Goal: Task Accomplishment & Management: Use online tool/utility

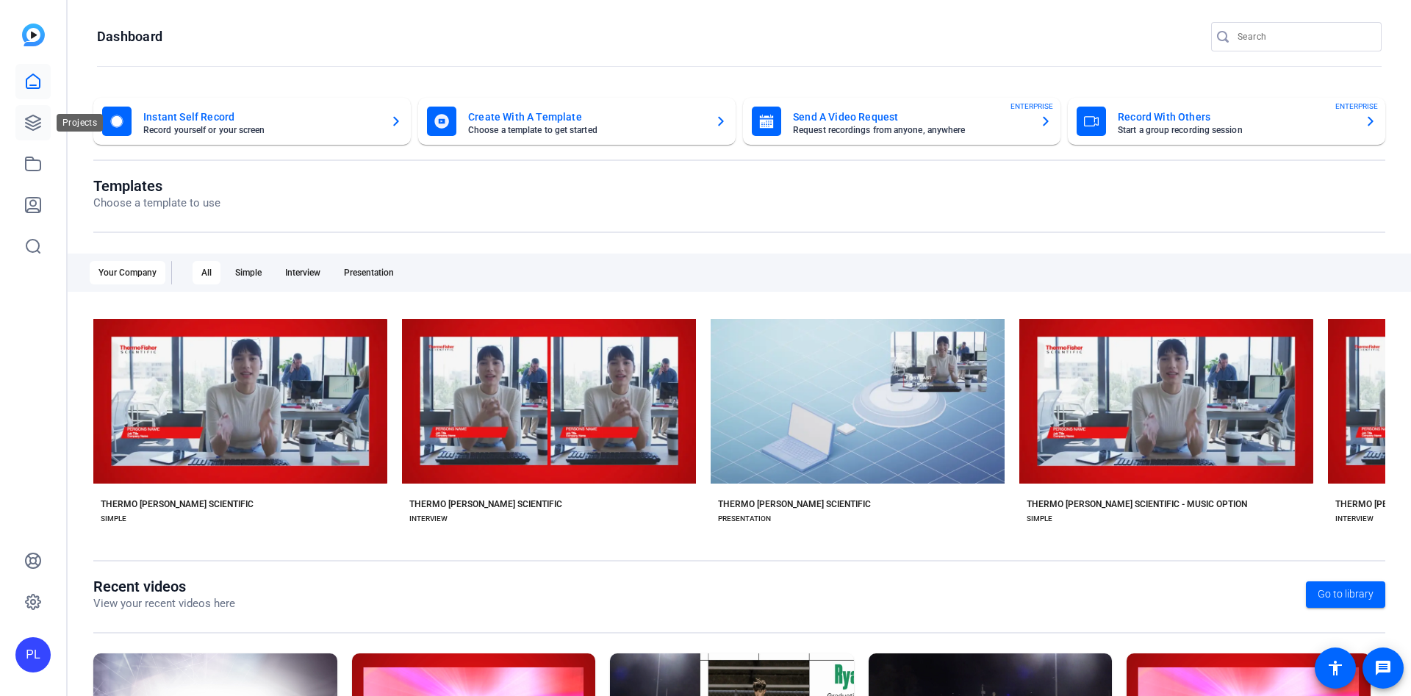
click at [32, 115] on icon at bounding box center [33, 122] width 15 height 15
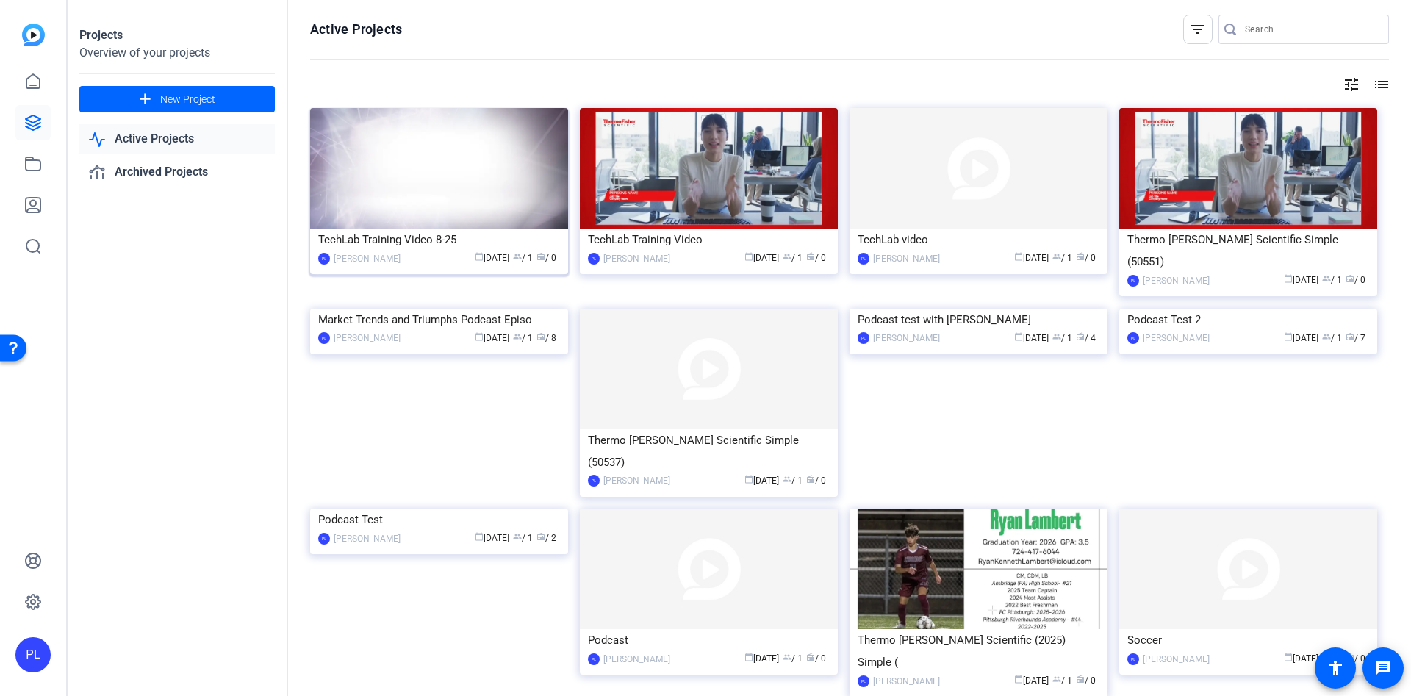
click at [425, 156] on img at bounding box center [439, 168] width 258 height 121
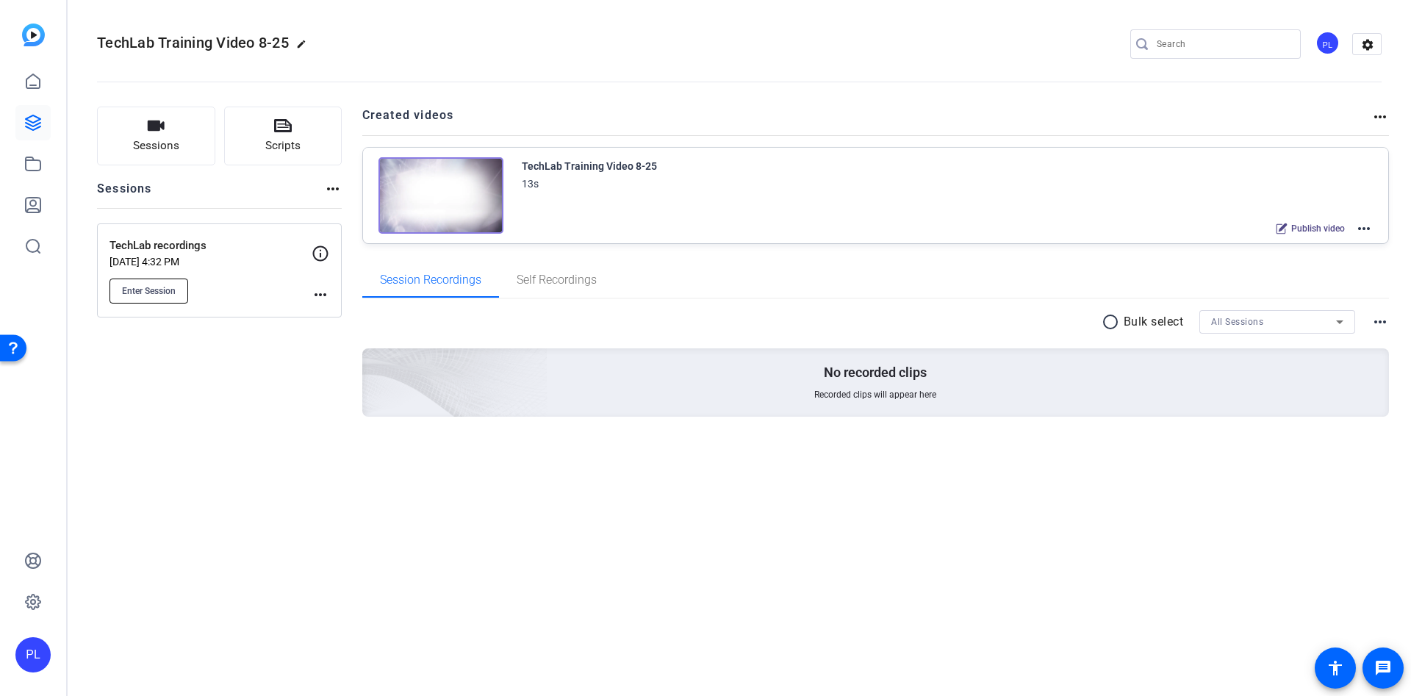
click at [154, 298] on button "Enter Session" at bounding box center [148, 290] width 79 height 25
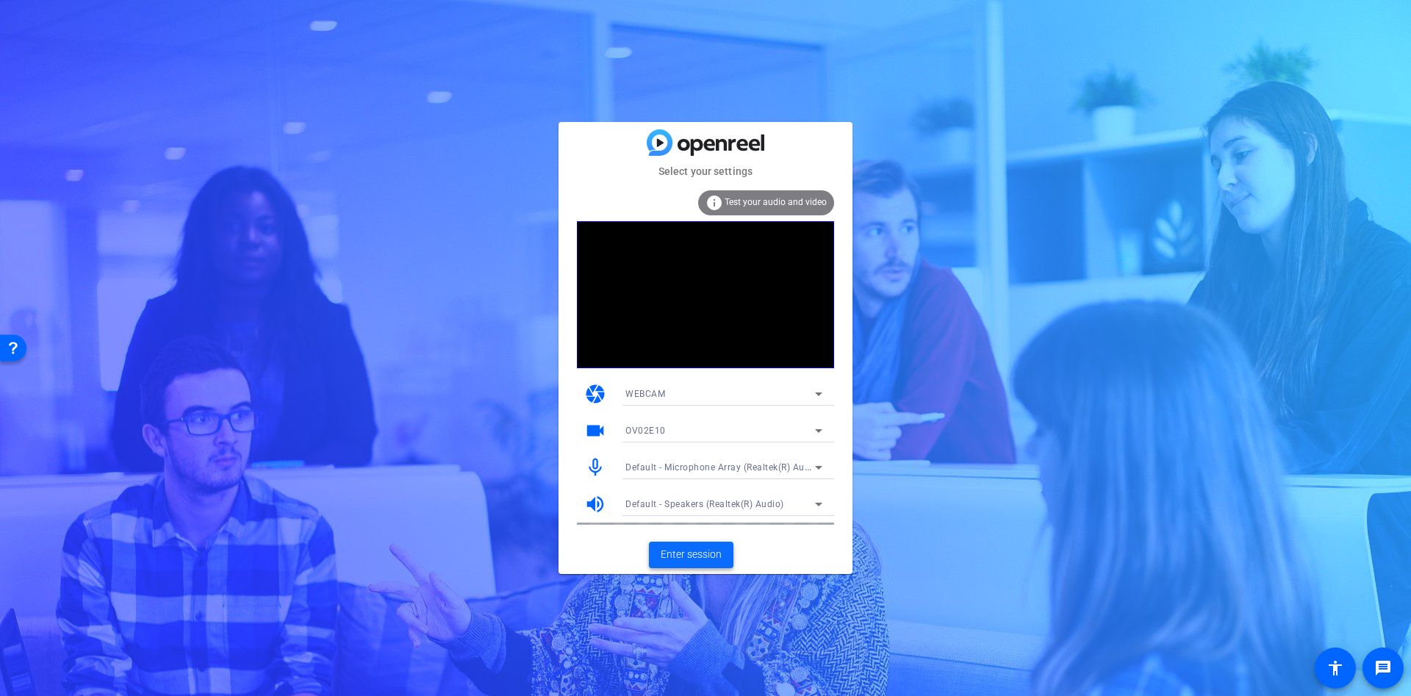
click at [712, 549] on span "Enter session" at bounding box center [691, 554] width 61 height 15
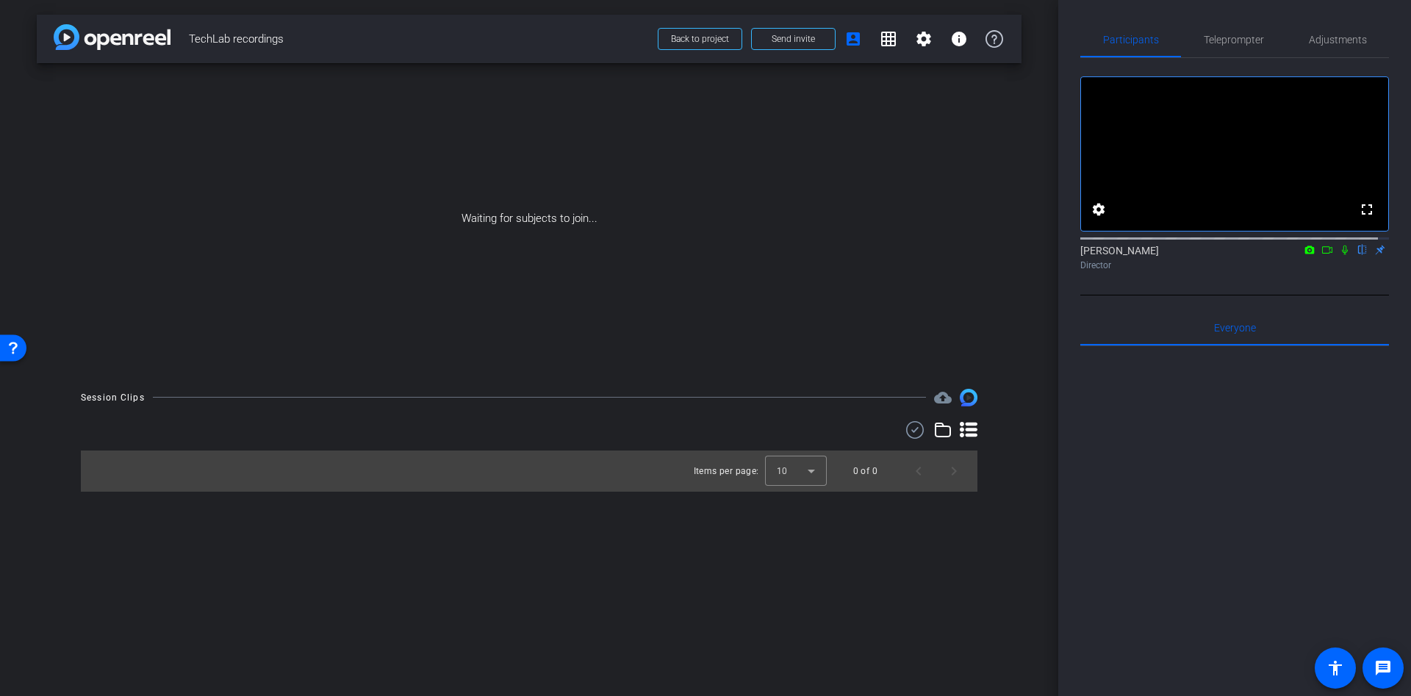
click at [774, 215] on div "Waiting for subjects to join..." at bounding box center [529, 218] width 985 height 311
click at [802, 44] on span "Send invite" at bounding box center [793, 39] width 43 height 12
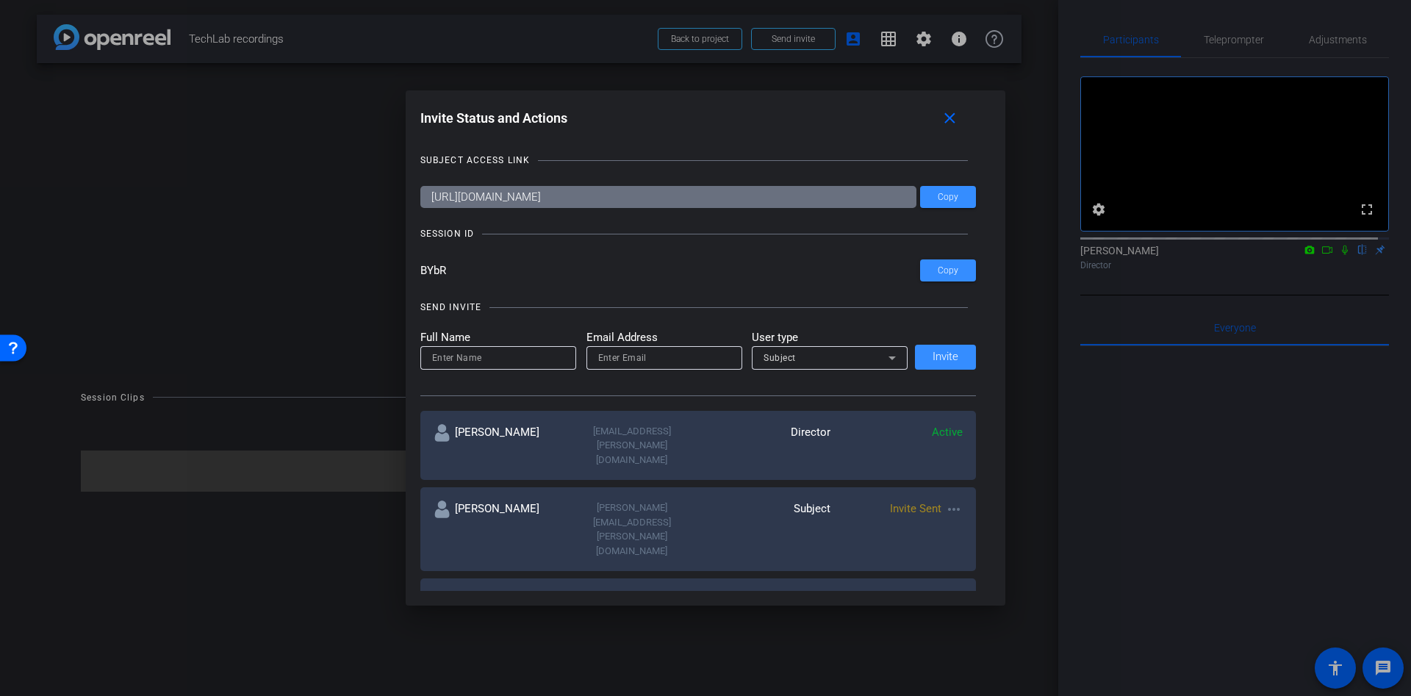
click at [935, 502] on span "Invite Sent" at bounding box center [915, 508] width 51 height 13
click at [958, 195] on span at bounding box center [948, 196] width 56 height 35
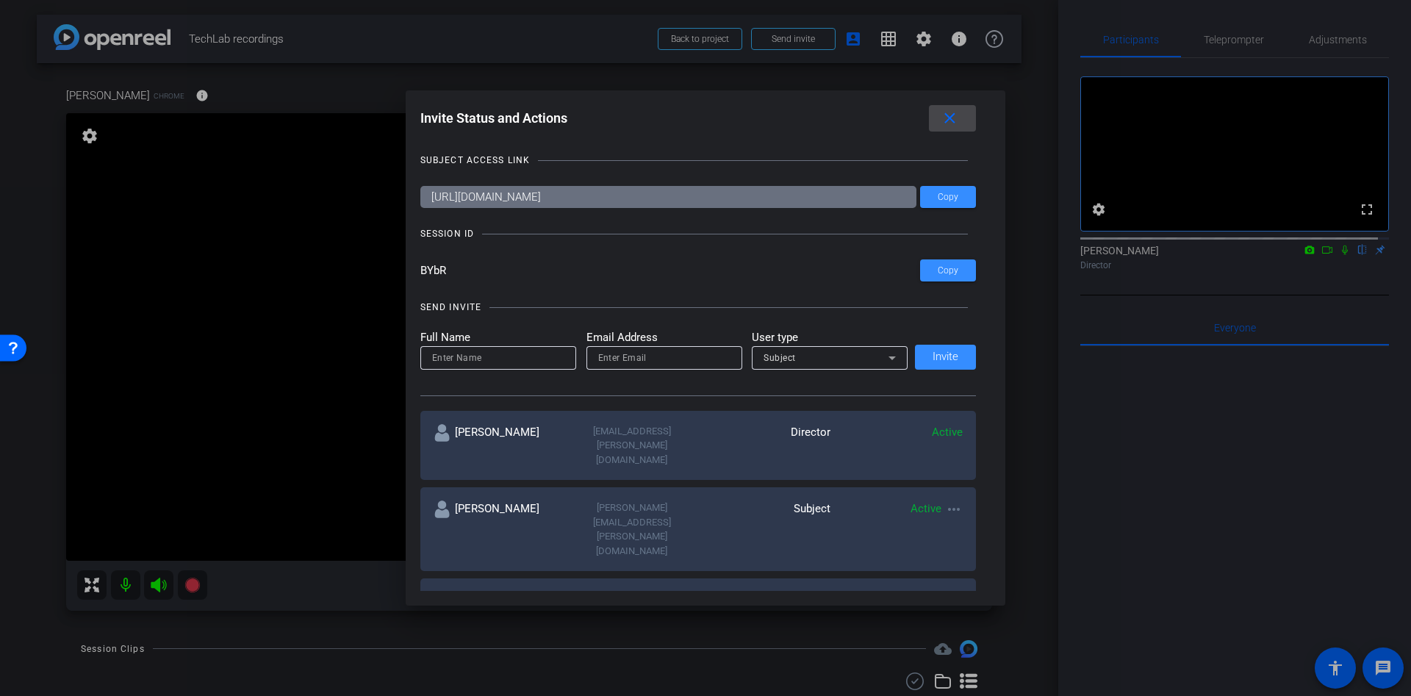
click at [967, 123] on span at bounding box center [952, 118] width 47 height 35
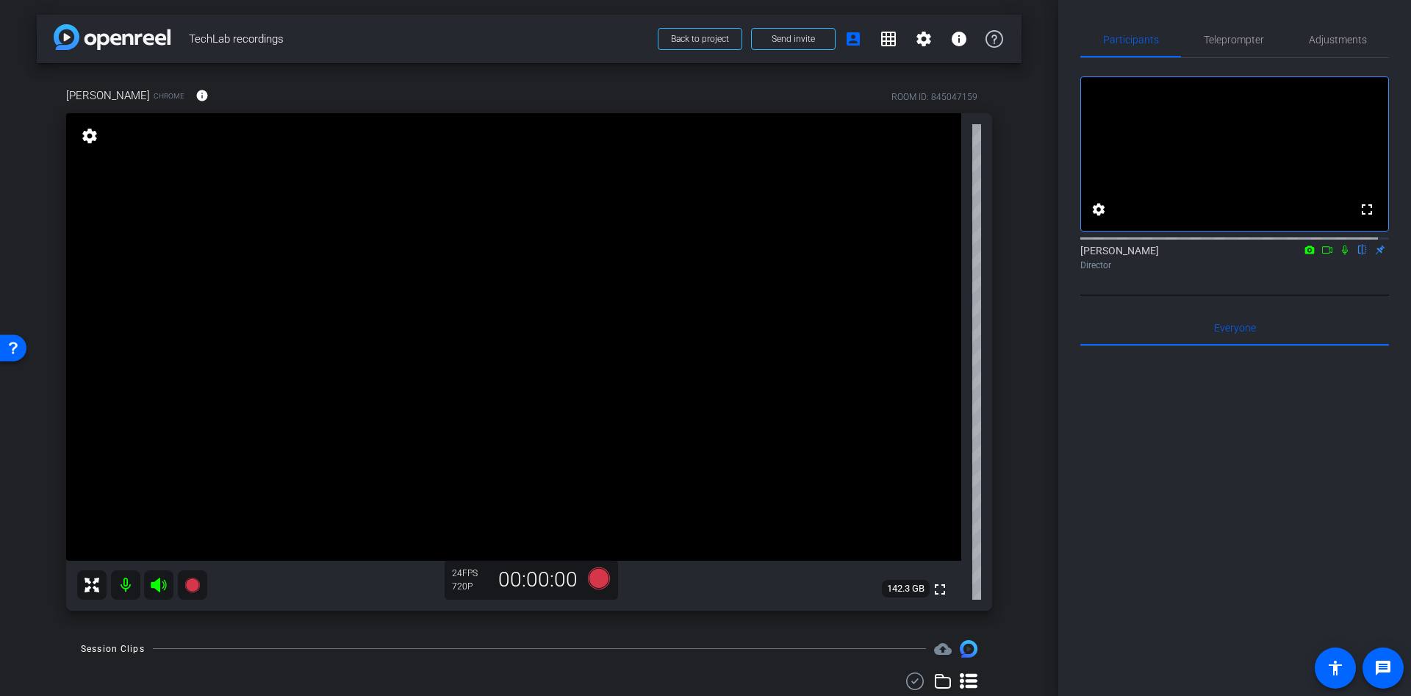
click at [1321, 255] on icon at bounding box center [1327, 250] width 12 height 10
click at [596, 582] on icon at bounding box center [599, 578] width 22 height 22
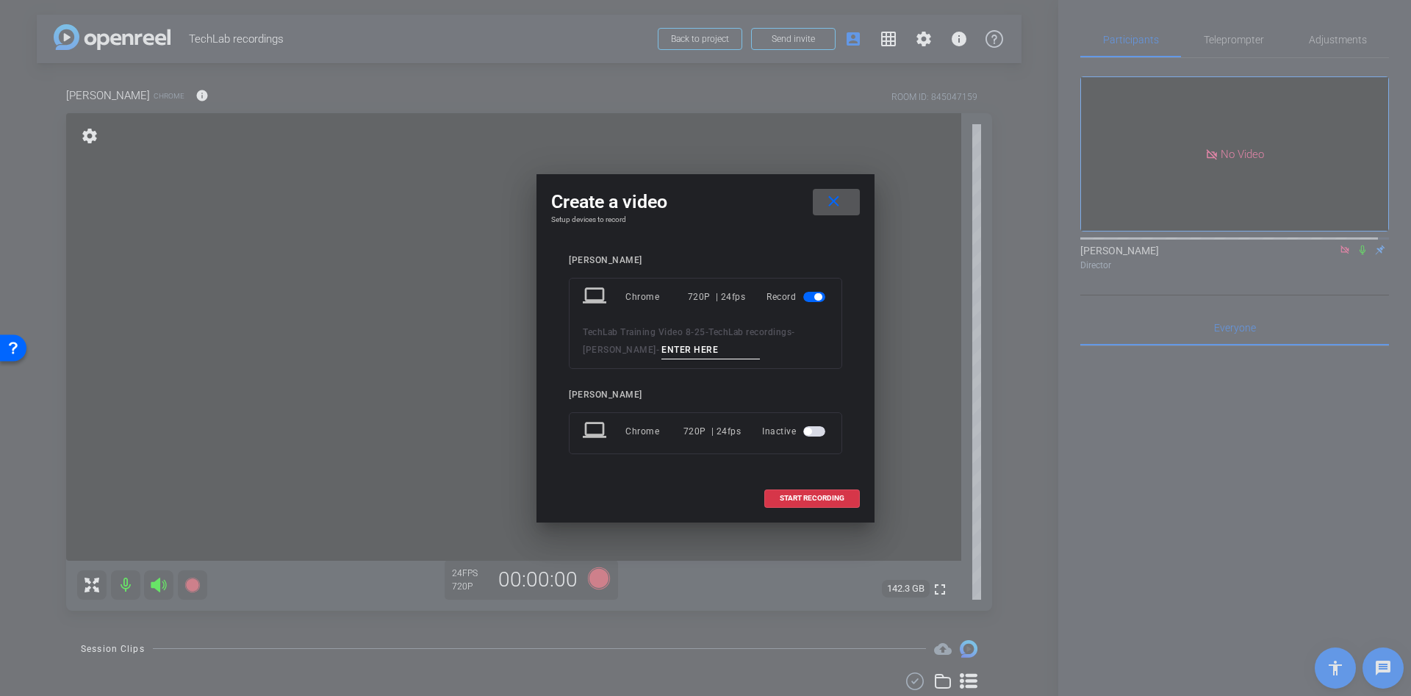
click at [661, 353] on input at bounding box center [710, 350] width 98 height 18
type input "dfd"
click at [806, 505] on span at bounding box center [812, 498] width 94 height 35
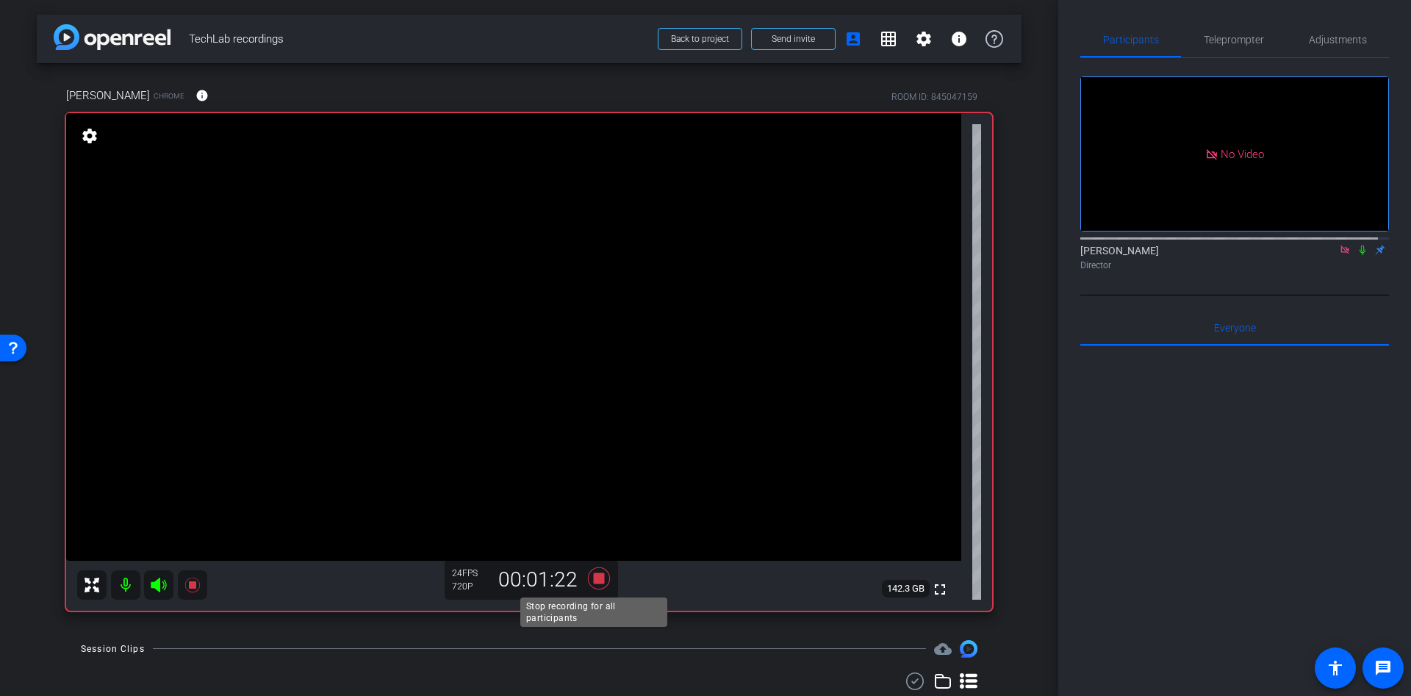
click at [589, 575] on icon at bounding box center [599, 578] width 22 height 22
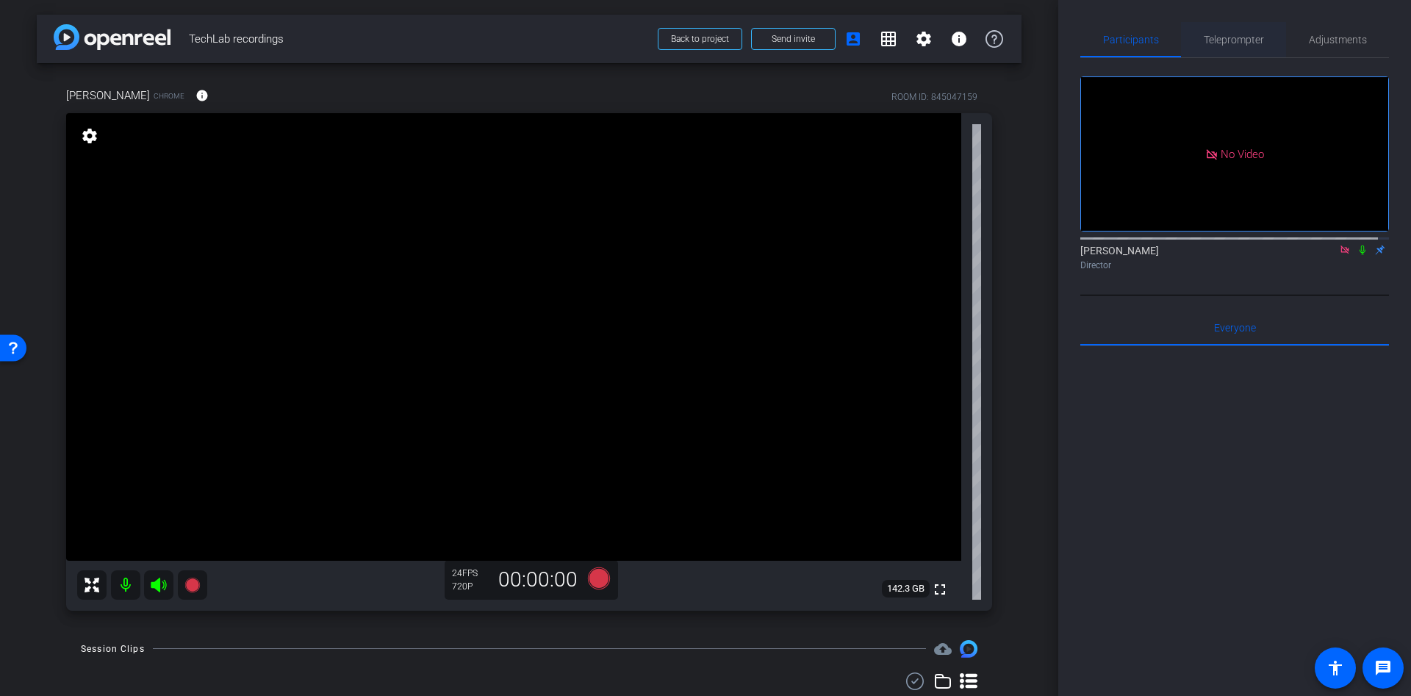
click at [1242, 35] on span "Teleprompter" at bounding box center [1234, 40] width 60 height 10
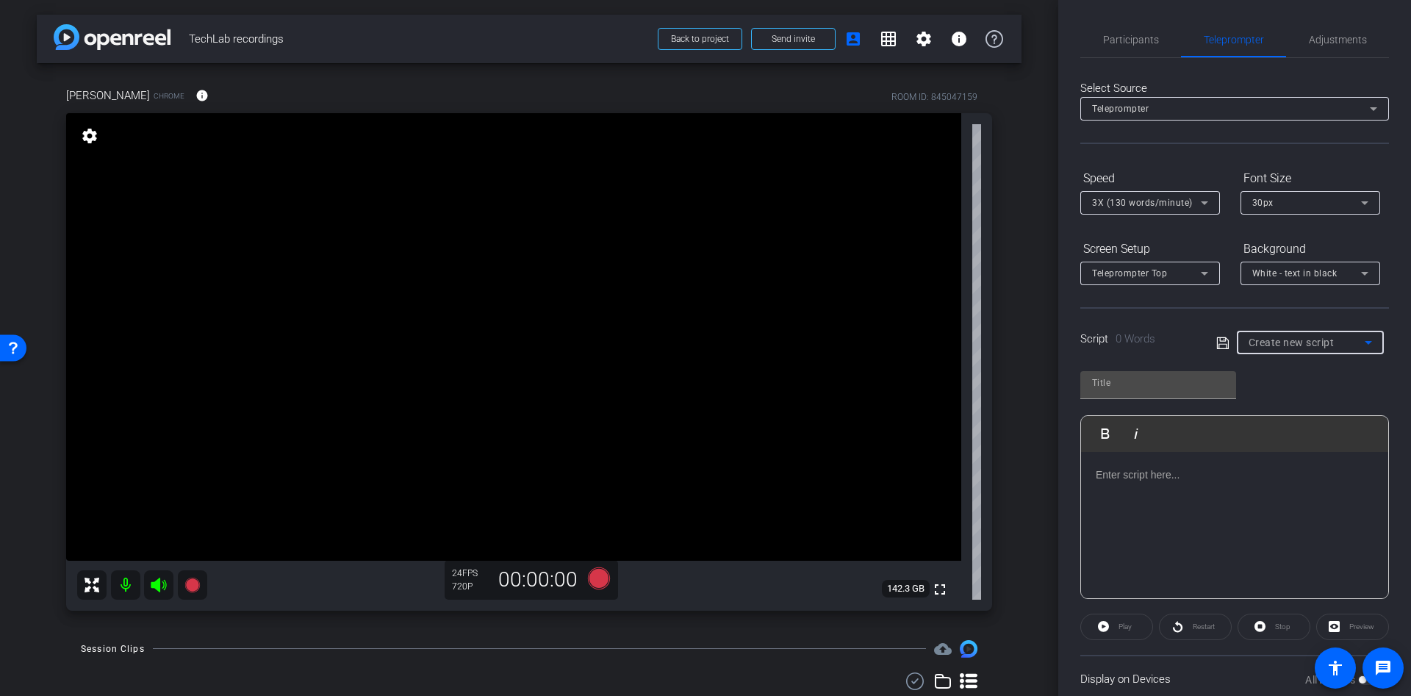
click at [1359, 340] on icon at bounding box center [1368, 343] width 18 height 18
click at [1140, 333] on div at bounding box center [705, 348] width 1411 height 696
click at [1154, 387] on input "text" at bounding box center [1158, 383] width 132 height 18
type input "Podcast"
click at [1157, 486] on div at bounding box center [1234, 525] width 307 height 147
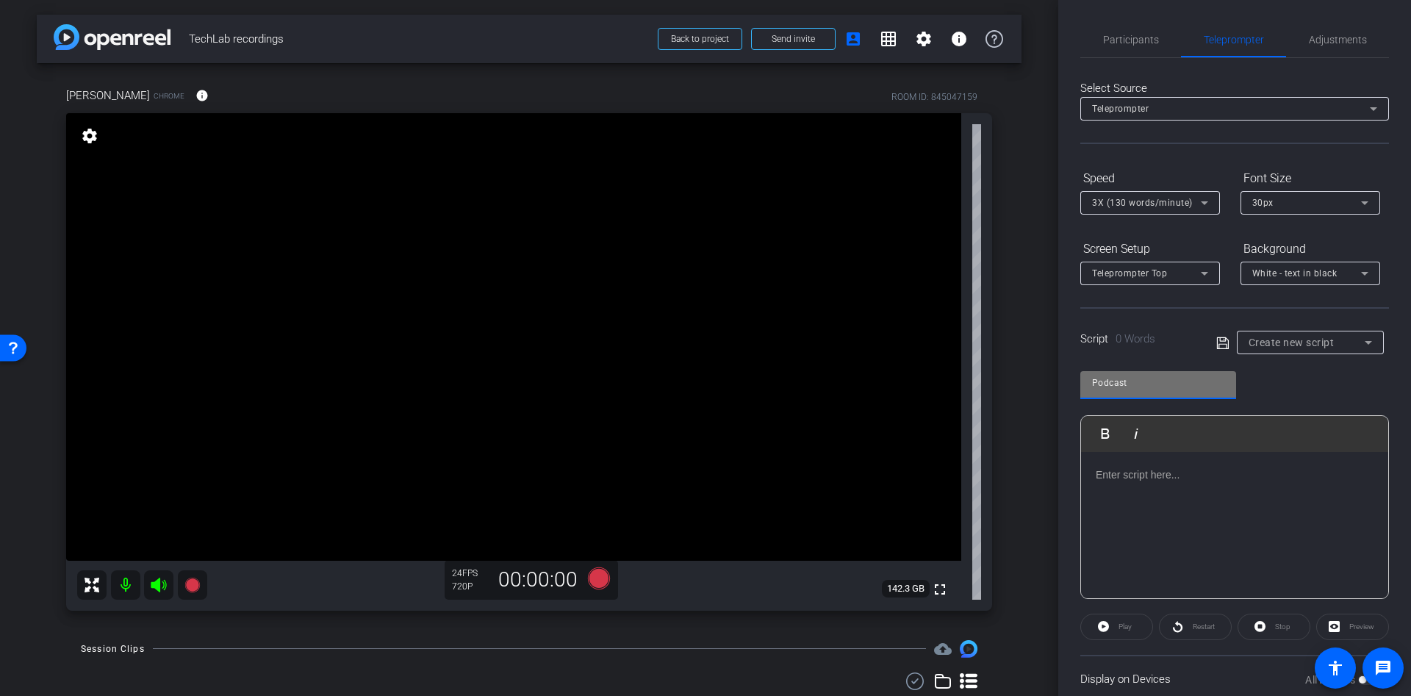
click at [1157, 377] on input "Podcast" at bounding box center [1158, 383] width 132 height 18
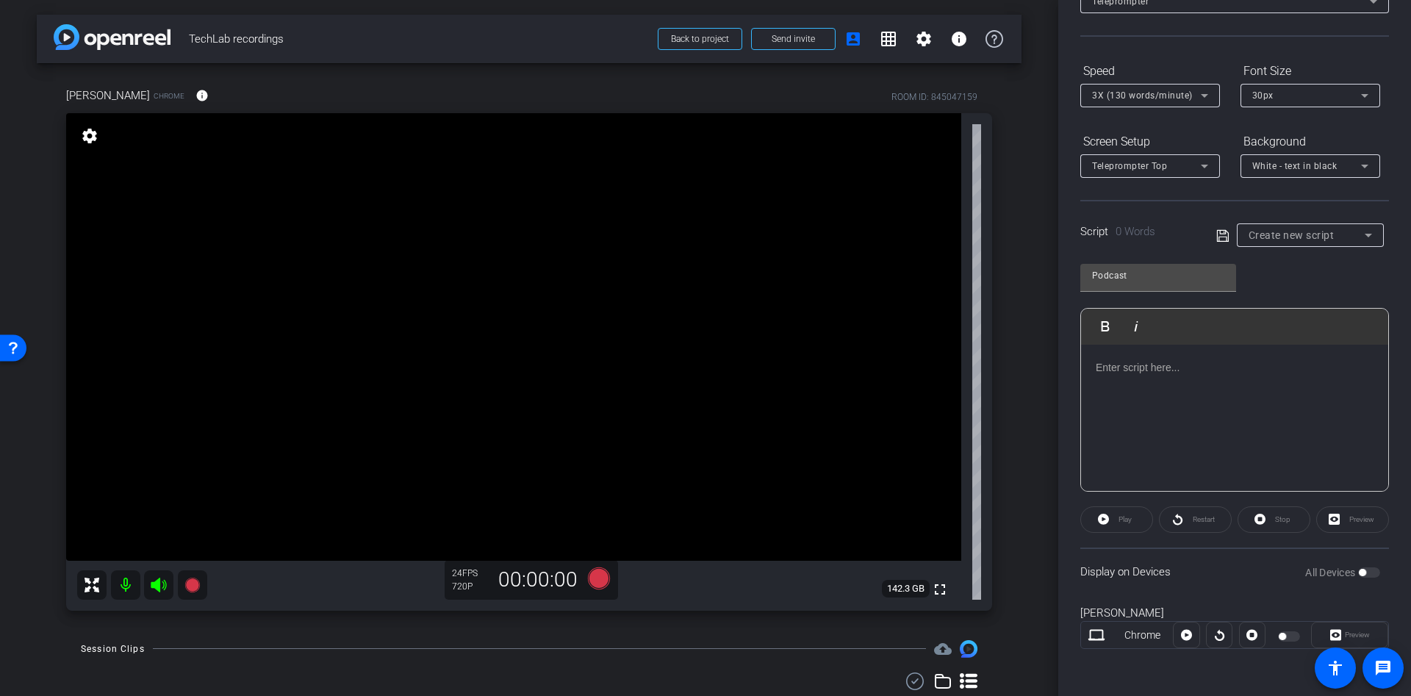
click at [1360, 574] on div "All Devices" at bounding box center [1342, 572] width 75 height 15
click at [1356, 571] on div "All Devices" at bounding box center [1342, 572] width 75 height 15
click at [1373, 591] on div "Display on Devices All Devices" at bounding box center [1234, 571] width 309 height 48
click at [1104, 516] on div "Play" at bounding box center [1116, 519] width 73 height 26
click at [1148, 272] on input "Podcast" at bounding box center [1158, 276] width 132 height 18
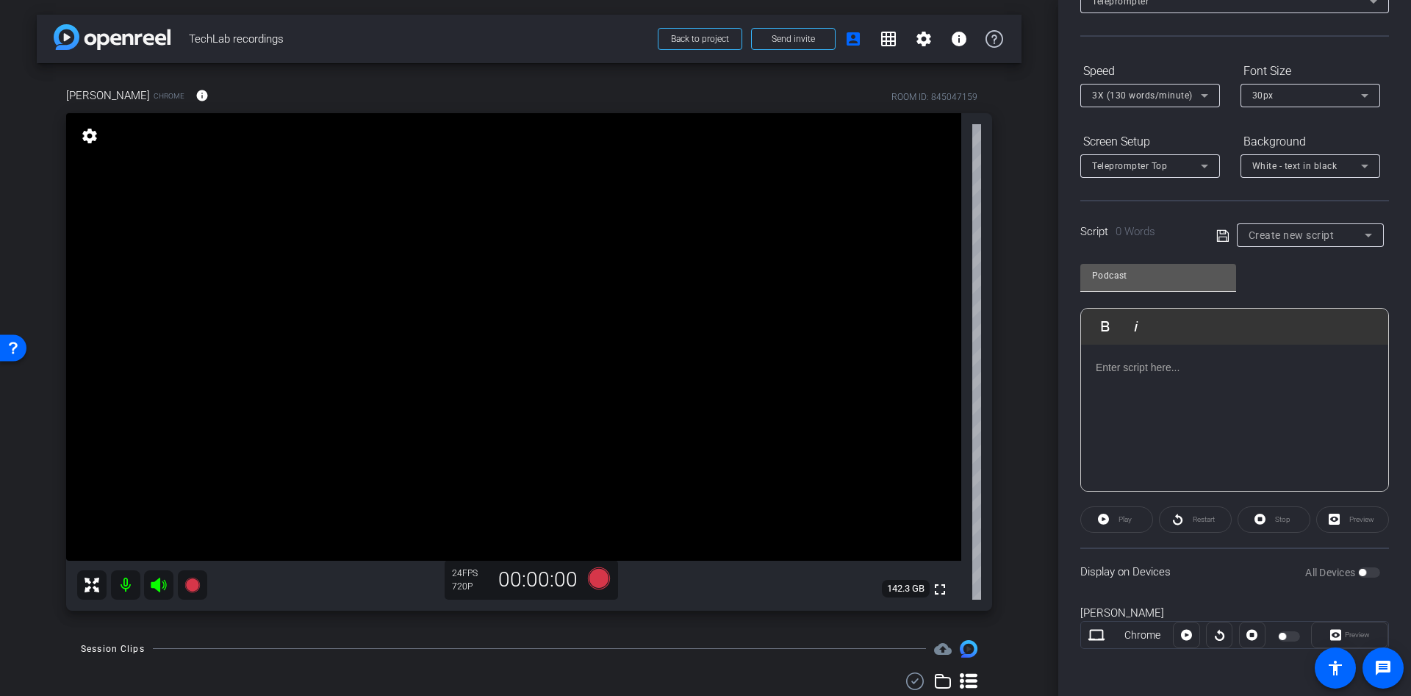
click at [1165, 289] on div "Podcast" at bounding box center [1158, 278] width 156 height 28
click at [1132, 265] on div "Podcast" at bounding box center [1158, 276] width 132 height 24
click at [1116, 233] on div "Script 0 Words" at bounding box center [1137, 231] width 115 height 17
click at [1359, 241] on icon at bounding box center [1368, 235] width 18 height 18
click at [1098, 229] on div at bounding box center [705, 348] width 1411 height 696
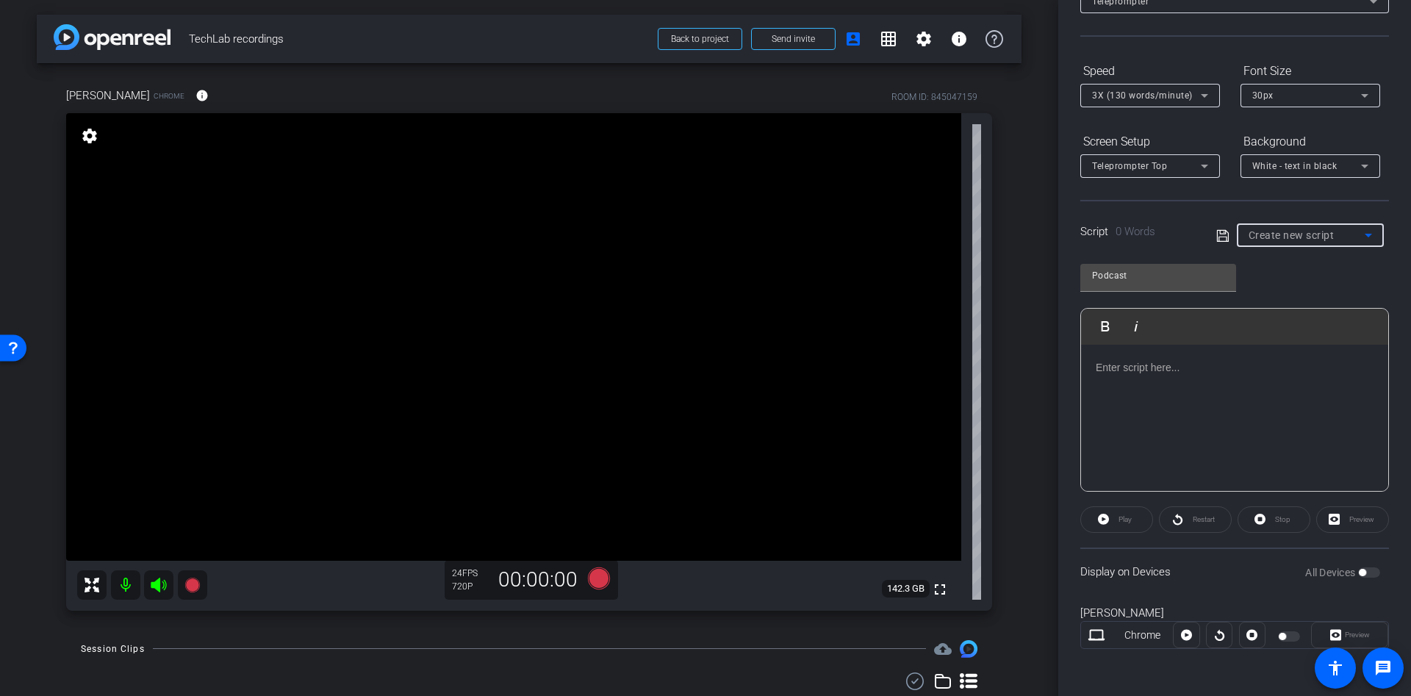
click at [1275, 237] on span "Create new script" at bounding box center [1291, 235] width 86 height 12
click at [1273, 267] on span "Create new script" at bounding box center [1282, 265] width 77 height 18
click at [1159, 375] on div at bounding box center [1234, 418] width 307 height 147
click at [1248, 400] on p "a;ldfkja;dlfkjda;lfkja;" at bounding box center [1235, 400] width 278 height 16
click at [1345, 573] on label "All Devices" at bounding box center [1331, 572] width 53 height 15
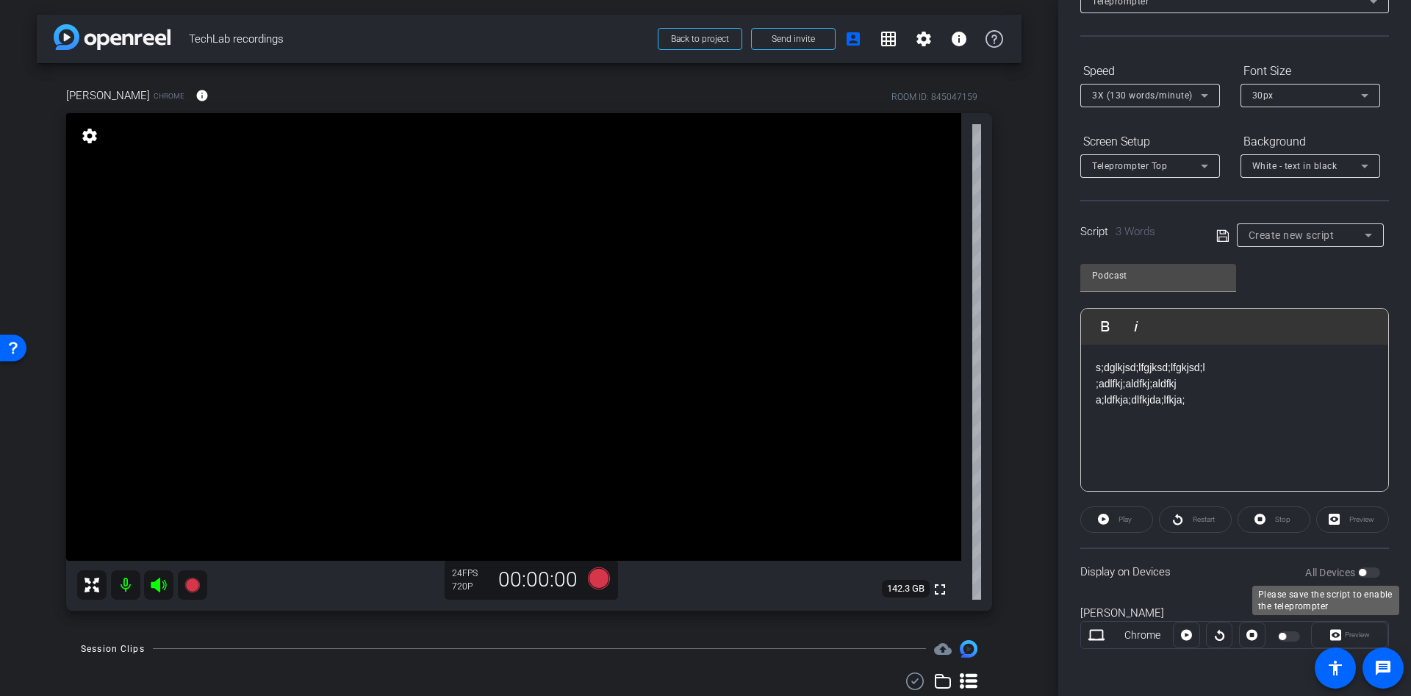
click at [1361, 569] on div "All Devices" at bounding box center [1342, 572] width 75 height 15
drag, startPoint x: 1132, startPoint y: 276, endPoint x: 1157, endPoint y: 284, distance: 26.3
click at [1136, 278] on input "Podcast" at bounding box center [1158, 276] width 132 height 18
type input "P"
type input "test"
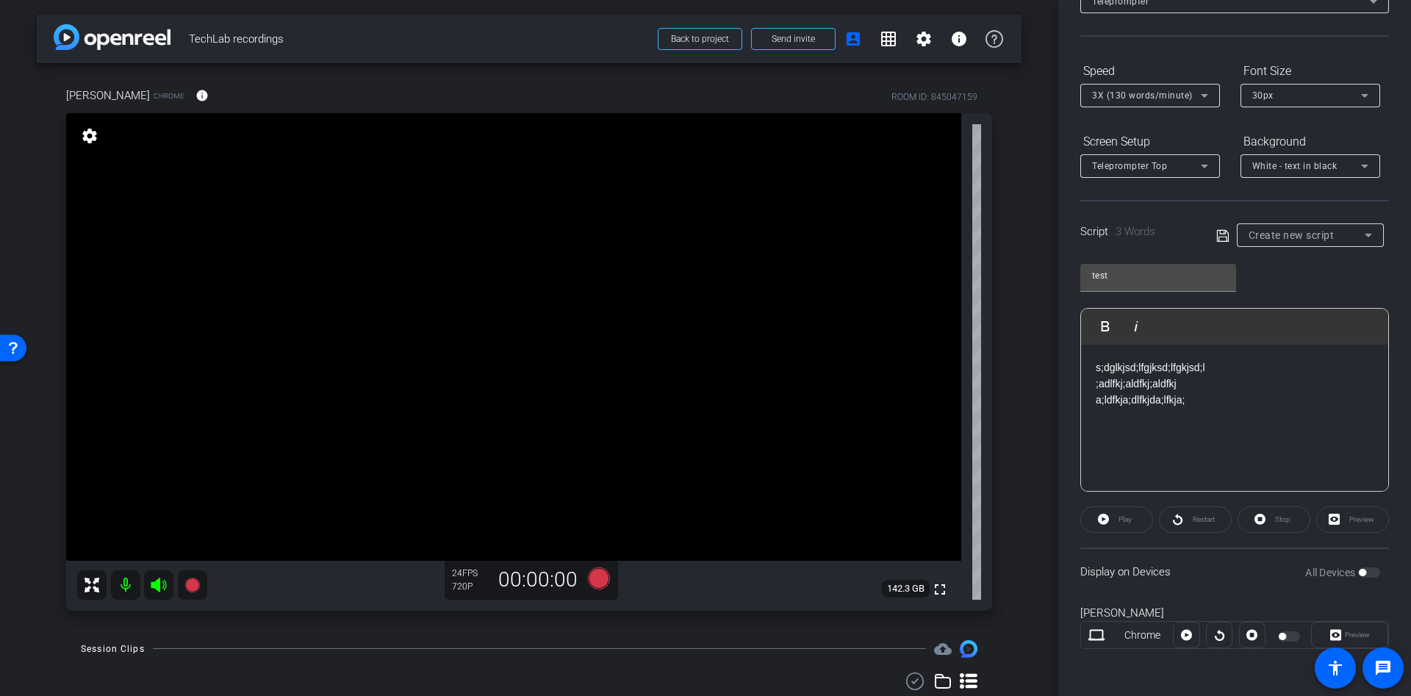
click at [1328, 278] on div "test Play Play from this location Play Selected Play and display the selected t…" at bounding box center [1234, 372] width 309 height 239
click at [1343, 640] on div "Preview" at bounding box center [1349, 635] width 77 height 26
click at [1107, 518] on div "Play" at bounding box center [1116, 519] width 73 height 26
click at [1199, 409] on div "s;dglkjsd;lfgjksd;lfgkjsd;l ;[PERSON_NAME];[PERSON_NAME];aldfkj a;ldfkja;dlfkjd…" at bounding box center [1234, 418] width 307 height 147
drag, startPoint x: 1207, startPoint y: 409, endPoint x: 1074, endPoint y: 362, distance: 140.8
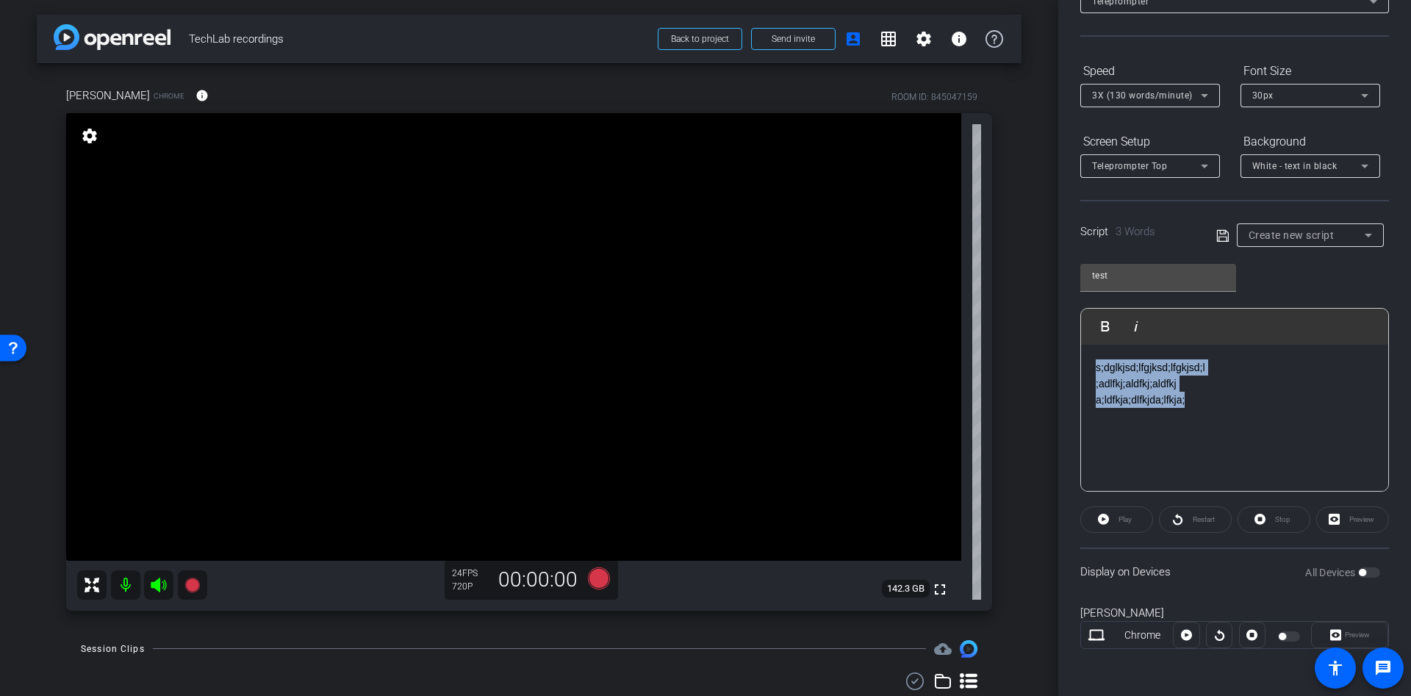
click at [1074, 362] on div "Participants Teleprompter Adjustments [PERSON_NAME] Director Everyone 0 Mark al…" at bounding box center [1234, 348] width 353 height 696
click at [1105, 569] on div "Display on Devices All Devices" at bounding box center [1234, 571] width 309 height 48
click at [586, 583] on icon at bounding box center [598, 578] width 35 height 26
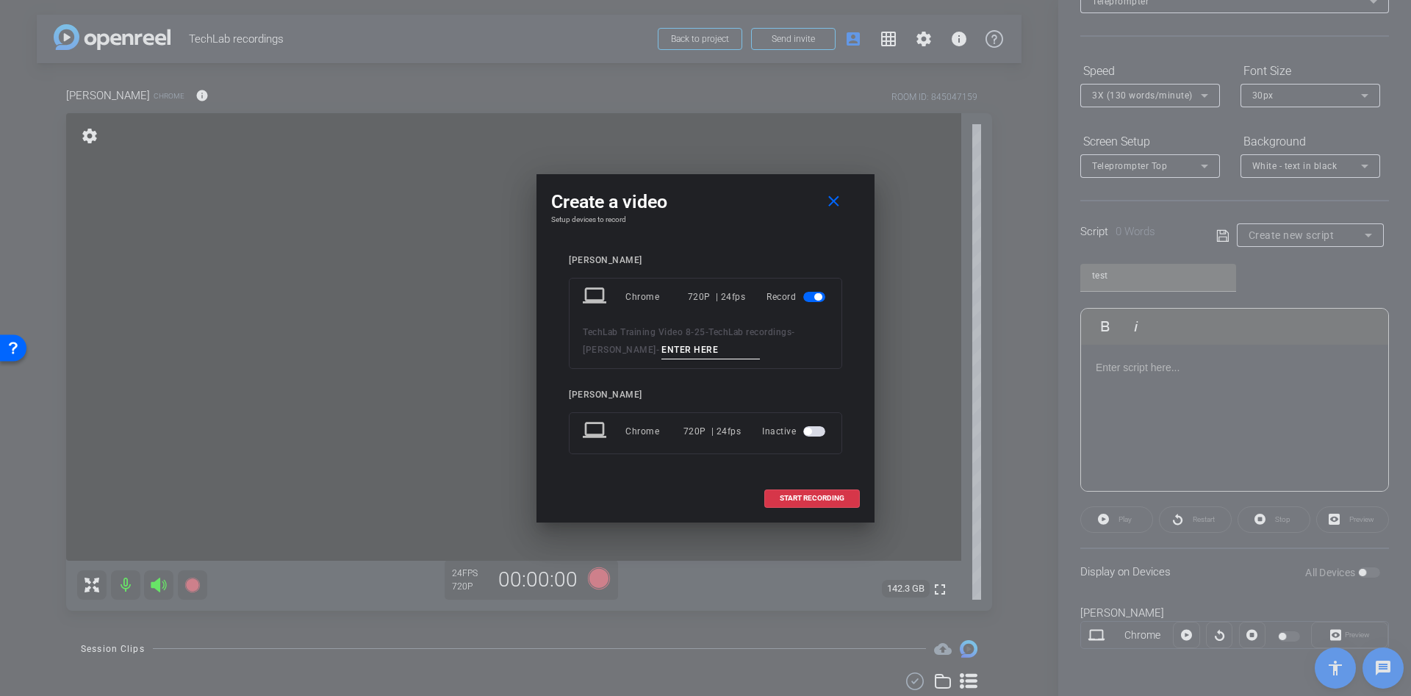
click at [661, 344] on input at bounding box center [710, 350] width 98 height 18
type input "dfd"
click at [815, 506] on span at bounding box center [812, 498] width 94 height 35
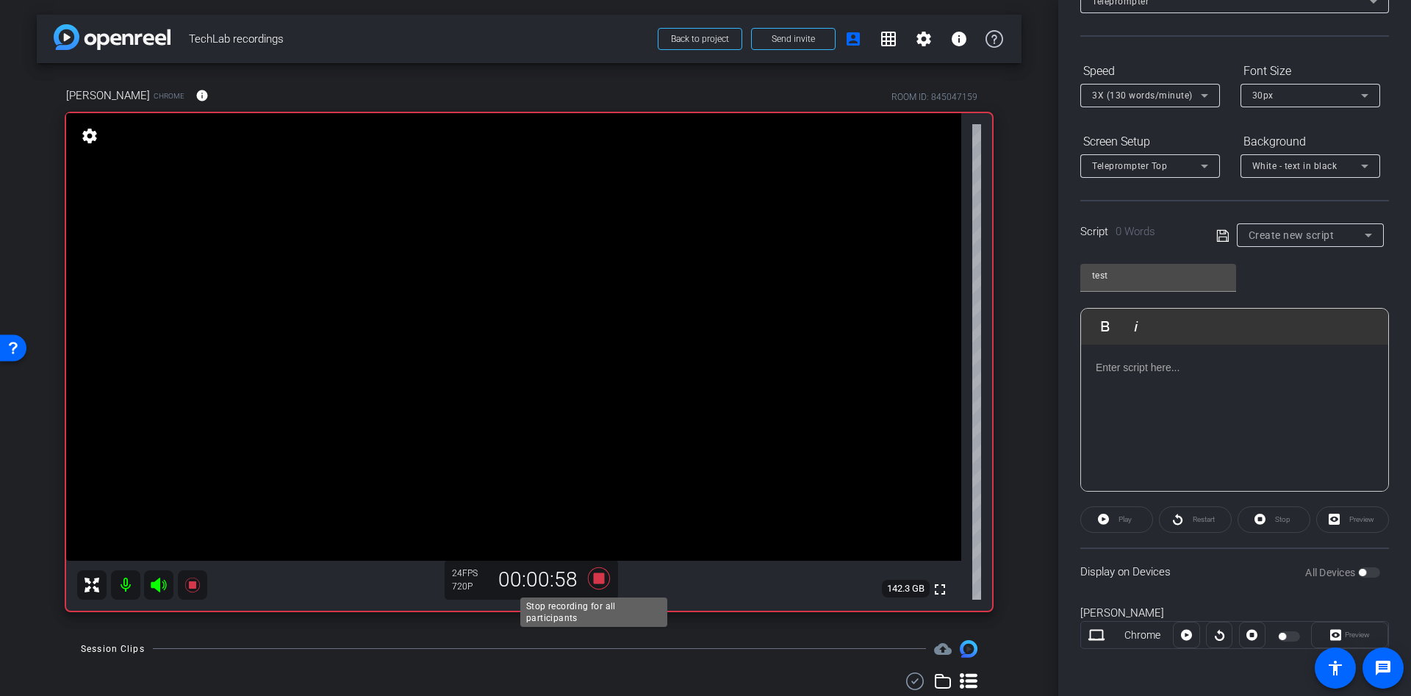
click at [600, 572] on icon at bounding box center [598, 578] width 35 height 26
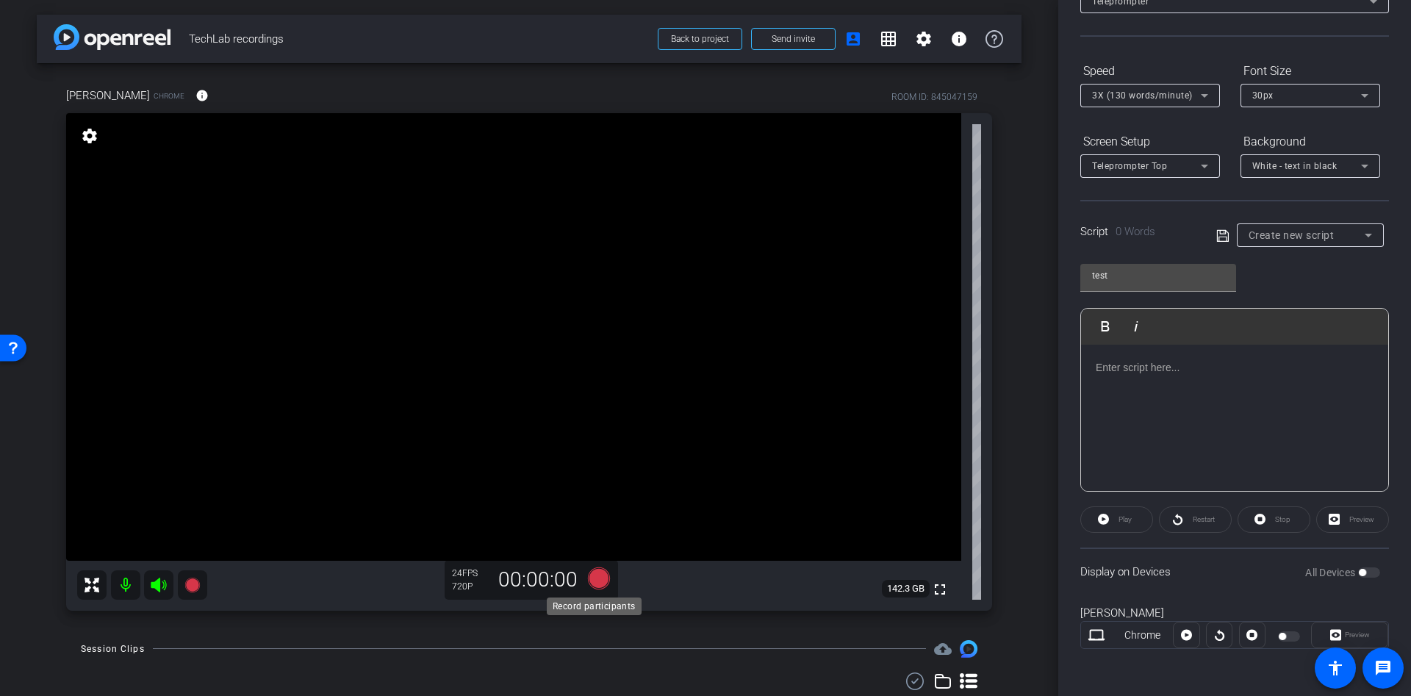
click at [600, 580] on icon at bounding box center [599, 578] width 22 height 22
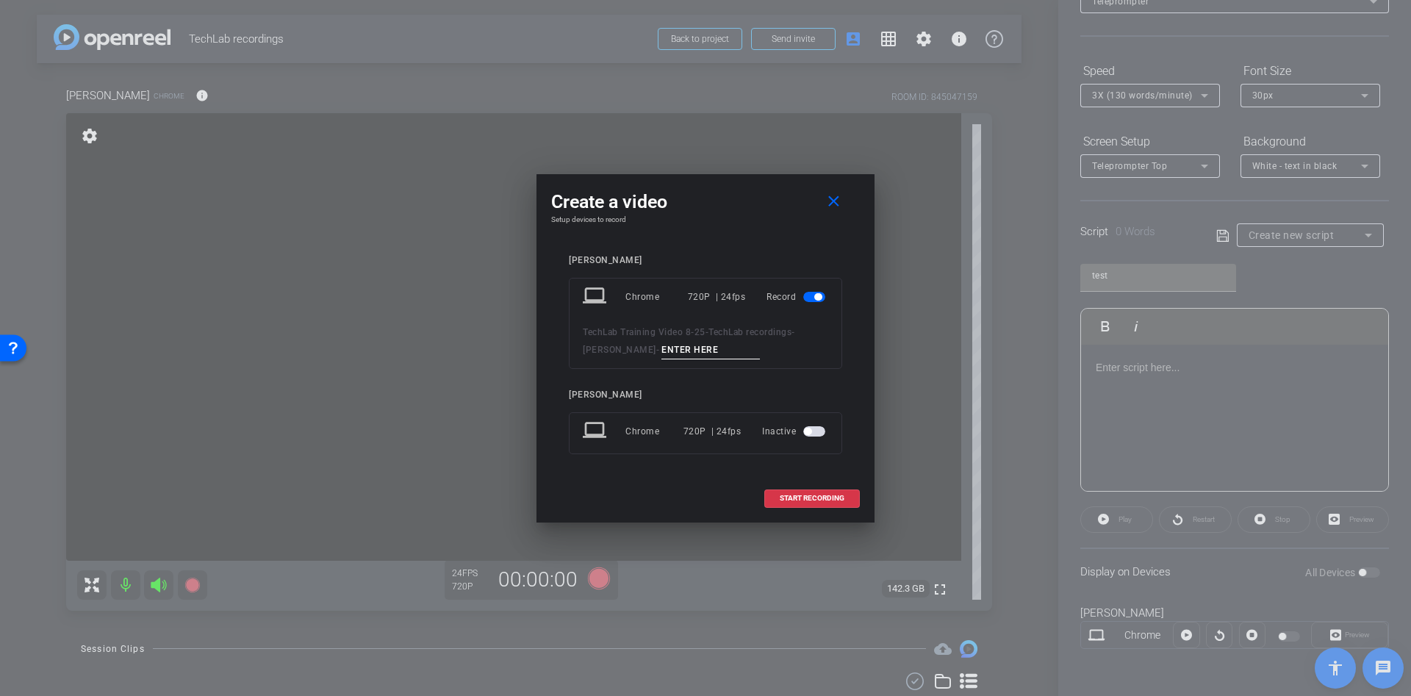
click at [661, 347] on input at bounding box center [710, 350] width 98 height 18
type input "sds"
click at [802, 498] on span "START RECORDING" at bounding box center [812, 498] width 65 height 7
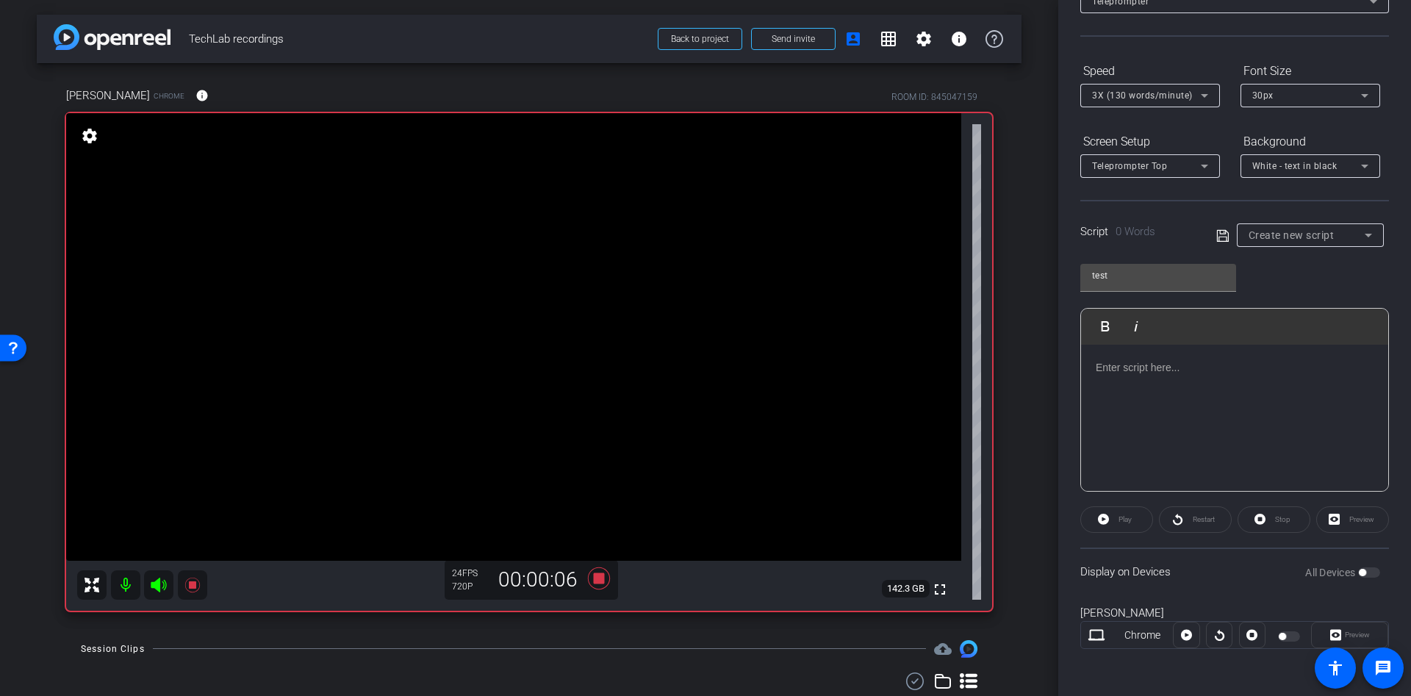
scroll to position [0, 0]
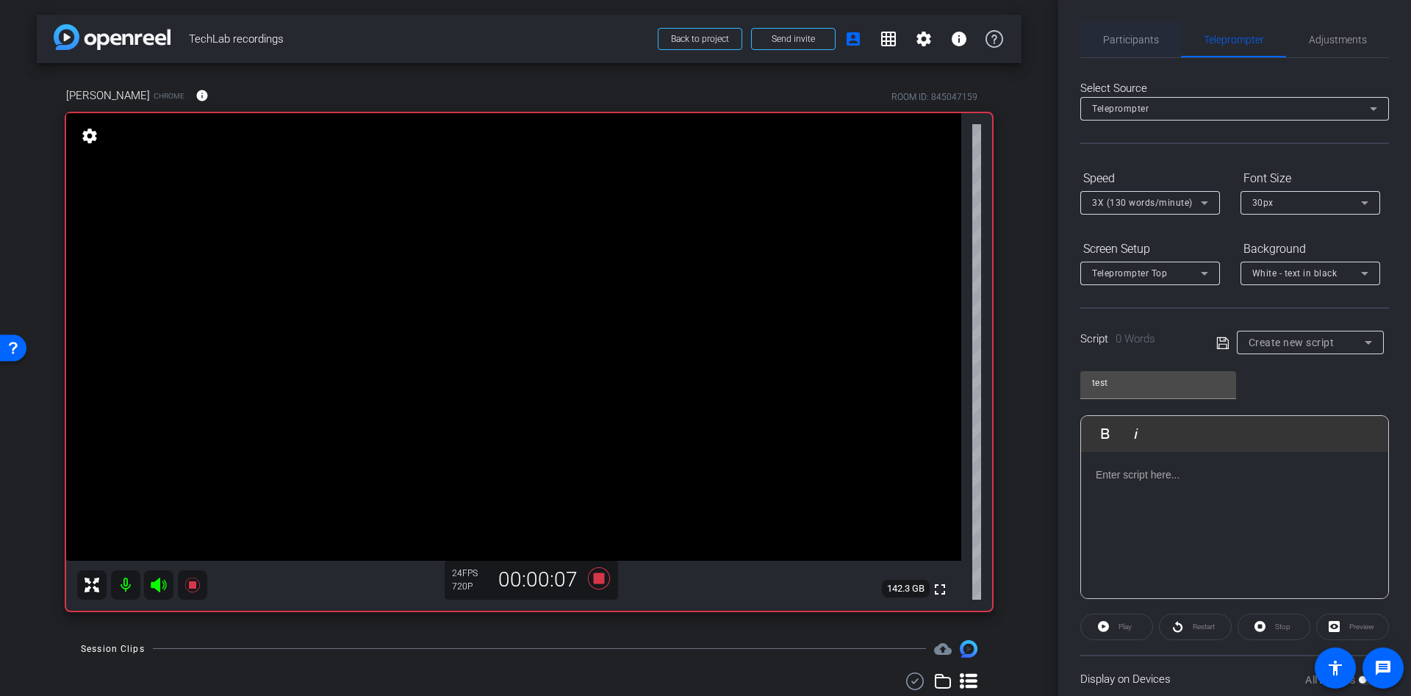
click at [1129, 40] on span "Participants" at bounding box center [1131, 40] width 56 height 10
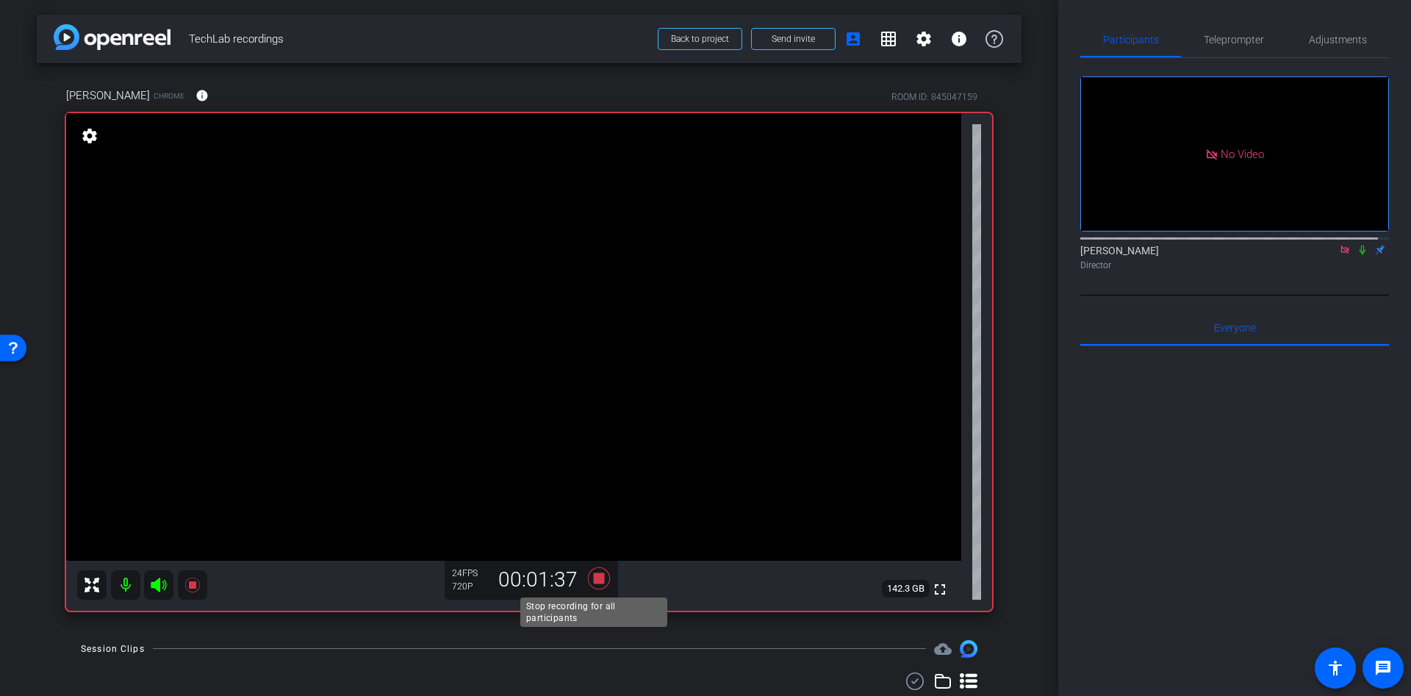
click at [600, 581] on icon at bounding box center [598, 578] width 35 height 26
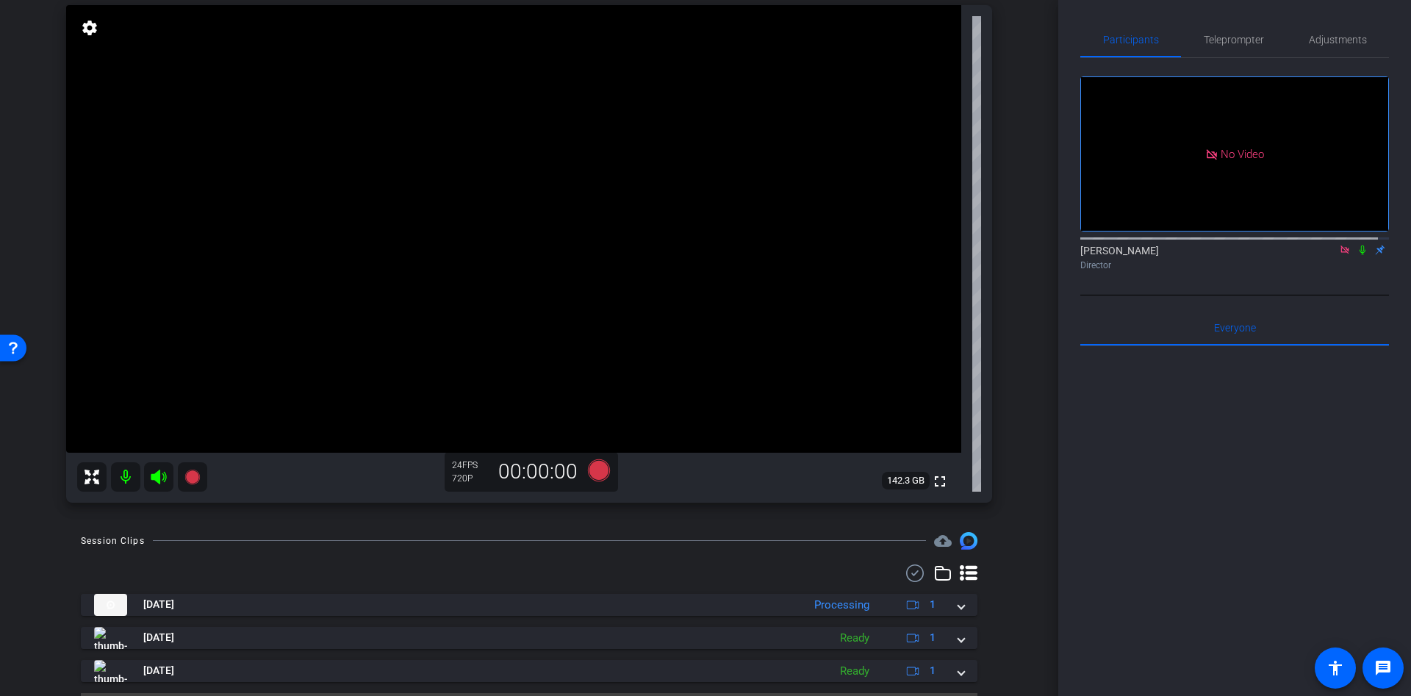
scroll to position [146, 0]
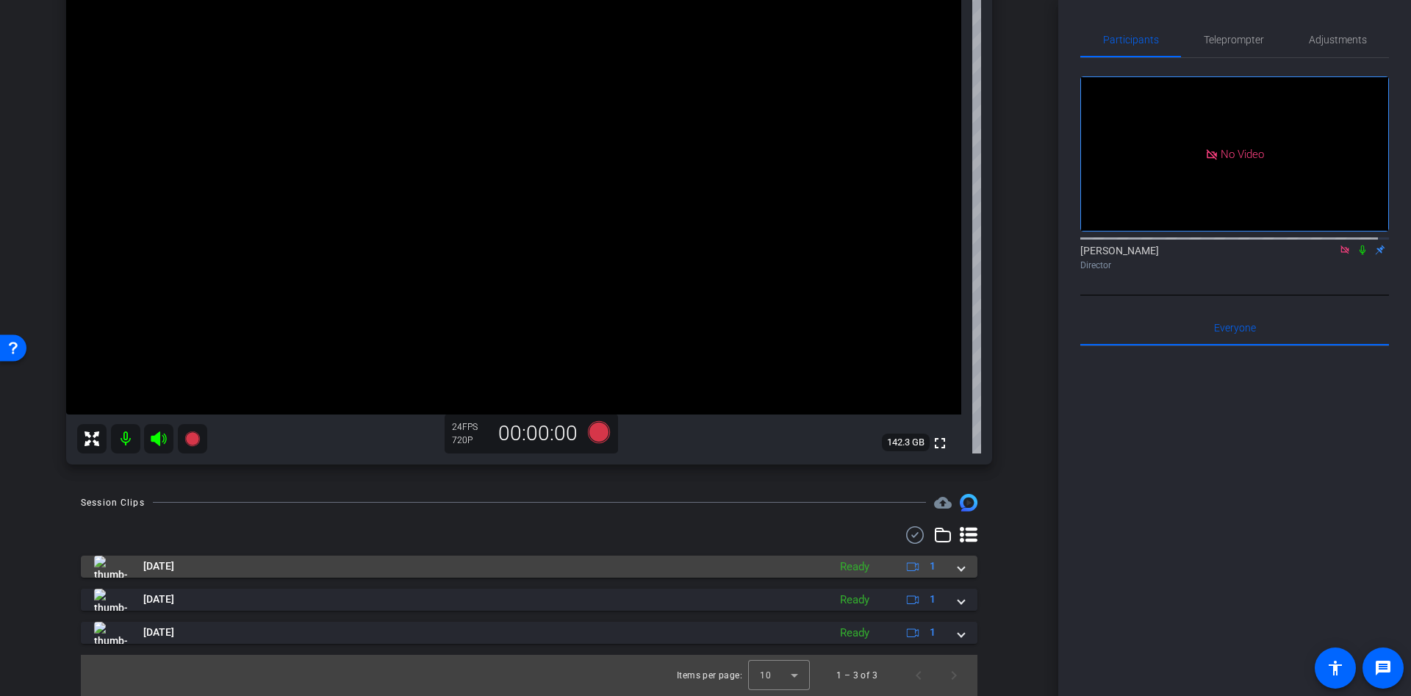
click at [958, 567] on span at bounding box center [961, 565] width 6 height 15
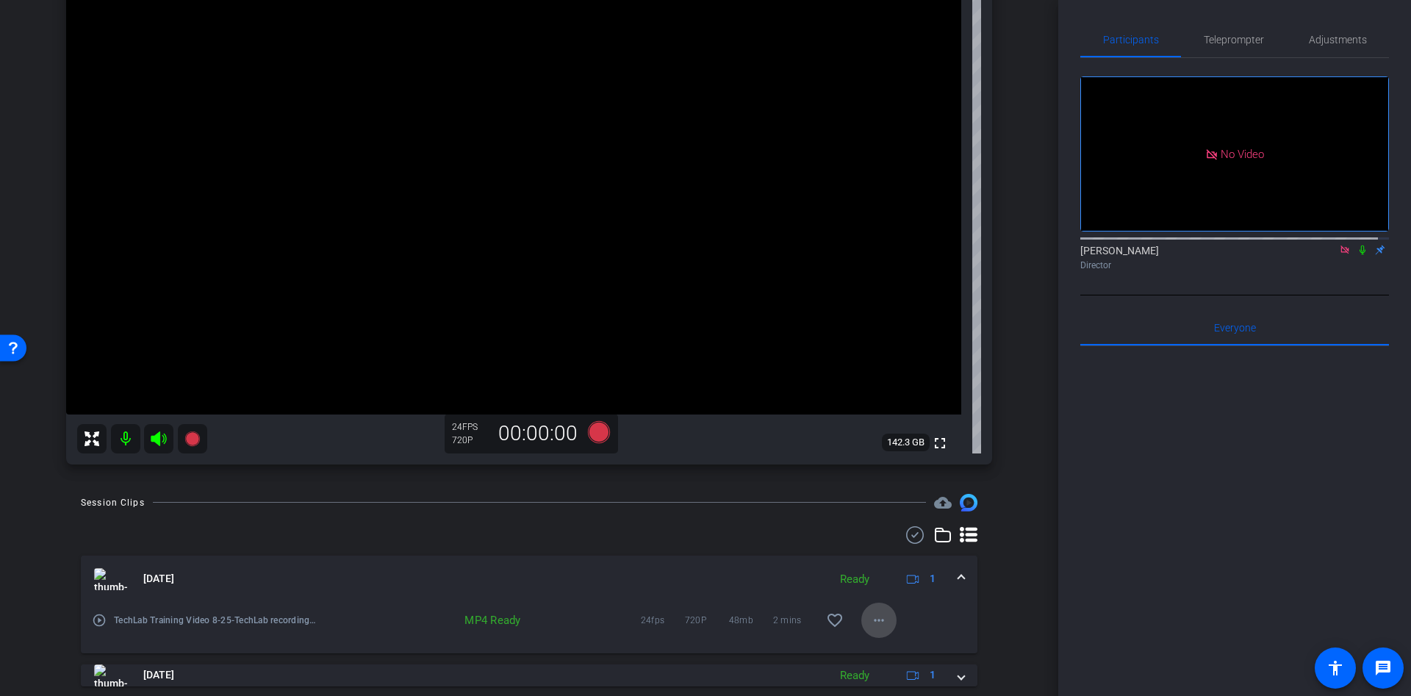
click at [870, 617] on mat-icon "more_horiz" at bounding box center [879, 620] width 18 height 18
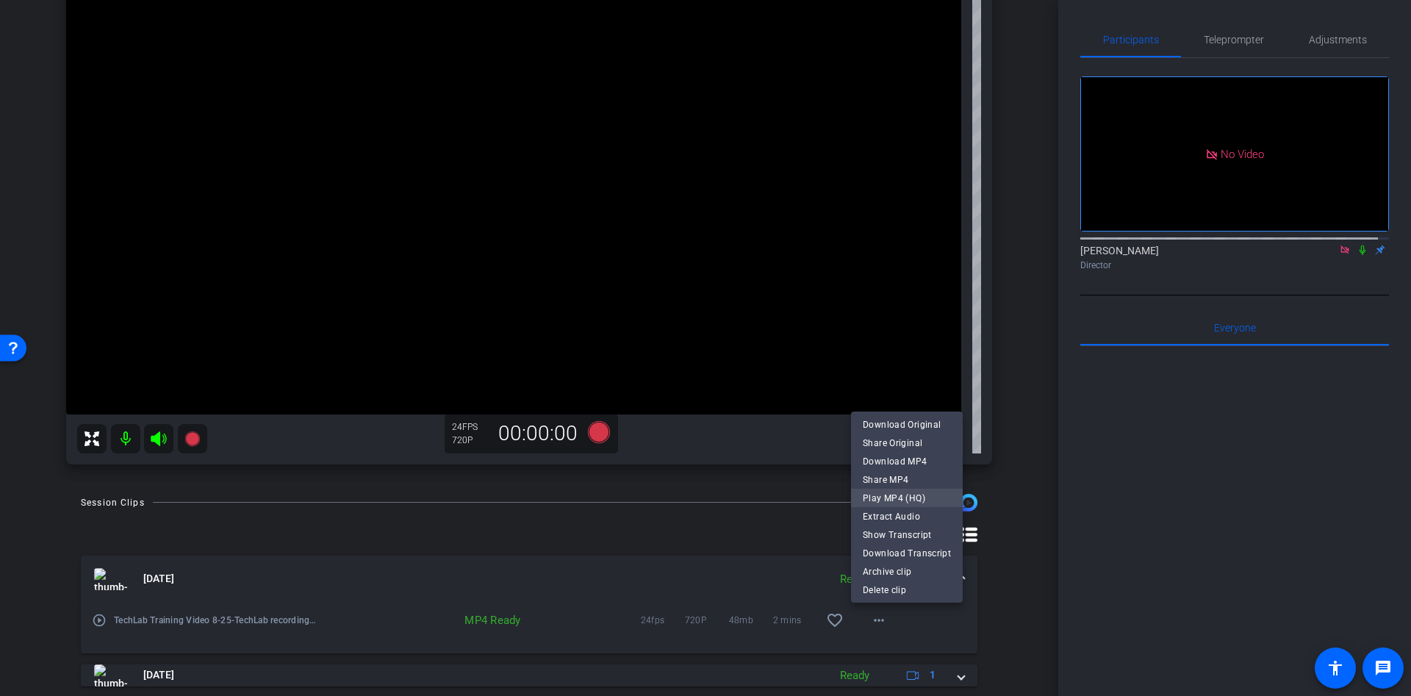
click at [916, 497] on span "Play MP4 (HQ)" at bounding box center [907, 498] width 88 height 18
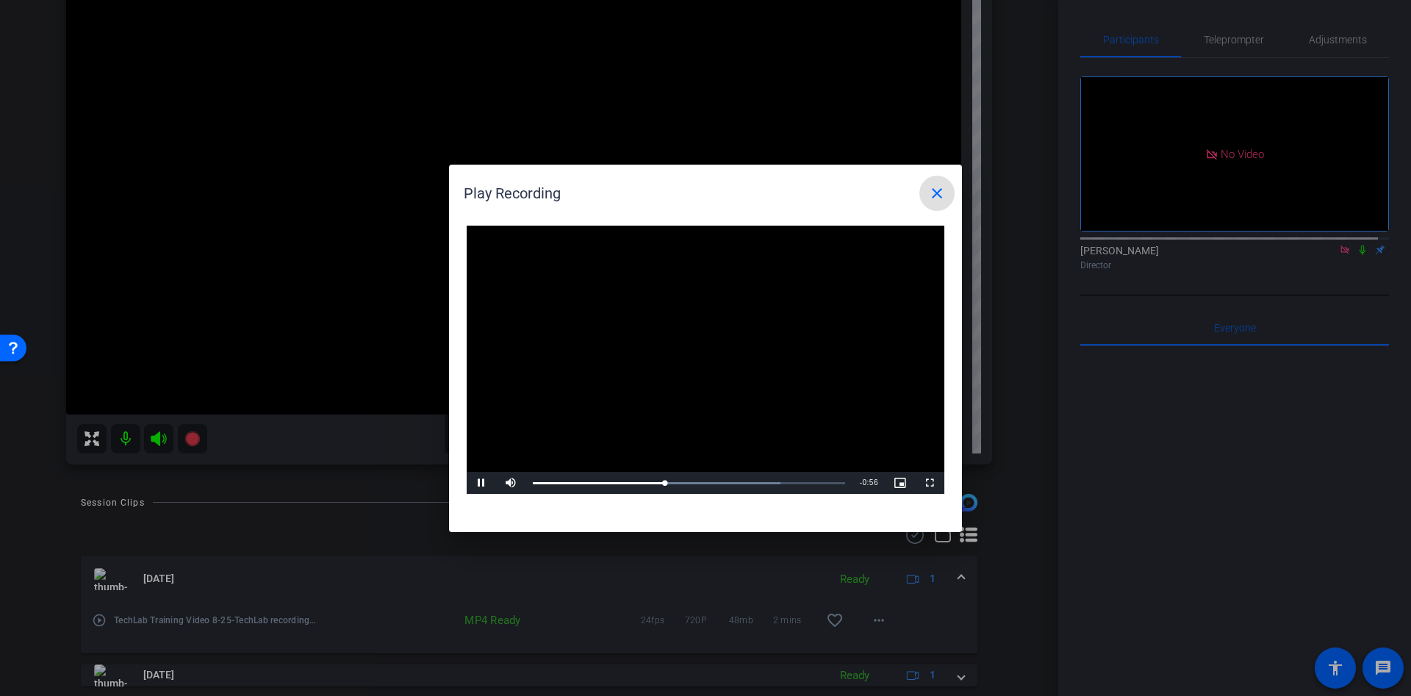
click at [936, 206] on span at bounding box center [936, 193] width 35 height 35
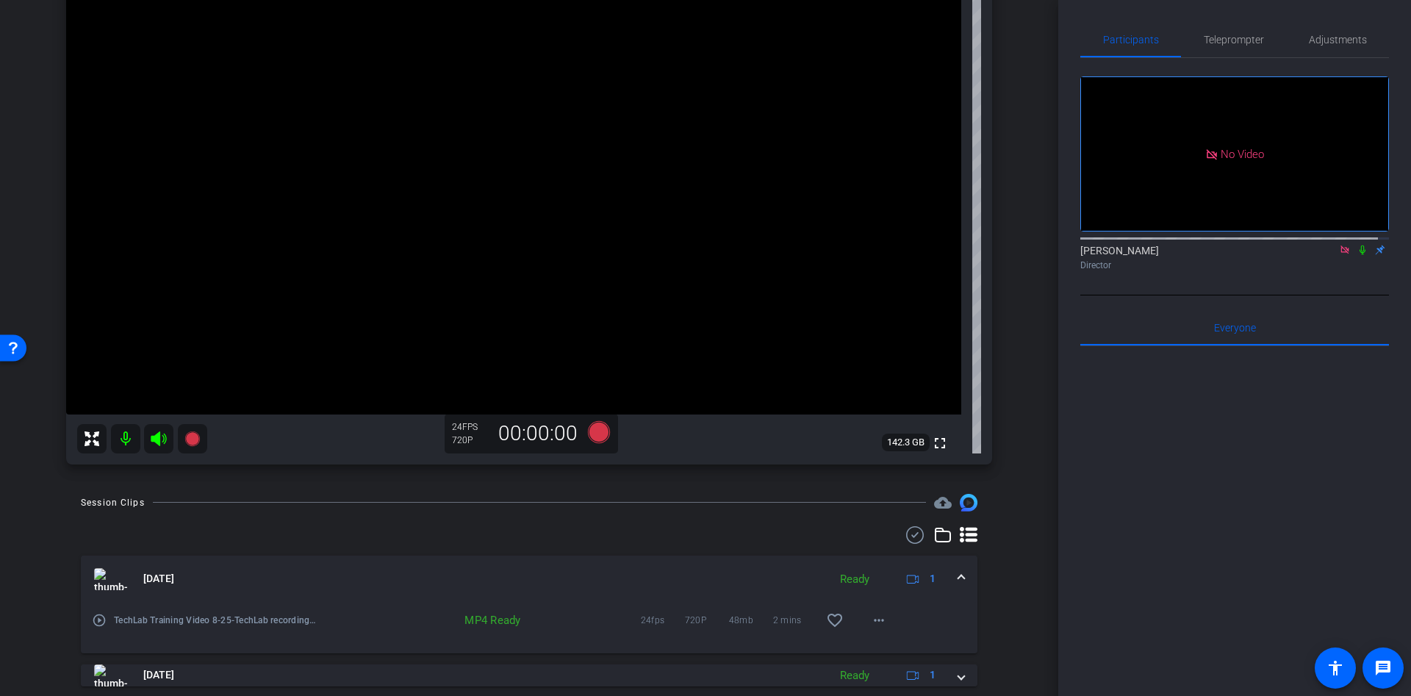
click at [1339, 245] on icon at bounding box center [1345, 250] width 12 height 10
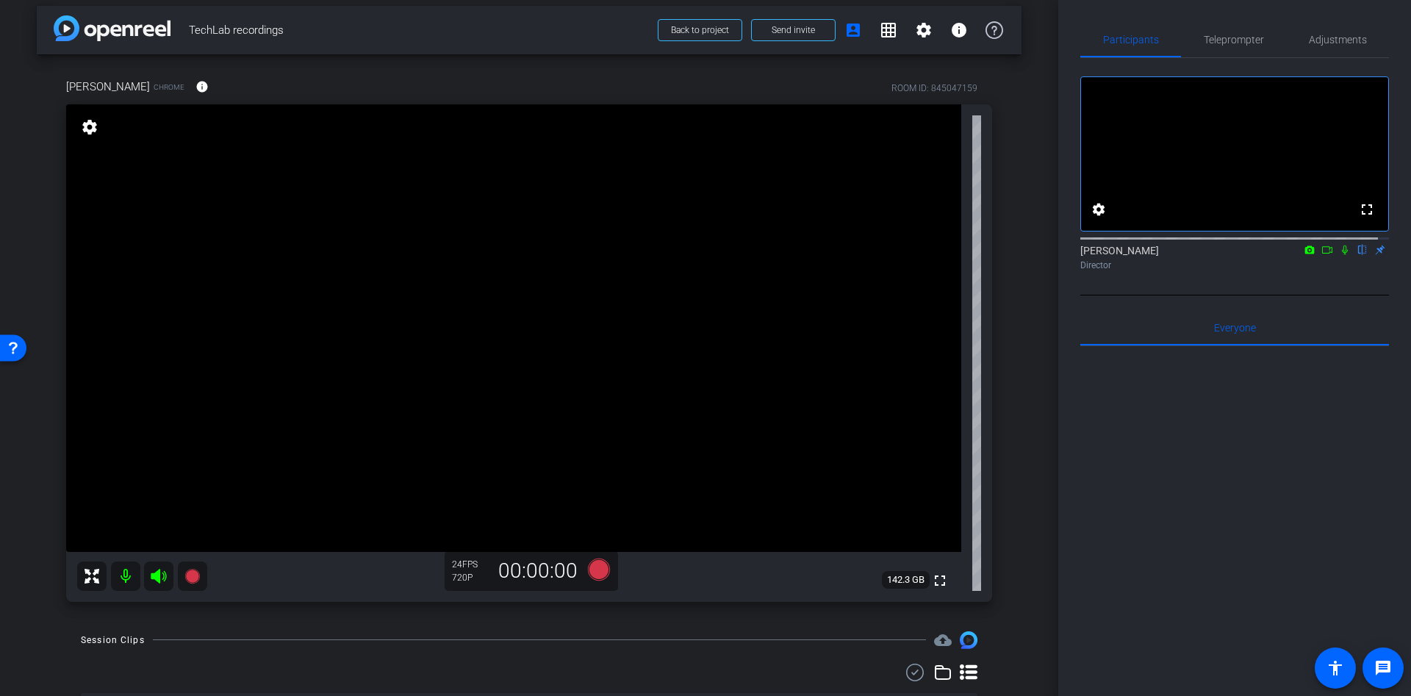
scroll to position [0, 0]
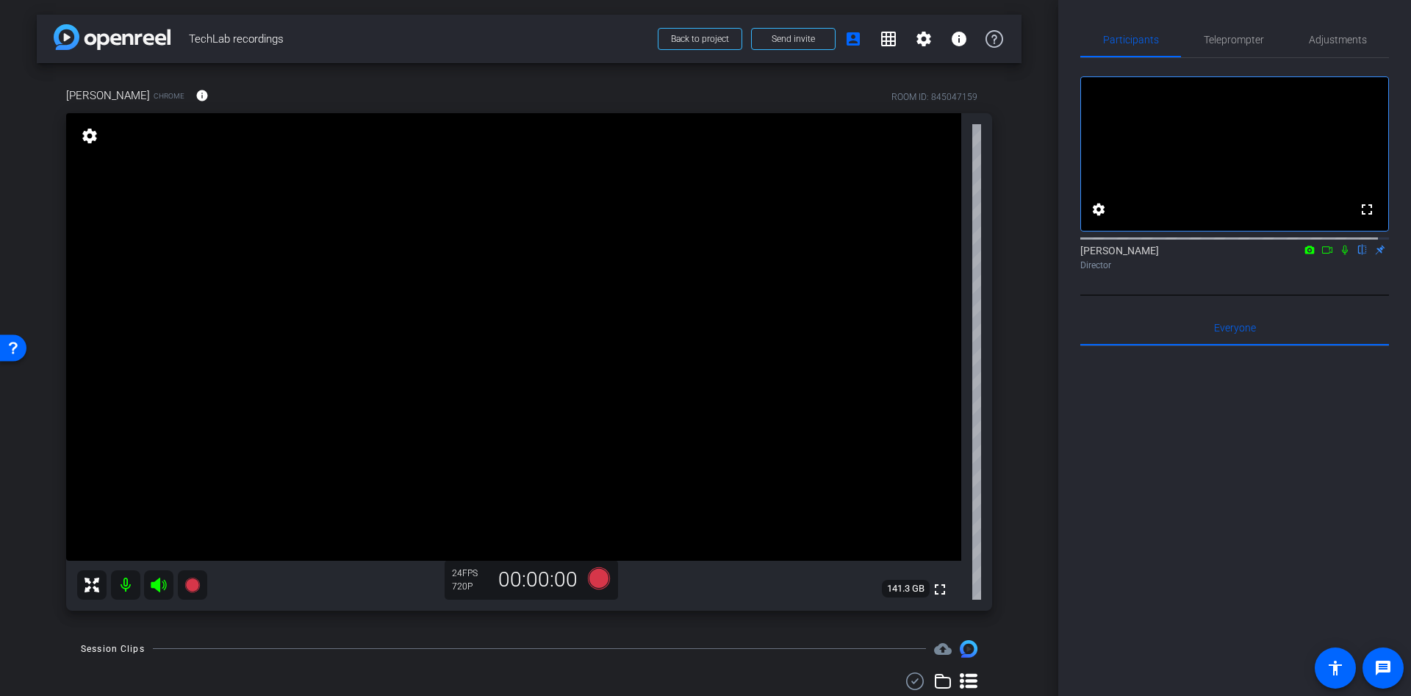
click at [1321, 255] on icon at bounding box center [1327, 250] width 12 height 10
click at [594, 577] on icon at bounding box center [599, 578] width 22 height 22
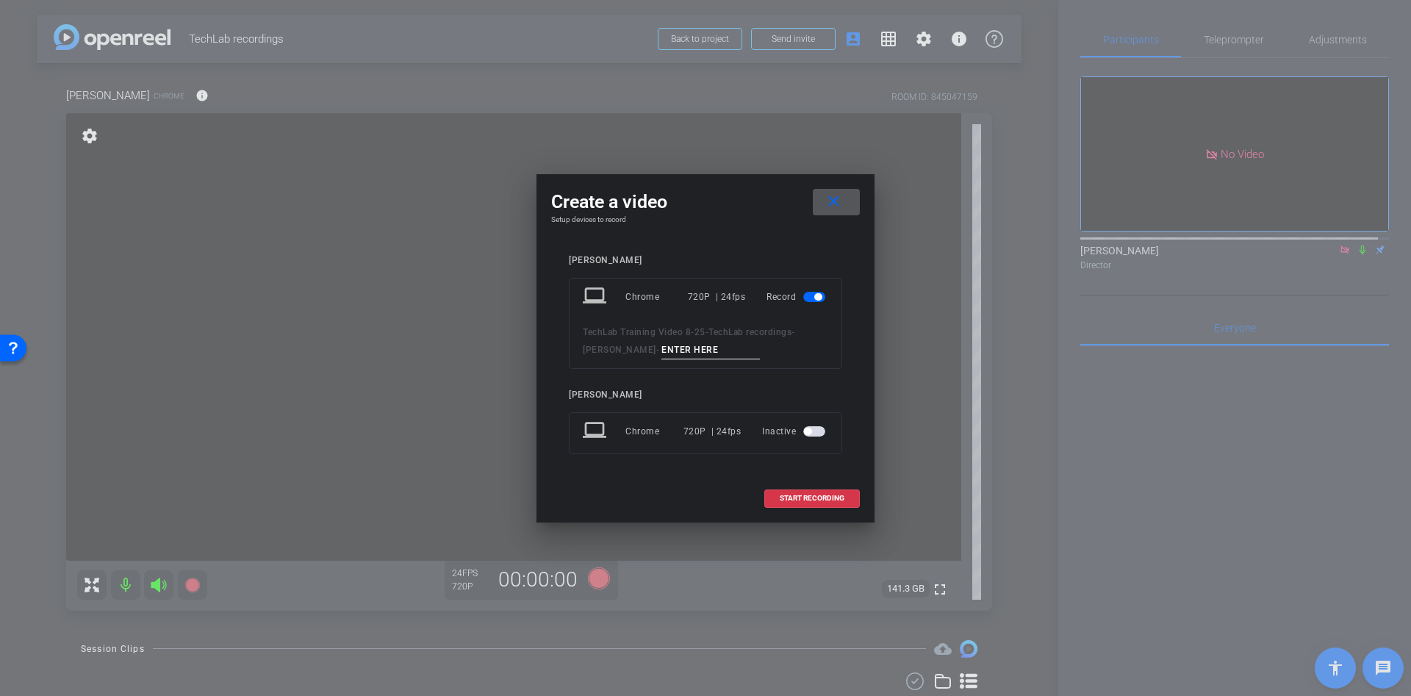
click at [678, 349] on input at bounding box center [710, 350] width 98 height 18
type input "dfd"
click at [798, 502] on span "START RECORDING" at bounding box center [812, 498] width 65 height 7
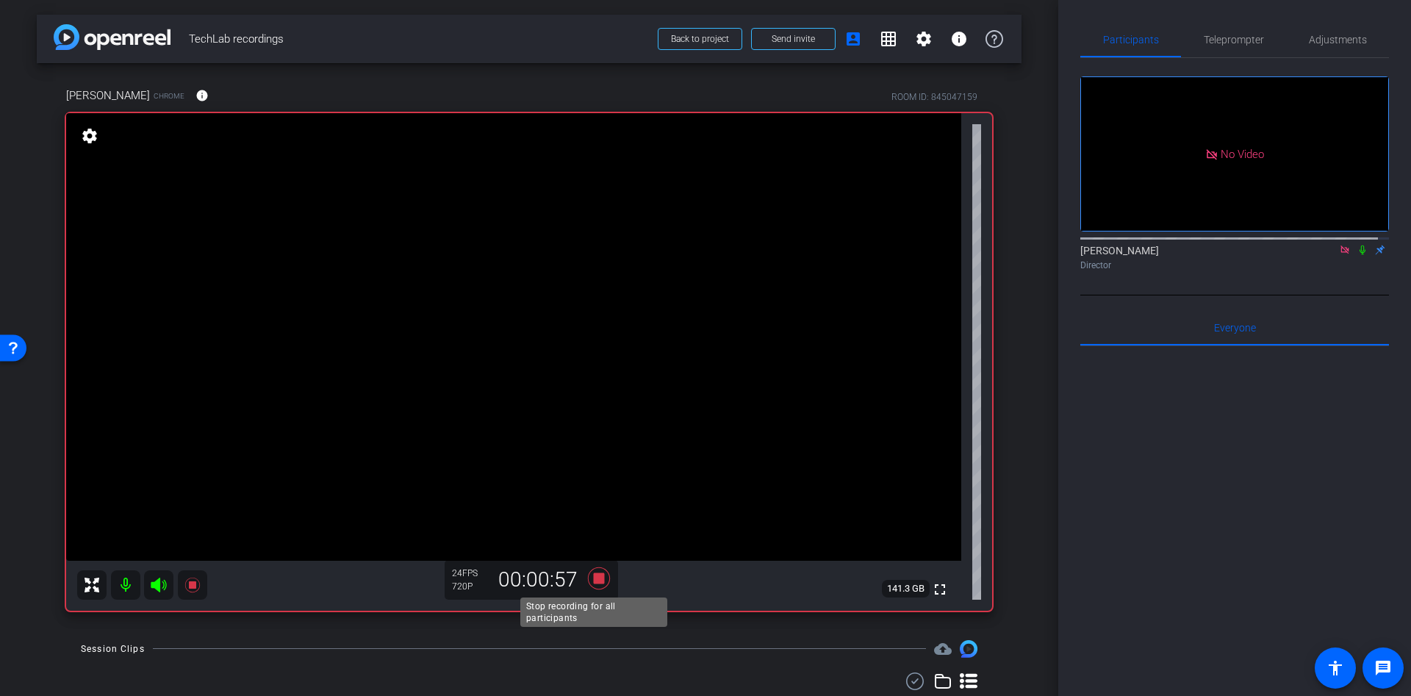
click at [605, 574] on icon at bounding box center [598, 578] width 35 height 26
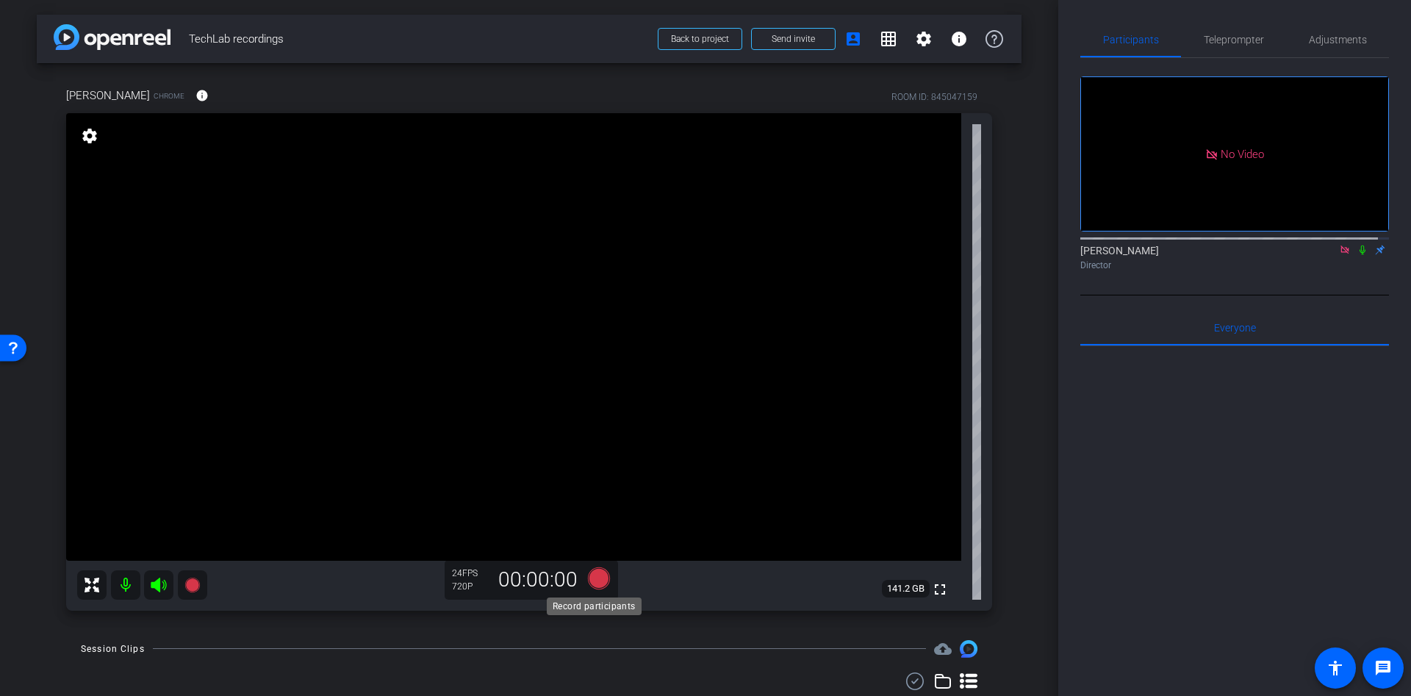
click at [597, 581] on icon at bounding box center [599, 578] width 22 height 22
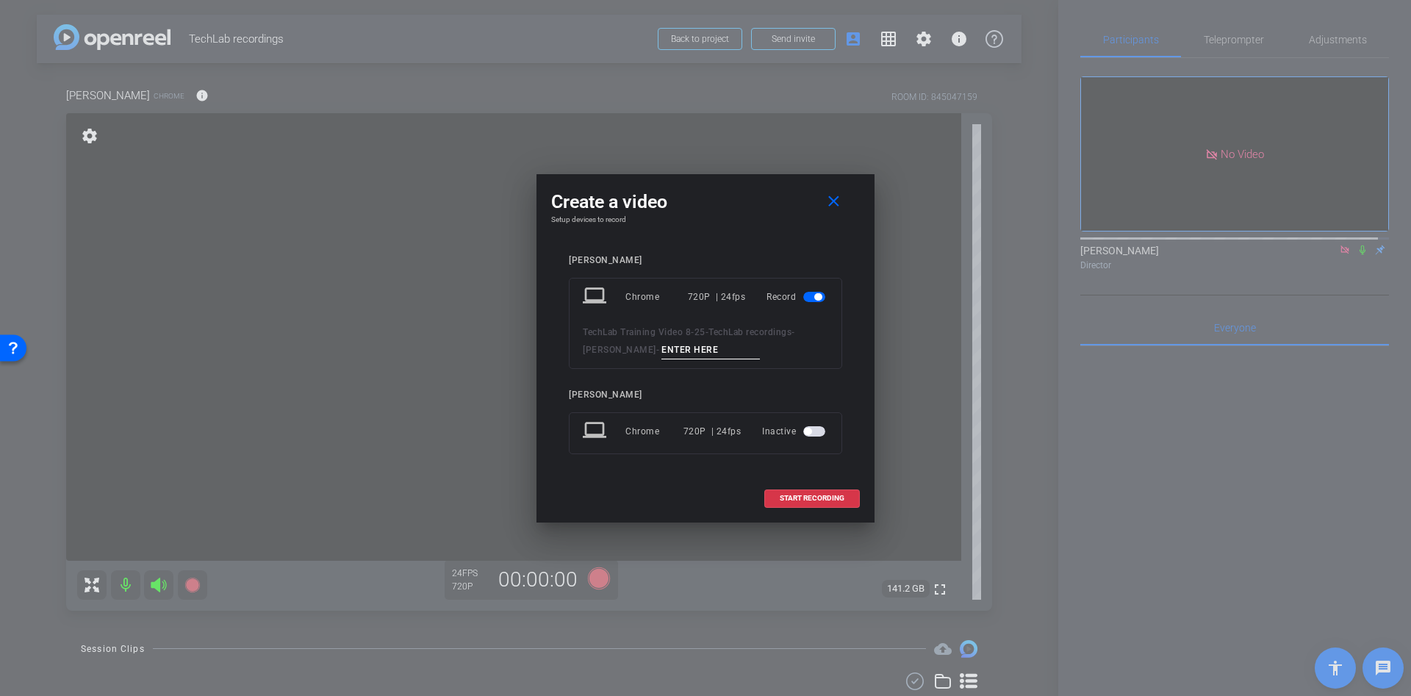
click at [661, 347] on input at bounding box center [710, 350] width 98 height 18
type input "dd"
click at [790, 497] on span "START RECORDING" at bounding box center [812, 498] width 65 height 7
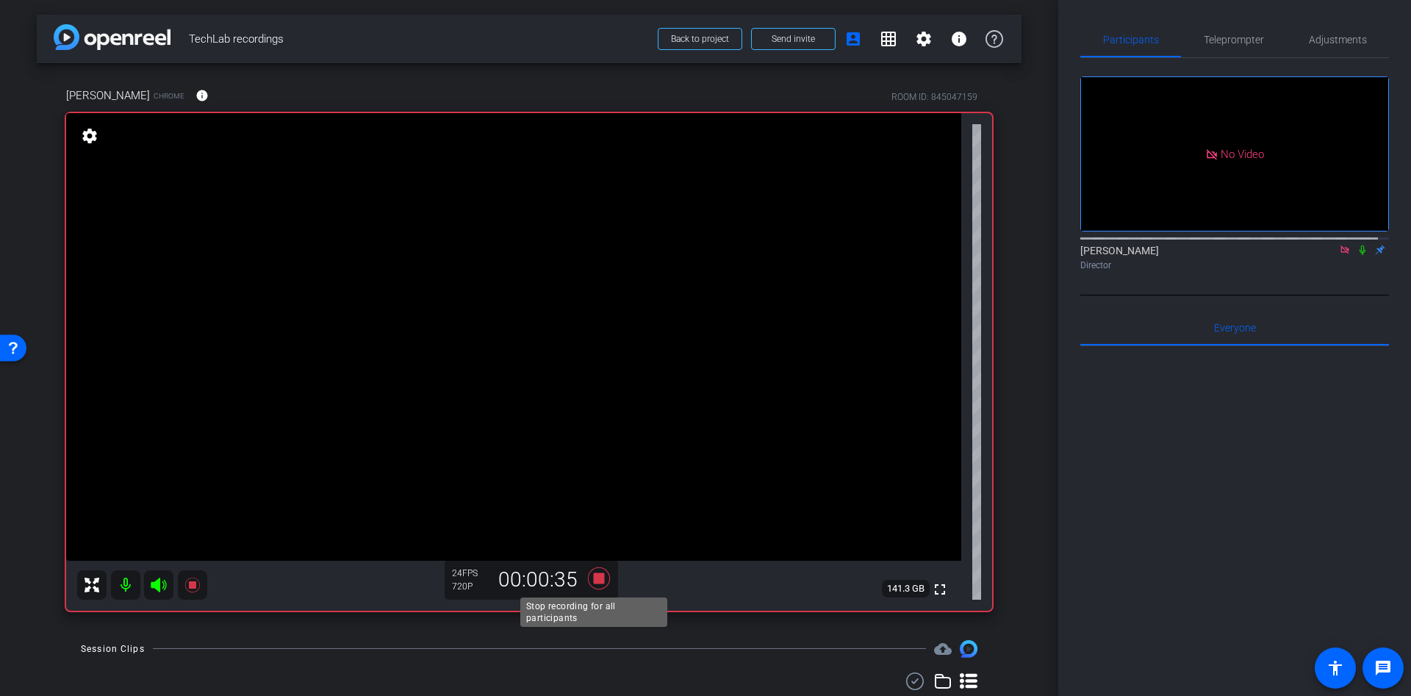
click at [589, 572] on icon at bounding box center [598, 578] width 35 height 26
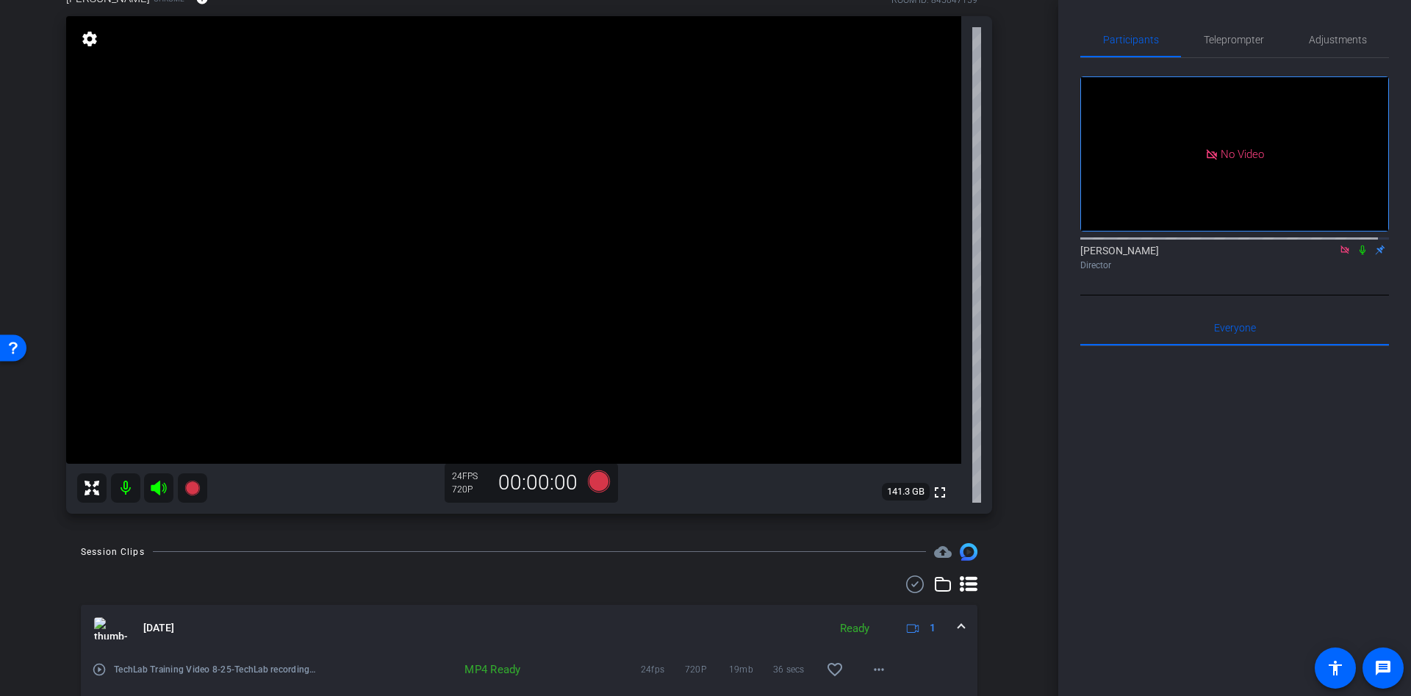
scroll to position [220, 0]
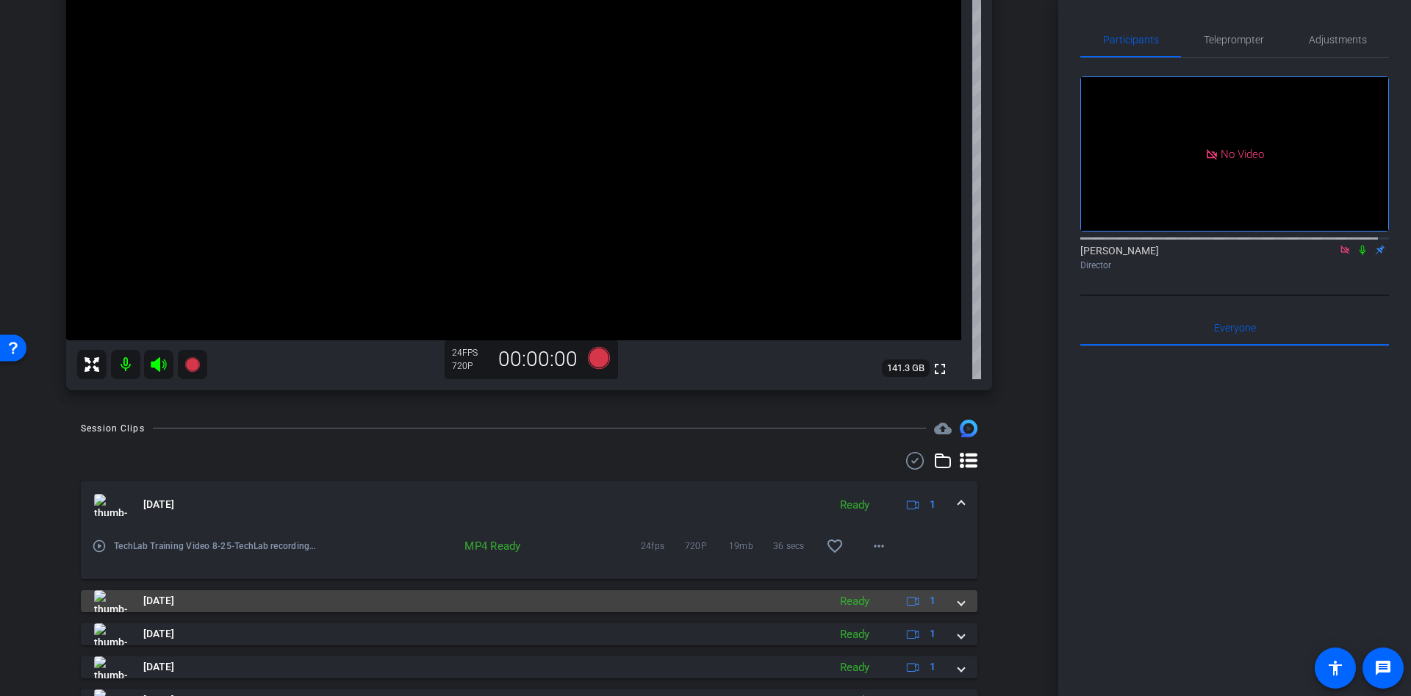
click at [958, 594] on span at bounding box center [961, 600] width 6 height 15
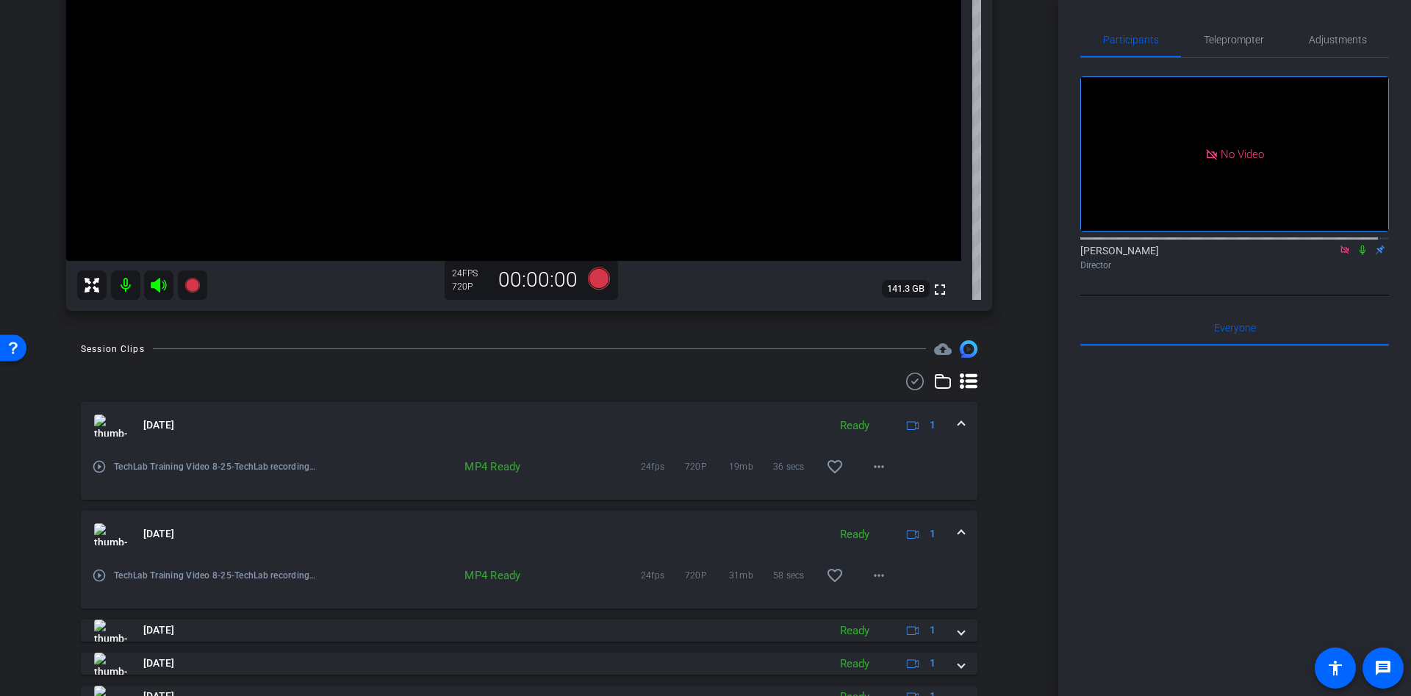
scroll to position [331, 0]
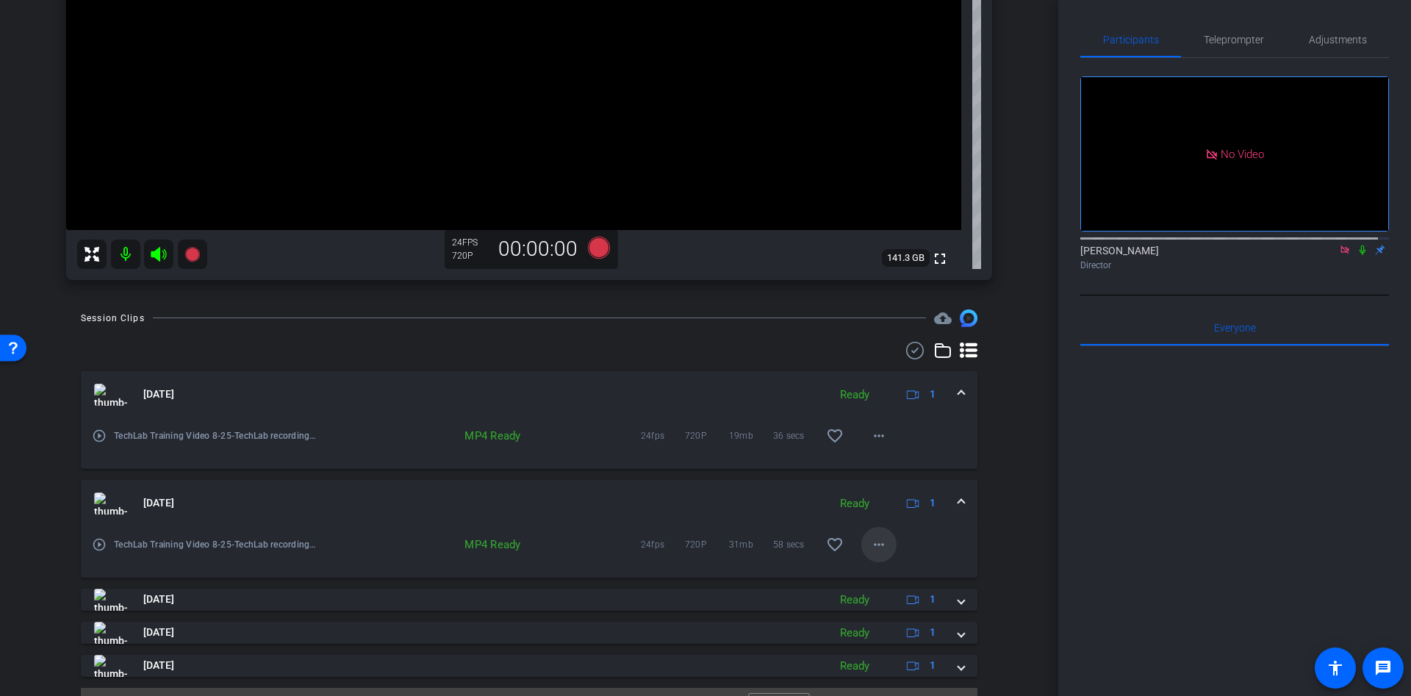
click at [870, 547] on mat-icon "more_horiz" at bounding box center [879, 545] width 18 height 18
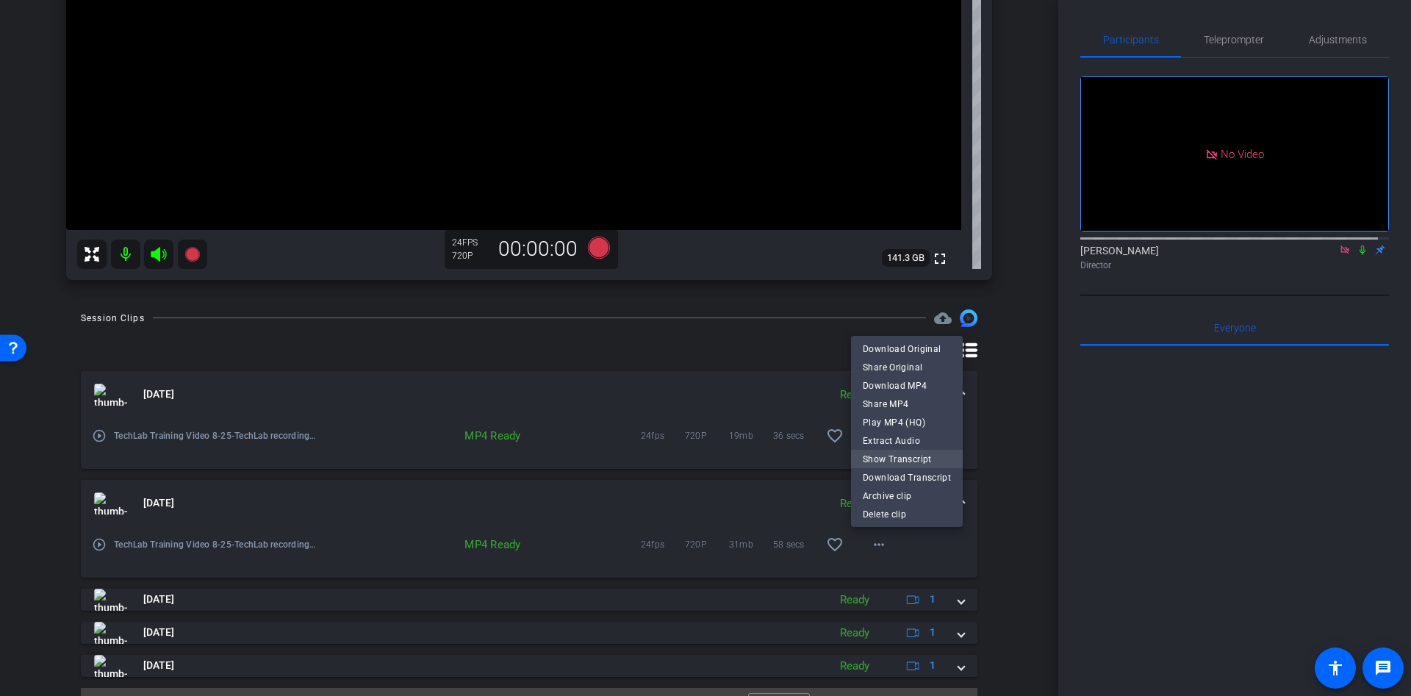
click at [924, 459] on span "Show Transcript" at bounding box center [907, 459] width 88 height 18
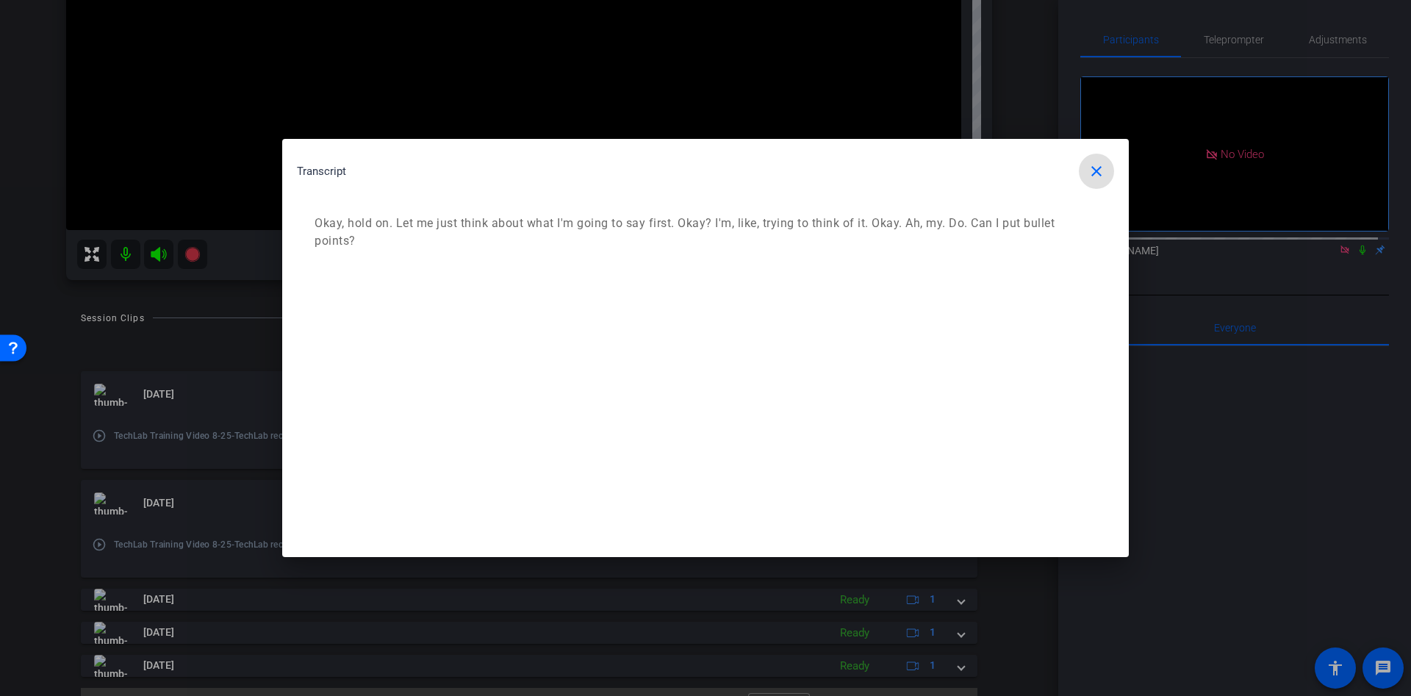
click at [1092, 166] on mat-icon "close" at bounding box center [1097, 171] width 18 height 18
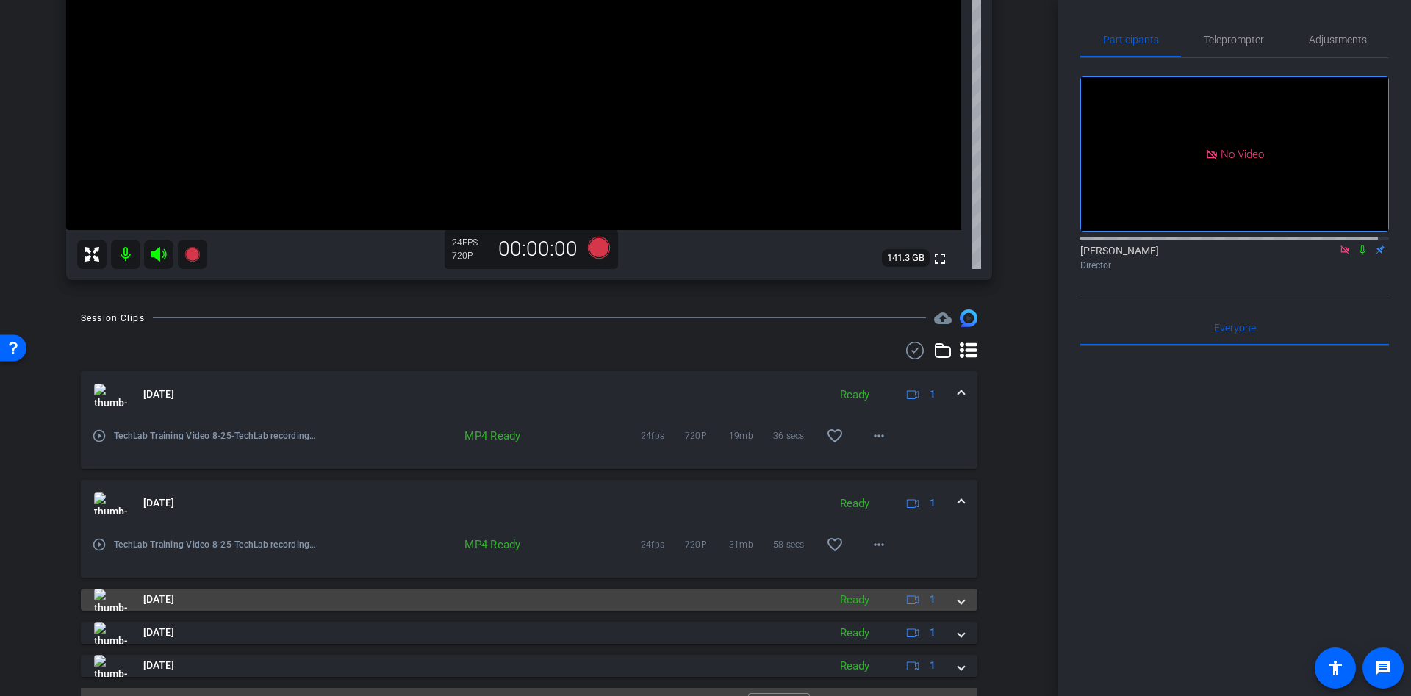
click at [955, 605] on mat-expansion-panel-header "[DATE] Ready 1" at bounding box center [529, 600] width 896 height 22
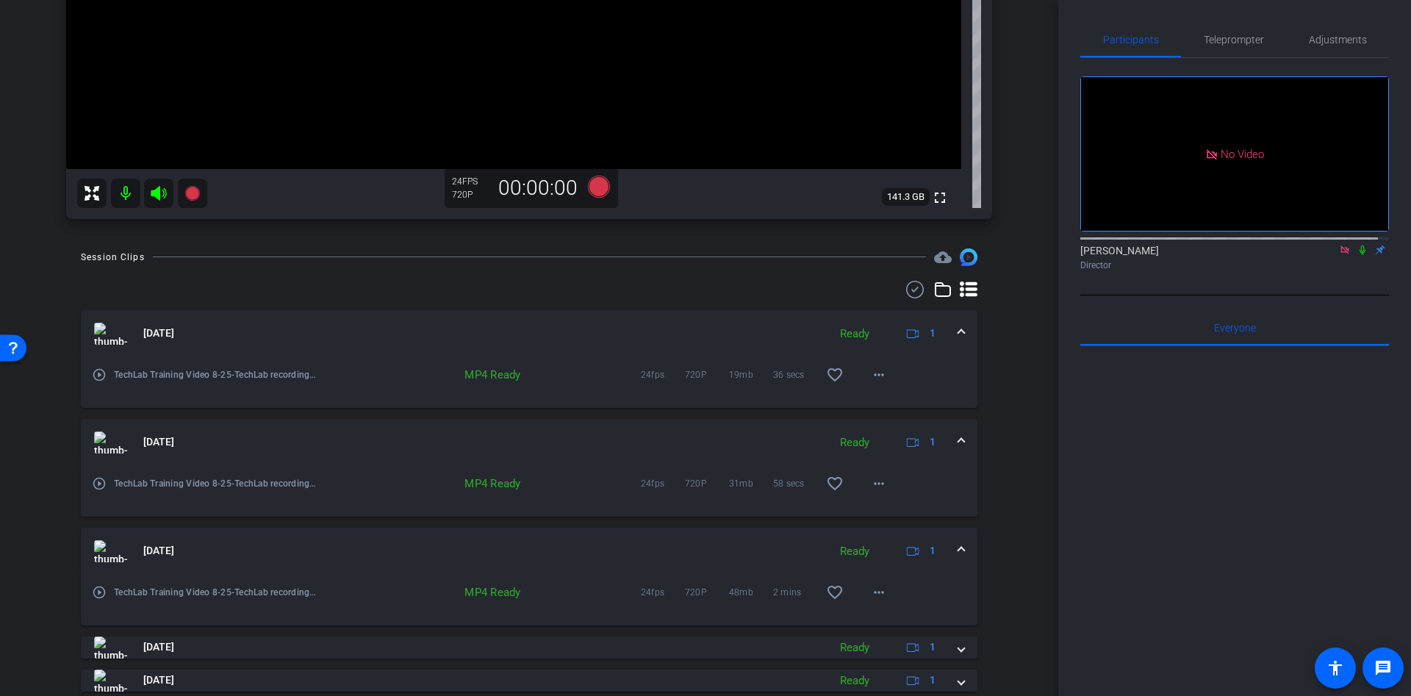
scroll to position [439, 0]
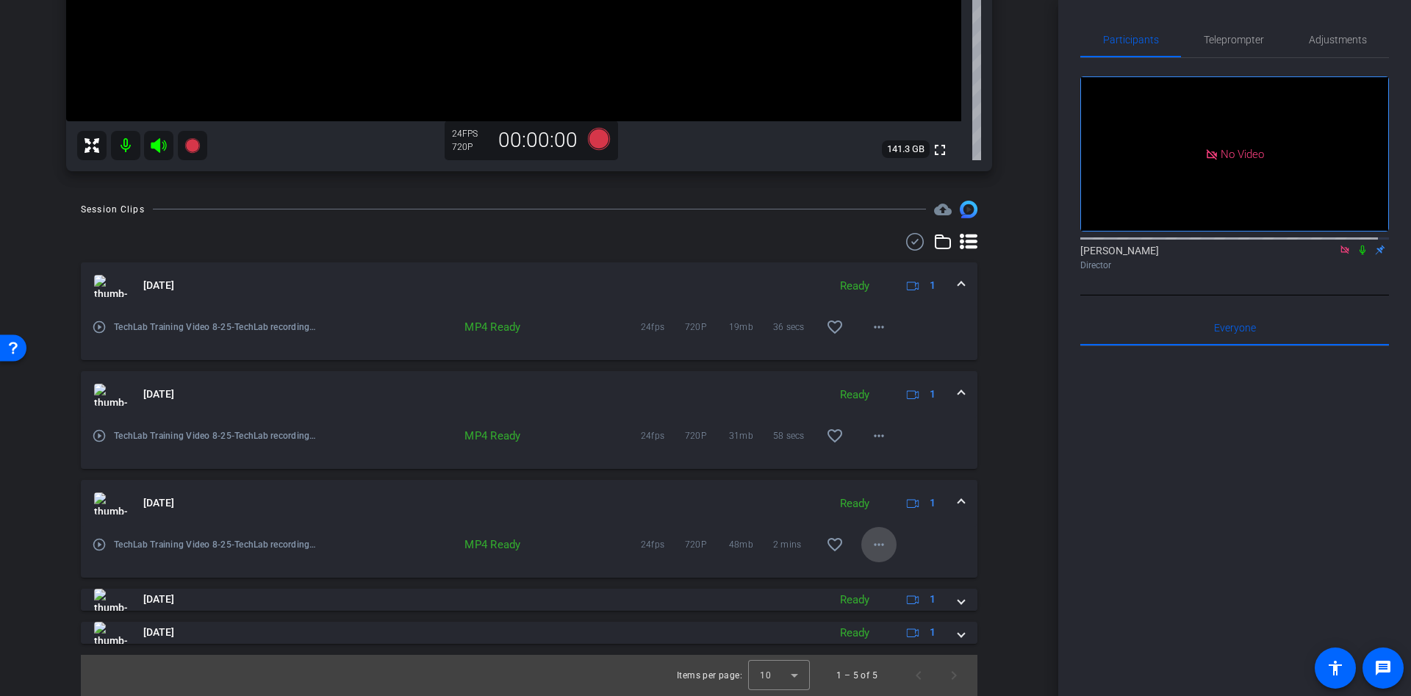
click at [876, 545] on mat-icon "more_horiz" at bounding box center [879, 545] width 18 height 18
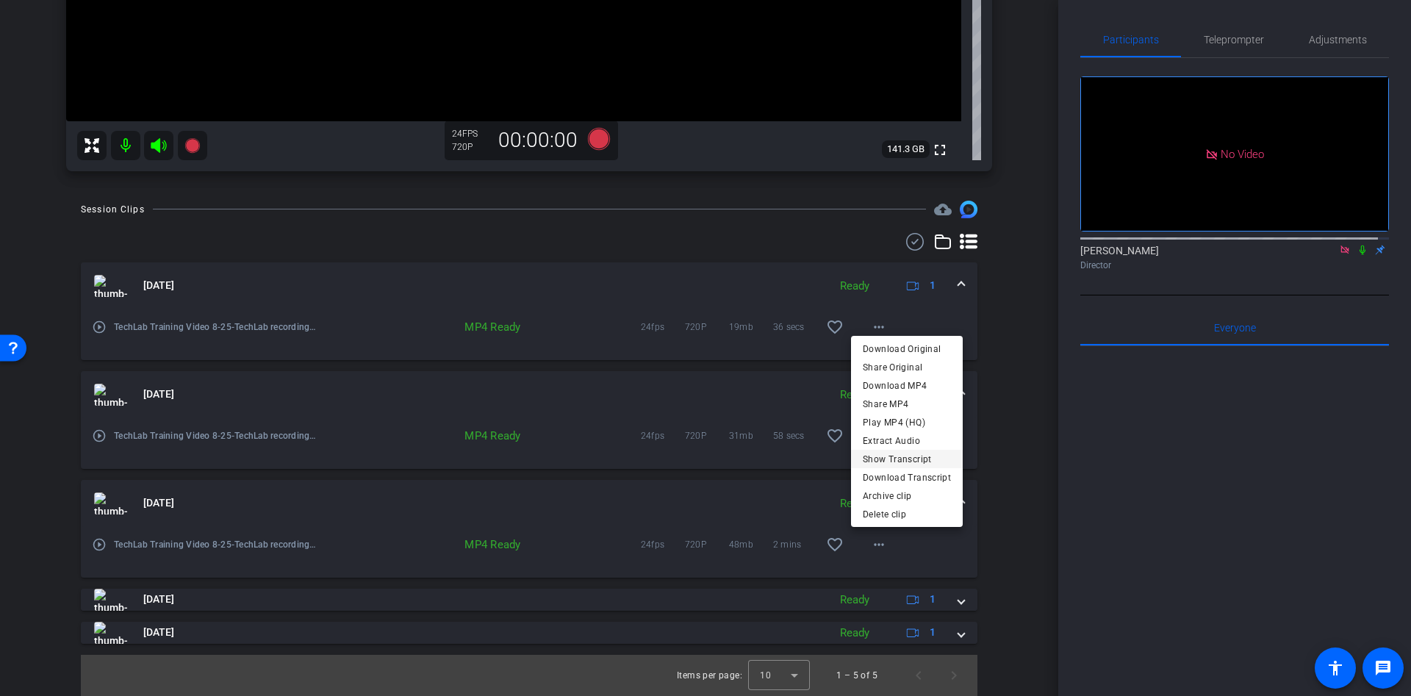
click at [905, 463] on span "Show Transcript" at bounding box center [907, 459] width 88 height 18
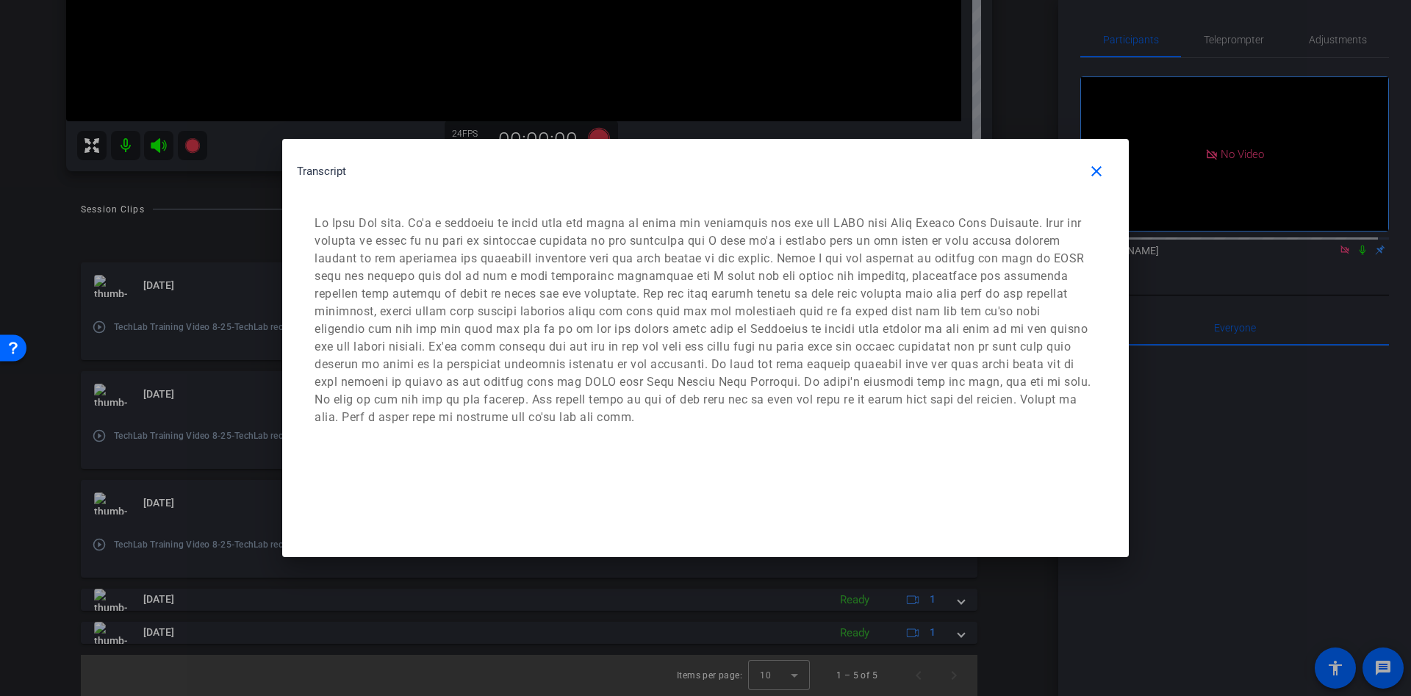
drag, startPoint x: 1410, startPoint y: 233, endPoint x: 1410, endPoint y: 163, distance: 69.8
click at [1410, 163] on div at bounding box center [705, 348] width 1411 height 696
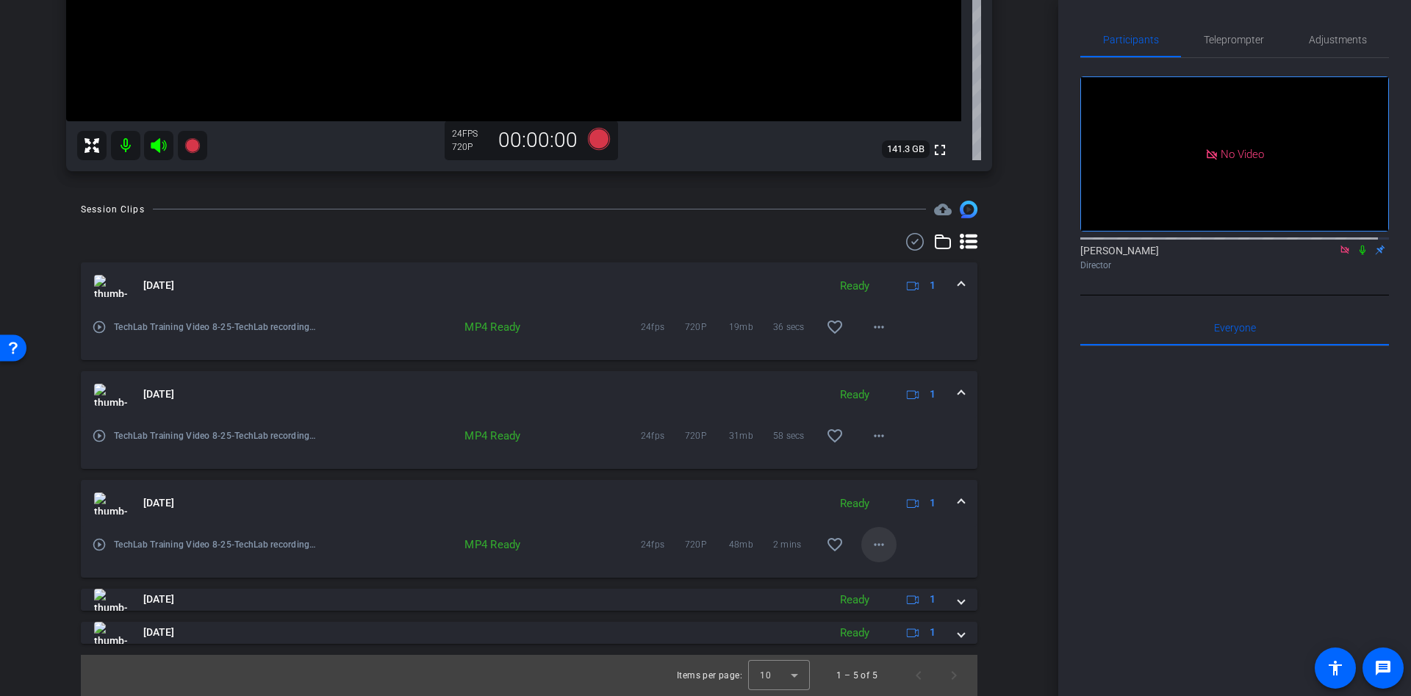
click at [869, 556] on span at bounding box center [878, 544] width 35 height 35
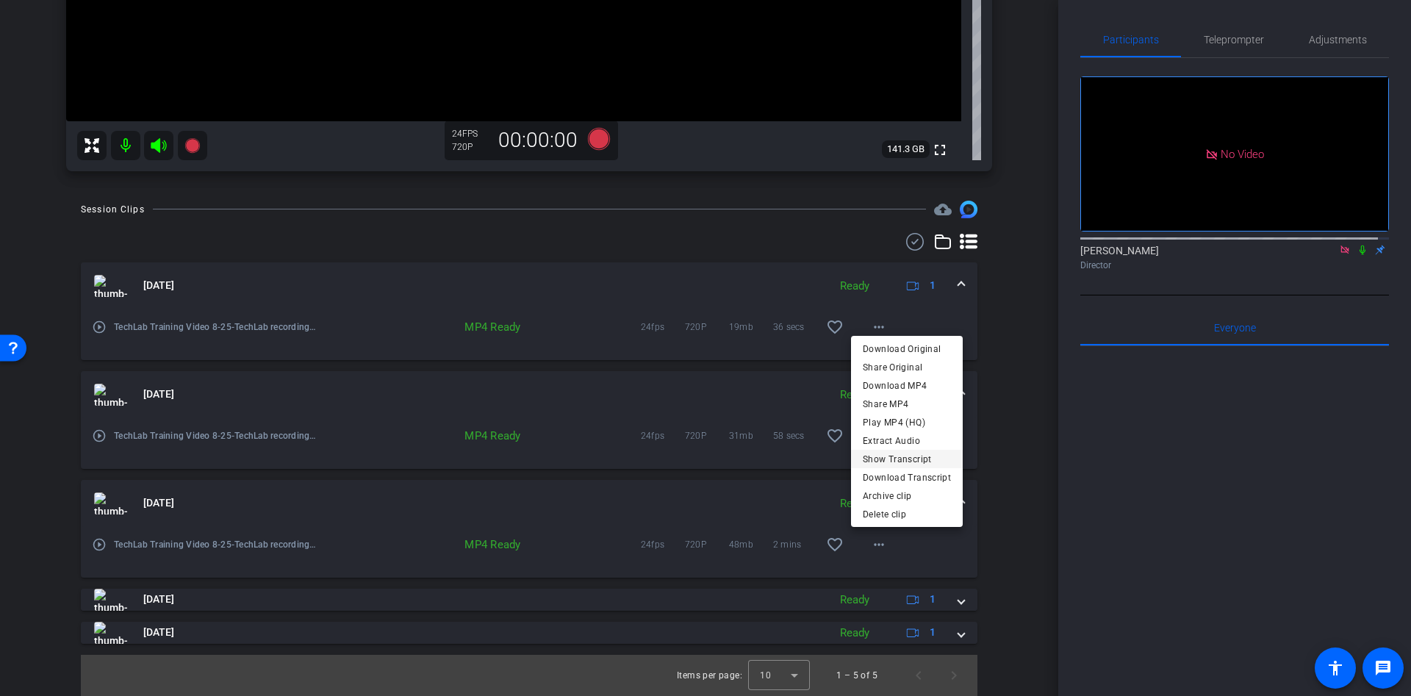
click at [909, 457] on span "Show Transcript" at bounding box center [907, 459] width 88 height 18
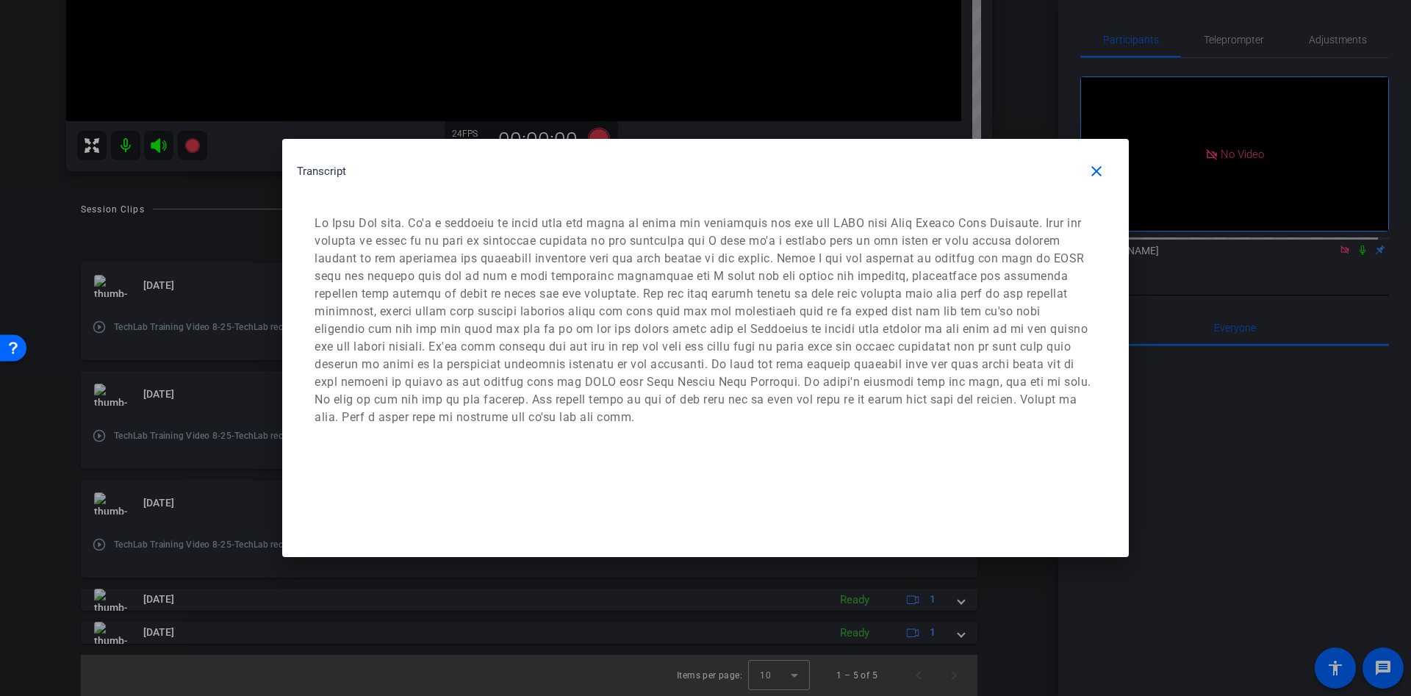
click at [639, 371] on p at bounding box center [703, 321] width 777 height 212
click at [637, 376] on p at bounding box center [703, 321] width 777 height 212
click at [638, 363] on p at bounding box center [703, 321] width 777 height 212
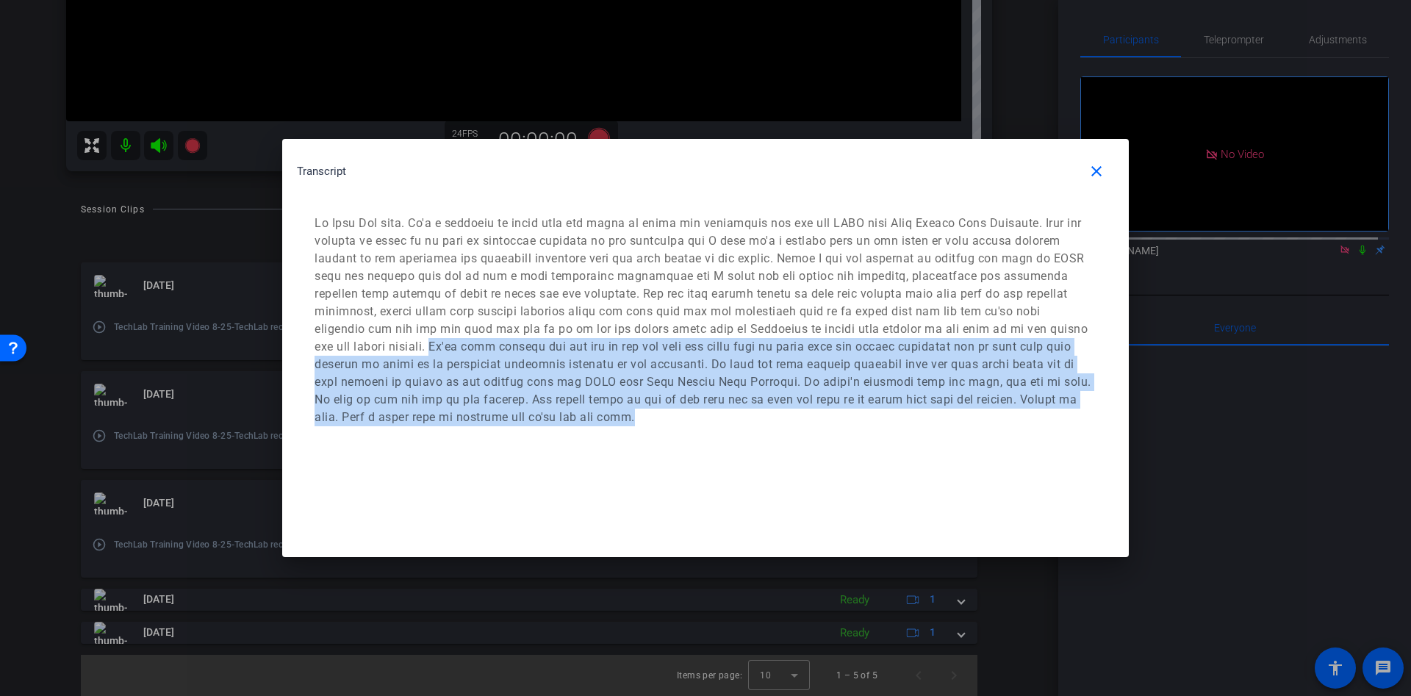
drag, startPoint x: 365, startPoint y: 348, endPoint x: 611, endPoint y: 470, distance: 273.7
click at [611, 470] on div "Transcript close" at bounding box center [705, 347] width 847 height 417
copy p "We're very excited for you all to get out with our sales reps to speak with our…"
click at [1090, 160] on span "button" at bounding box center [1096, 171] width 35 height 35
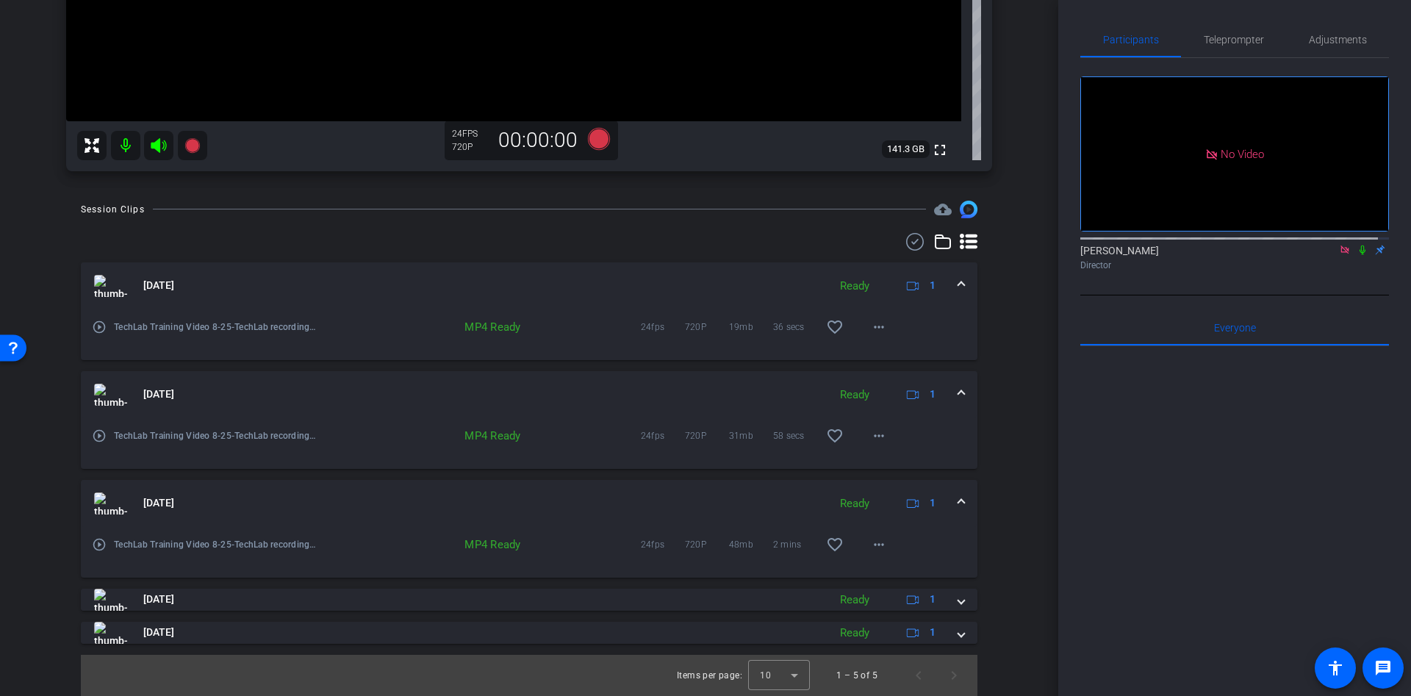
scroll to position [0, 0]
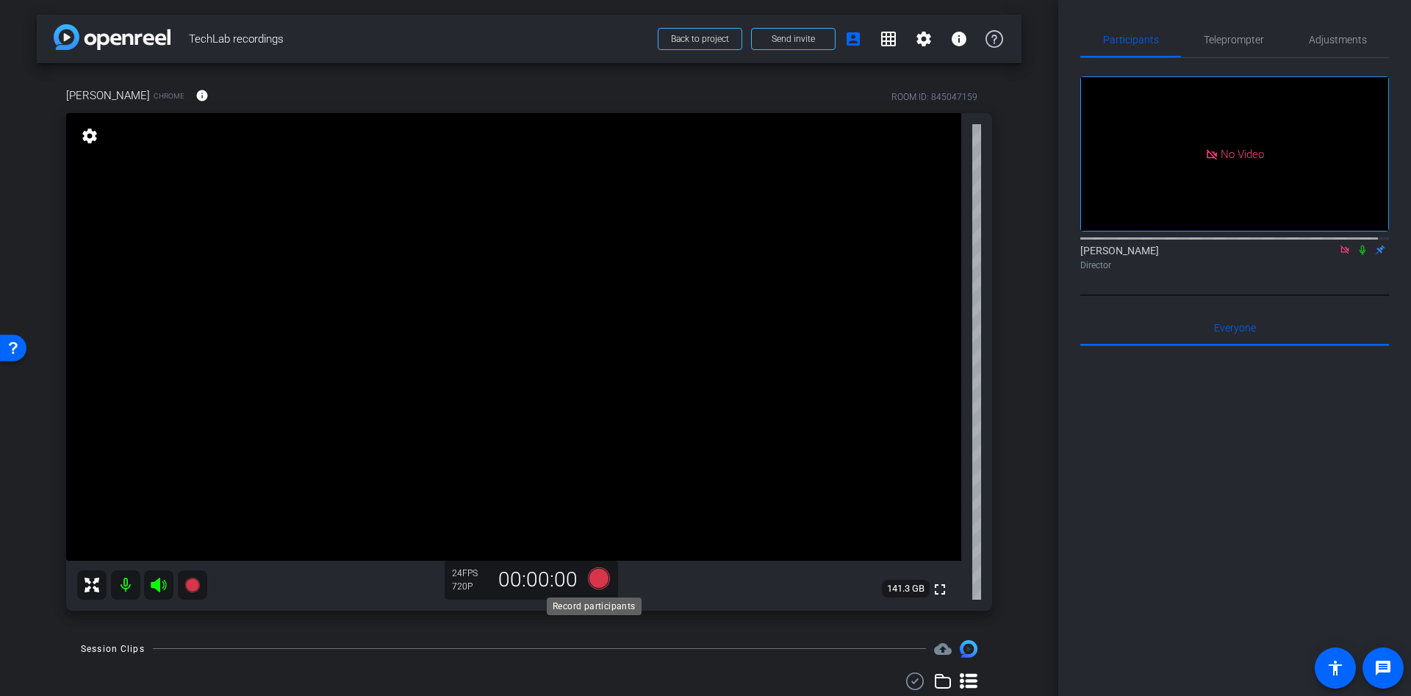
click at [603, 585] on icon at bounding box center [598, 578] width 35 height 26
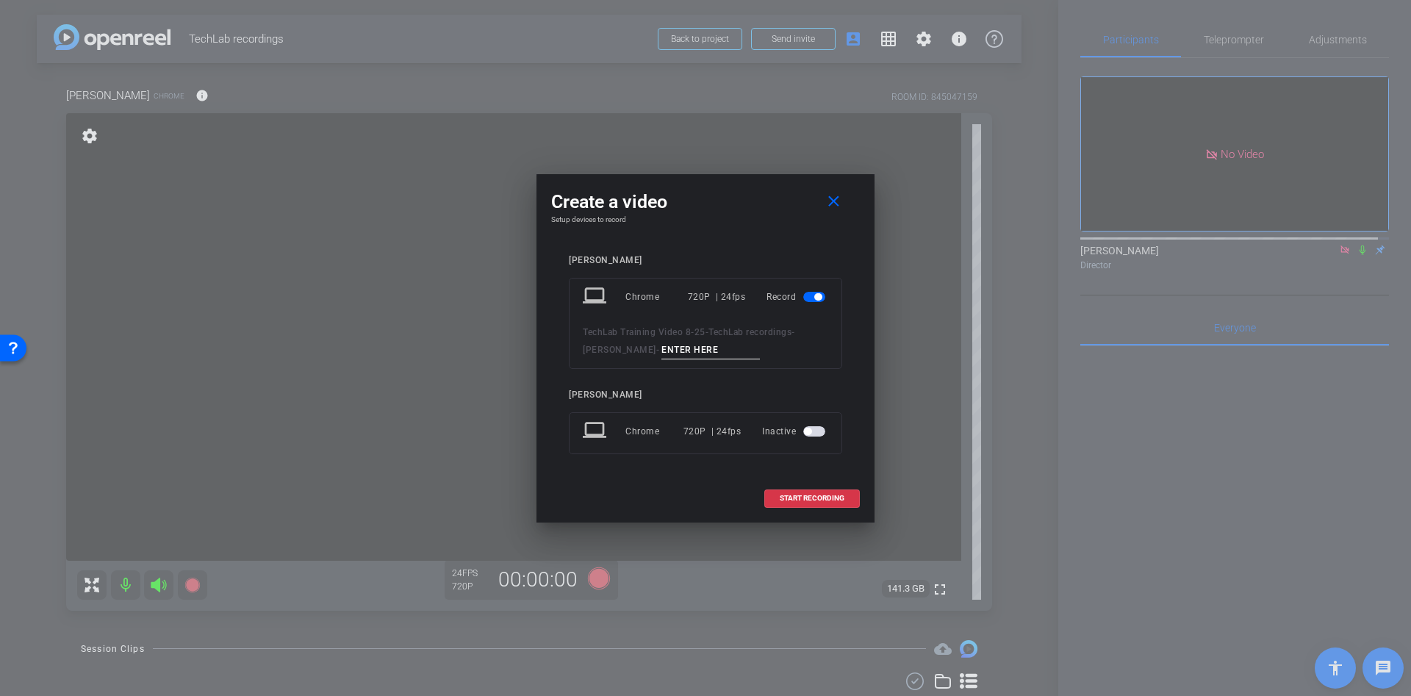
click at [661, 342] on input at bounding box center [710, 350] width 98 height 18
type input "s"
click at [793, 509] on span at bounding box center [812, 498] width 94 height 35
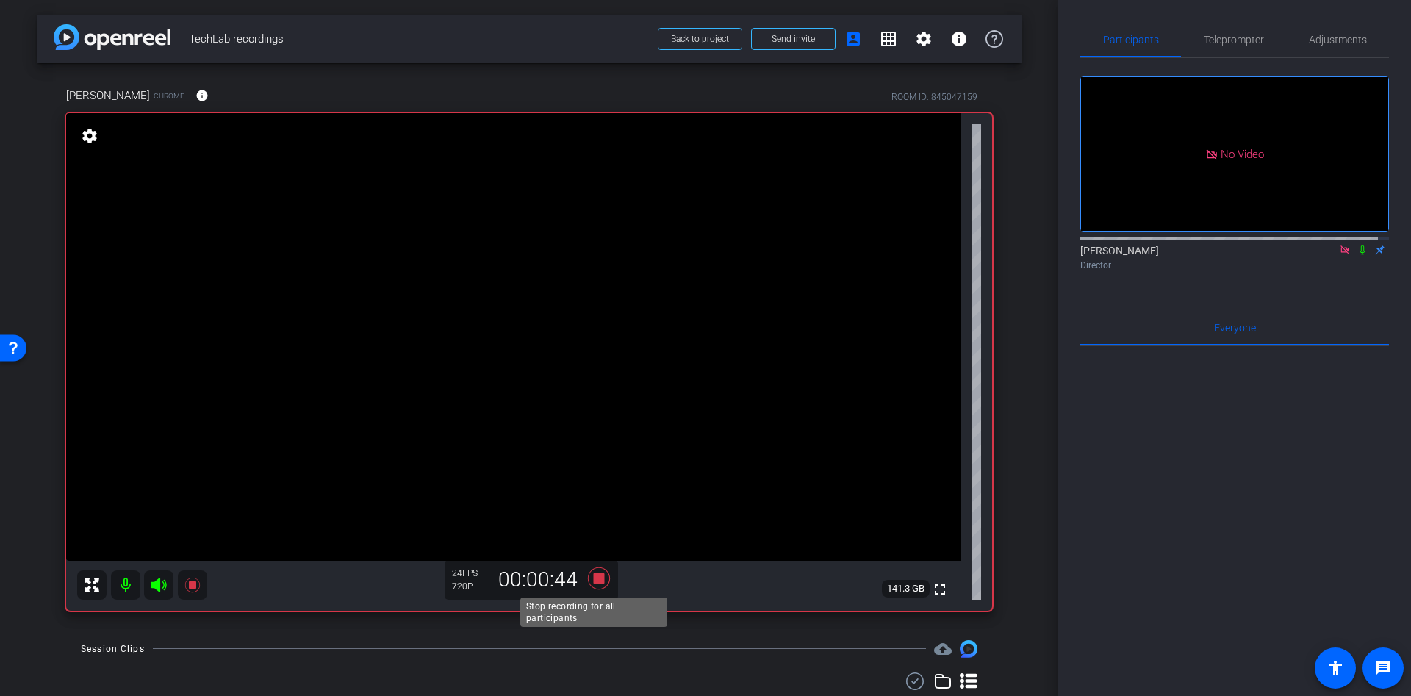
click at [605, 570] on icon at bounding box center [598, 578] width 35 height 26
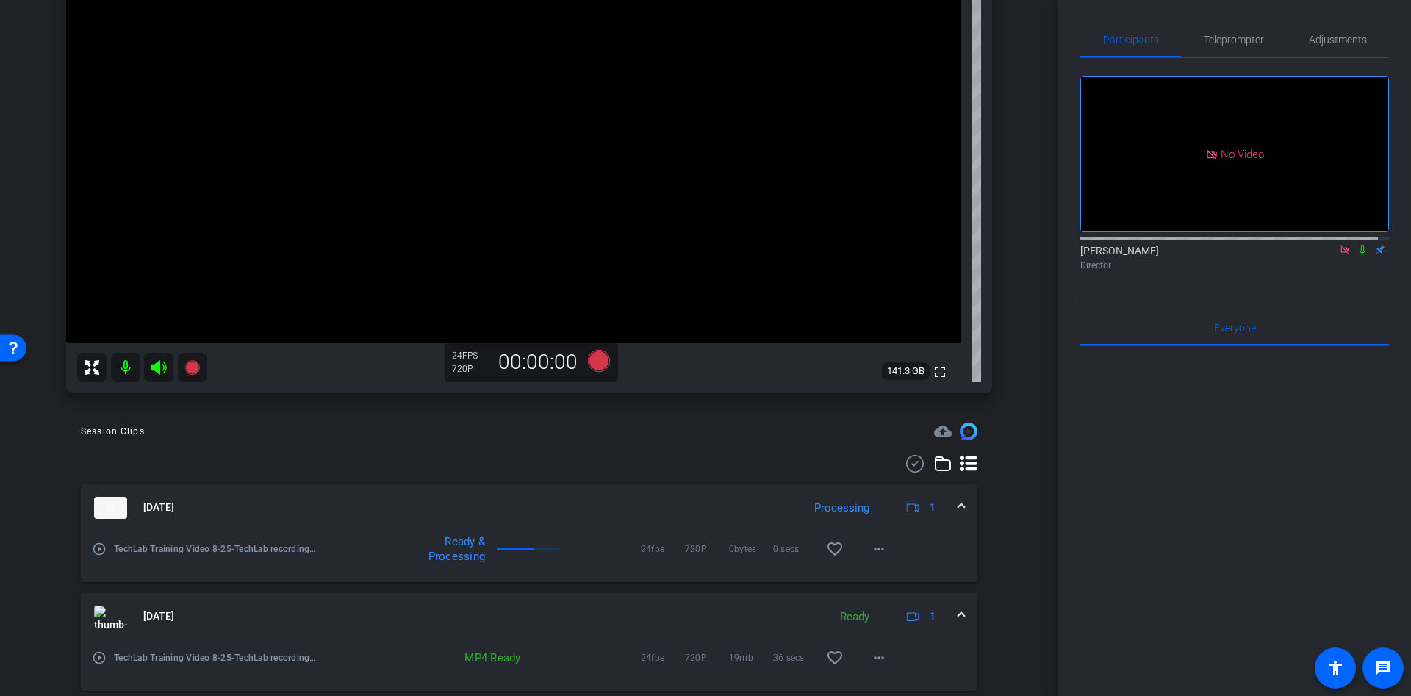
scroll to position [220, 0]
click at [870, 553] on mat-icon "more_horiz" at bounding box center [879, 546] width 18 height 18
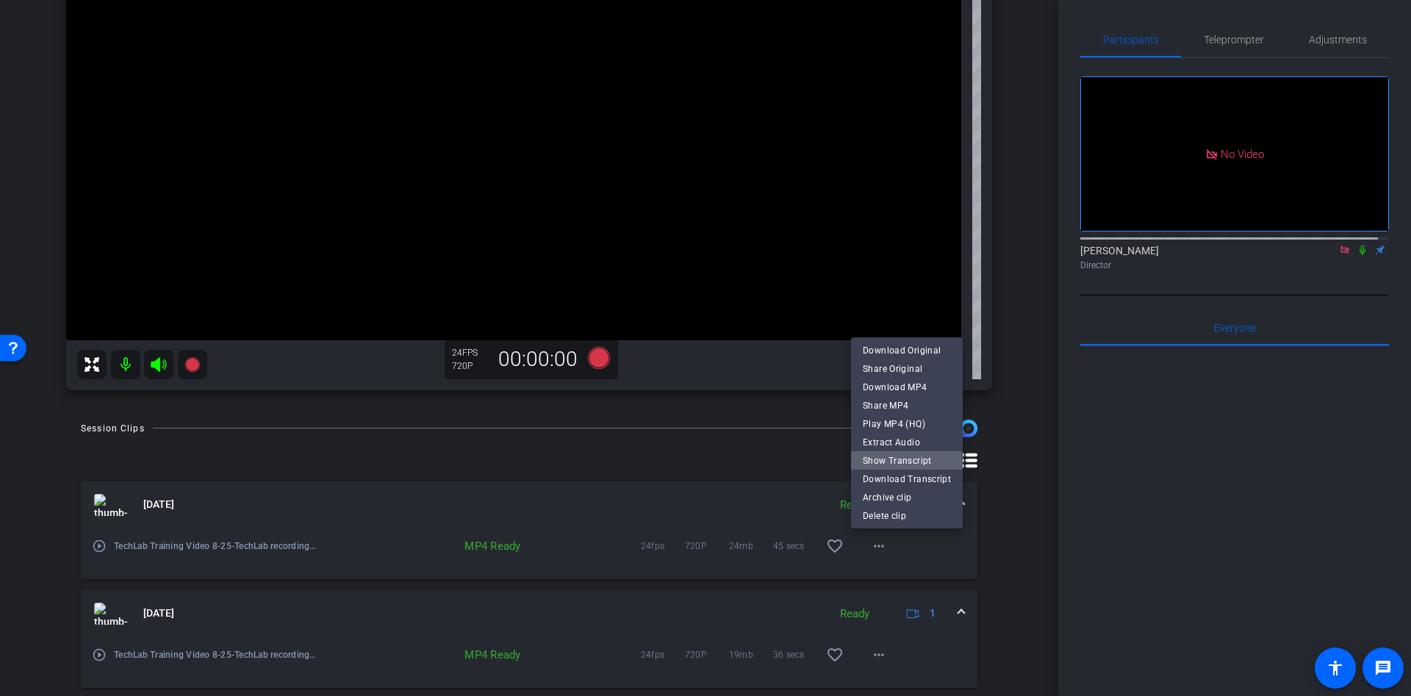
click at [892, 468] on span "Show Transcript" at bounding box center [907, 460] width 88 height 18
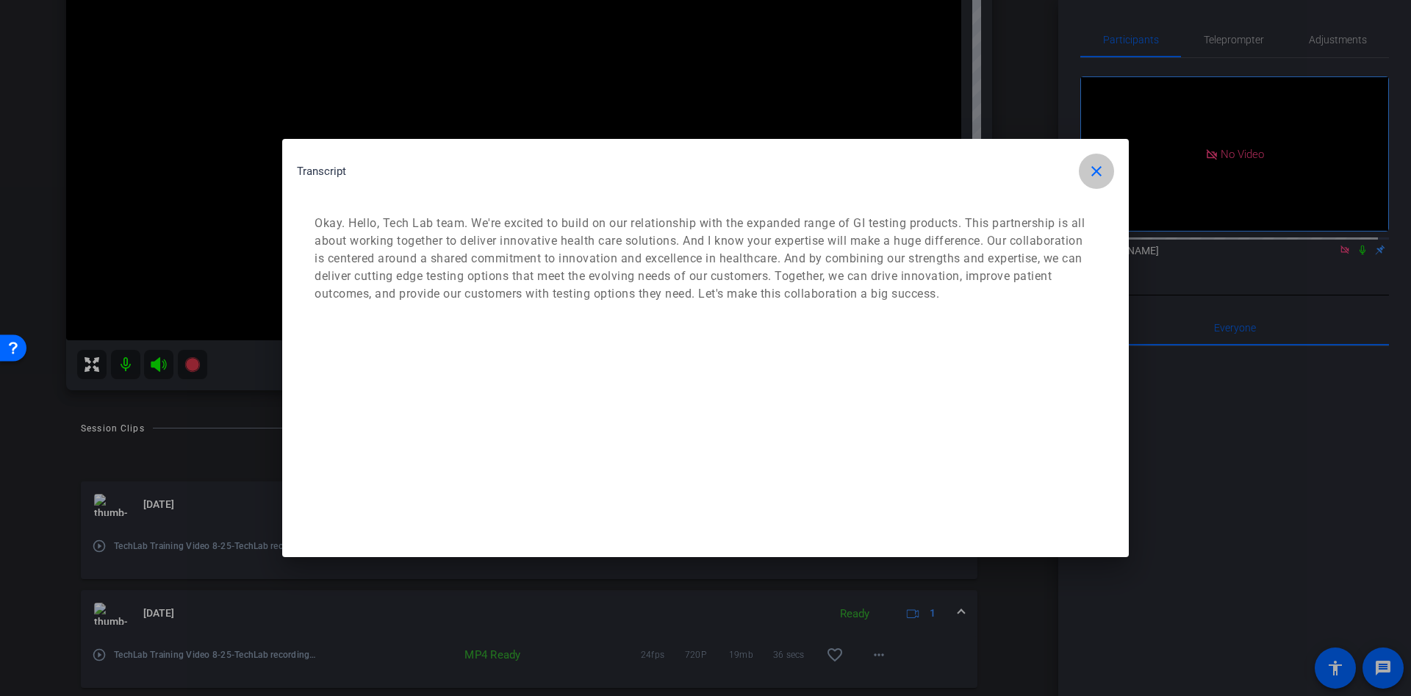
click at [1093, 179] on mat-icon "close" at bounding box center [1097, 171] width 18 height 18
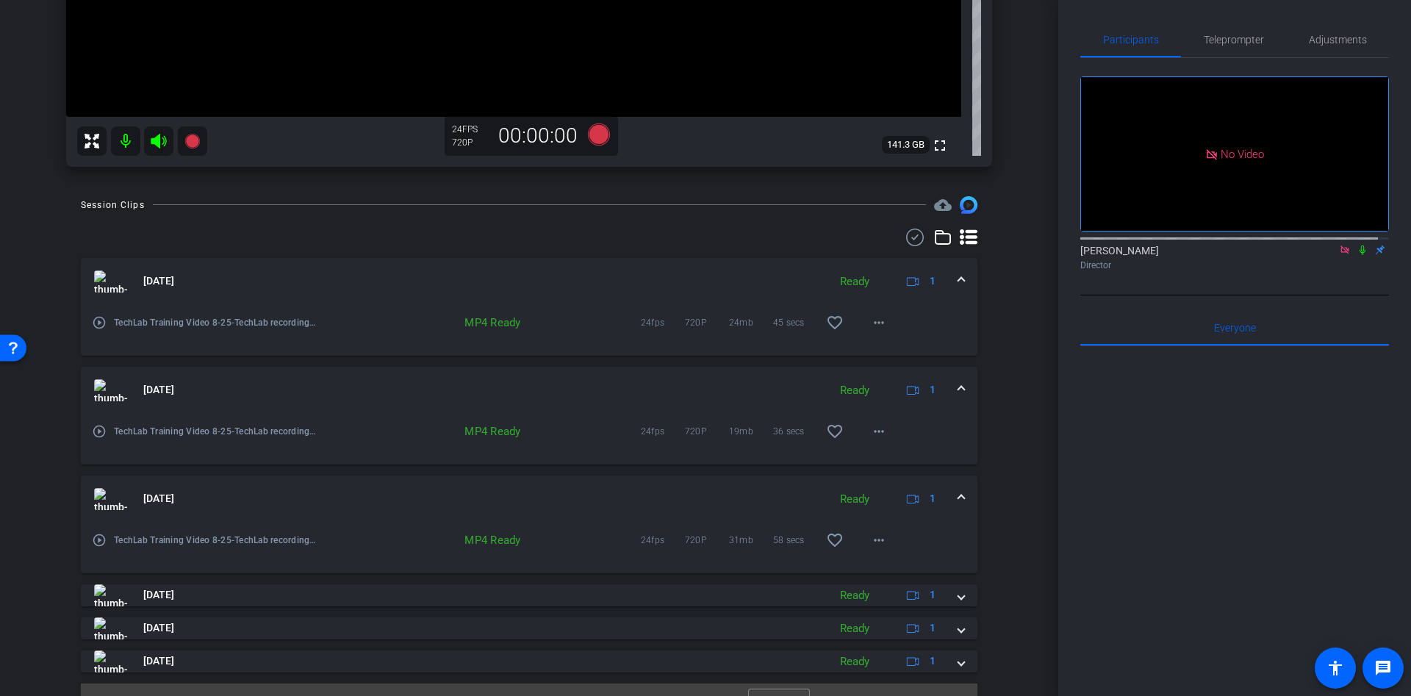
scroll to position [472, 0]
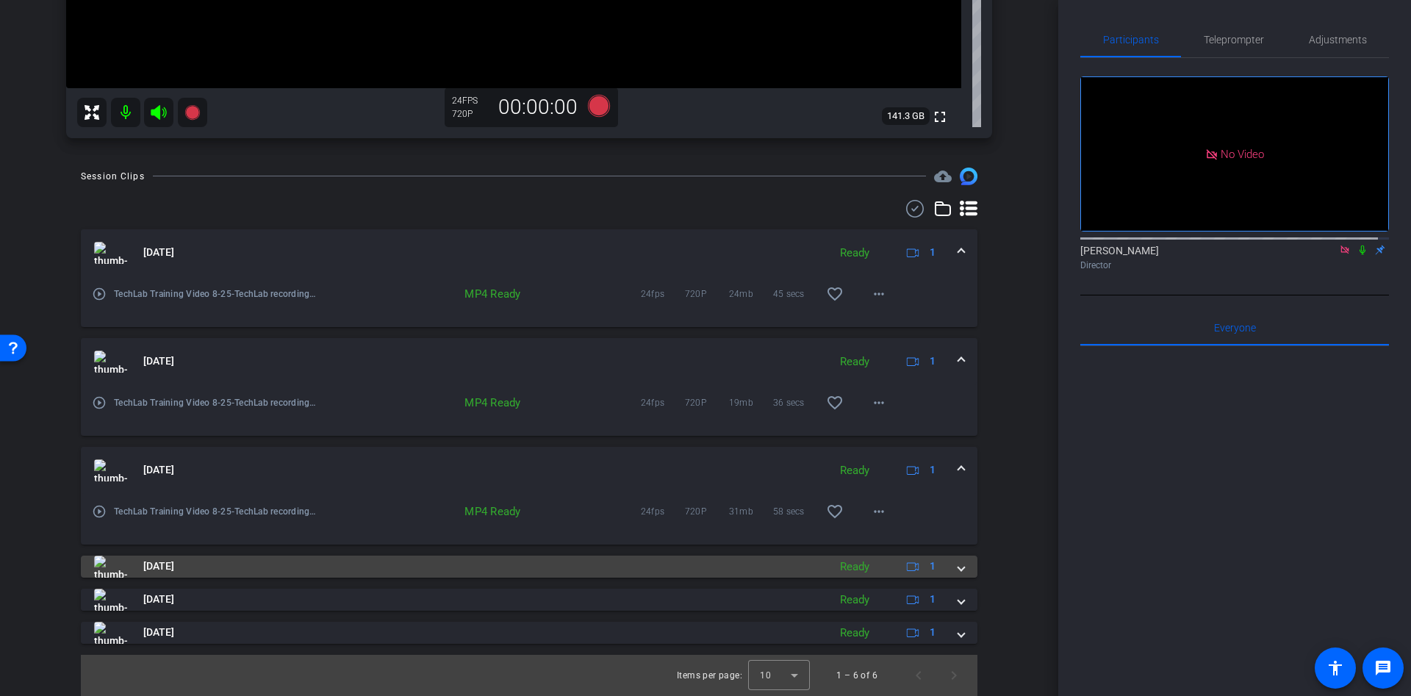
click at [940, 572] on div "[DATE] Ready 1" at bounding box center [526, 567] width 864 height 22
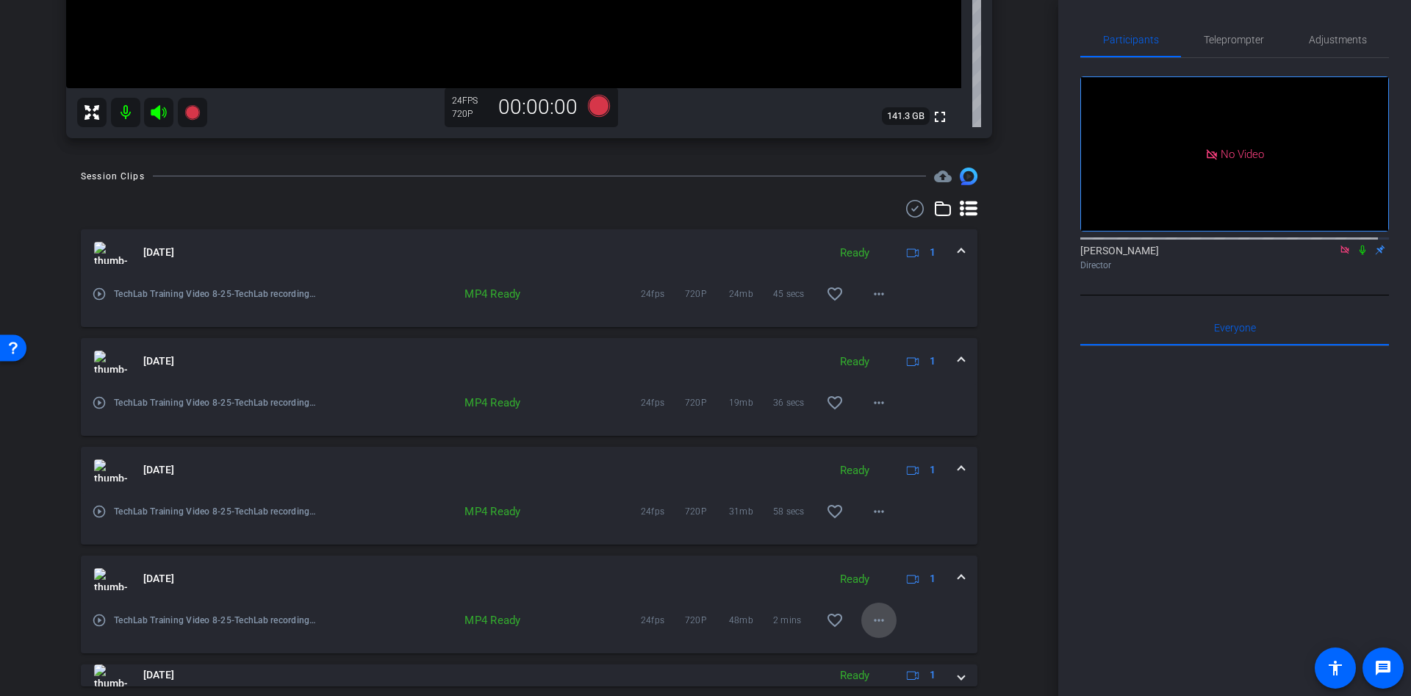
click at [870, 622] on mat-icon "more_horiz" at bounding box center [879, 620] width 18 height 18
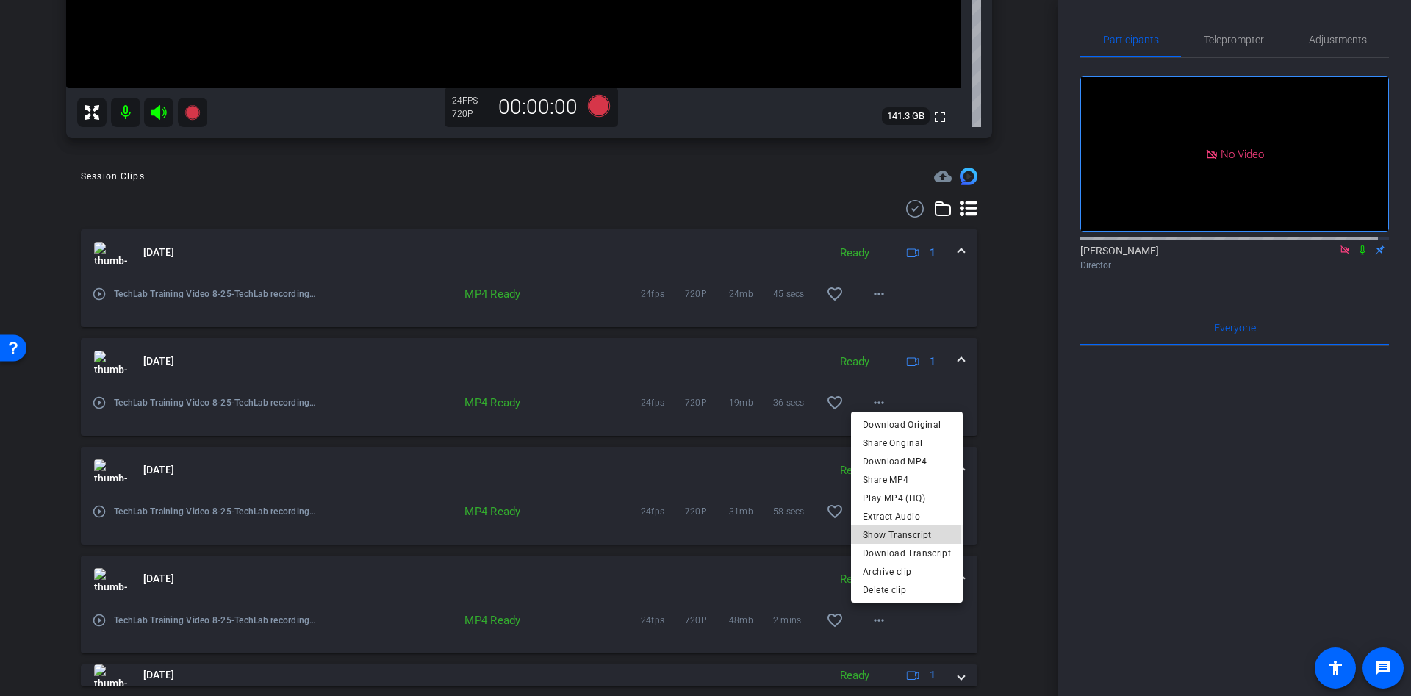
click at [896, 535] on span "Show Transcript" at bounding box center [907, 534] width 88 height 18
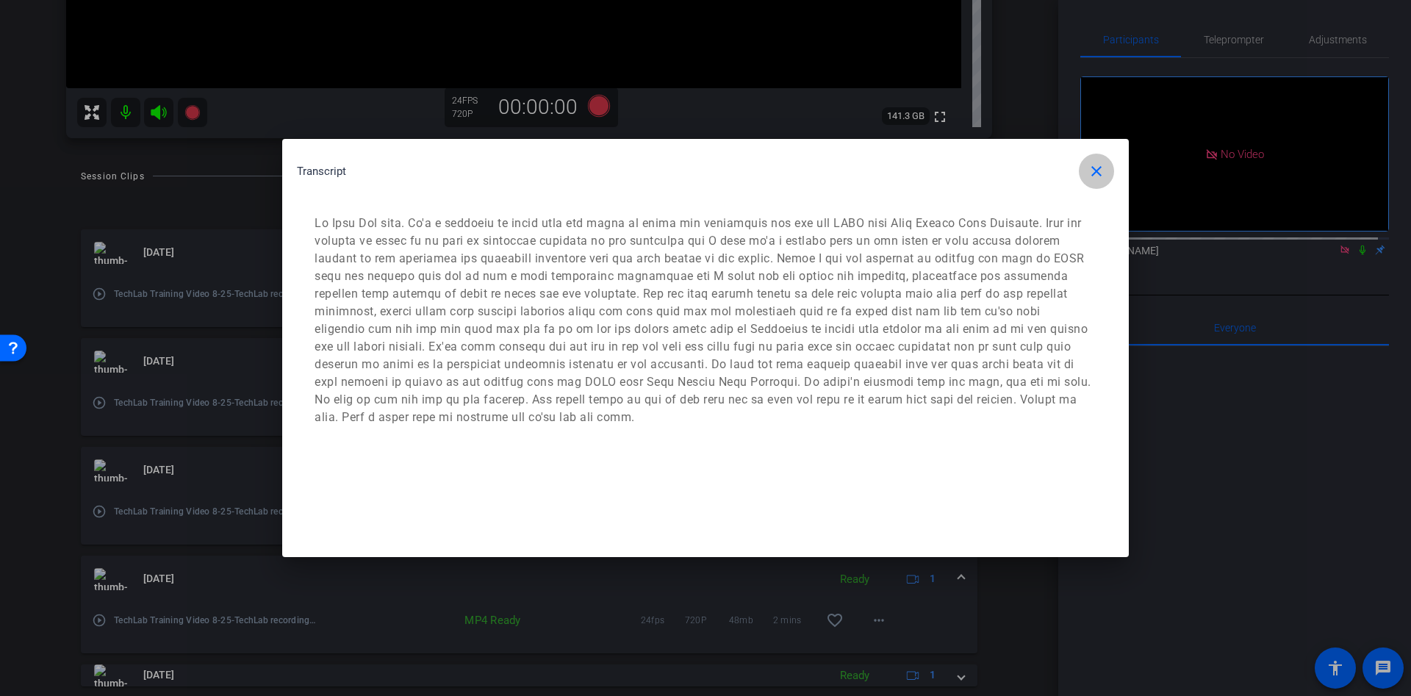
click at [1098, 163] on mat-icon "close" at bounding box center [1097, 171] width 18 height 18
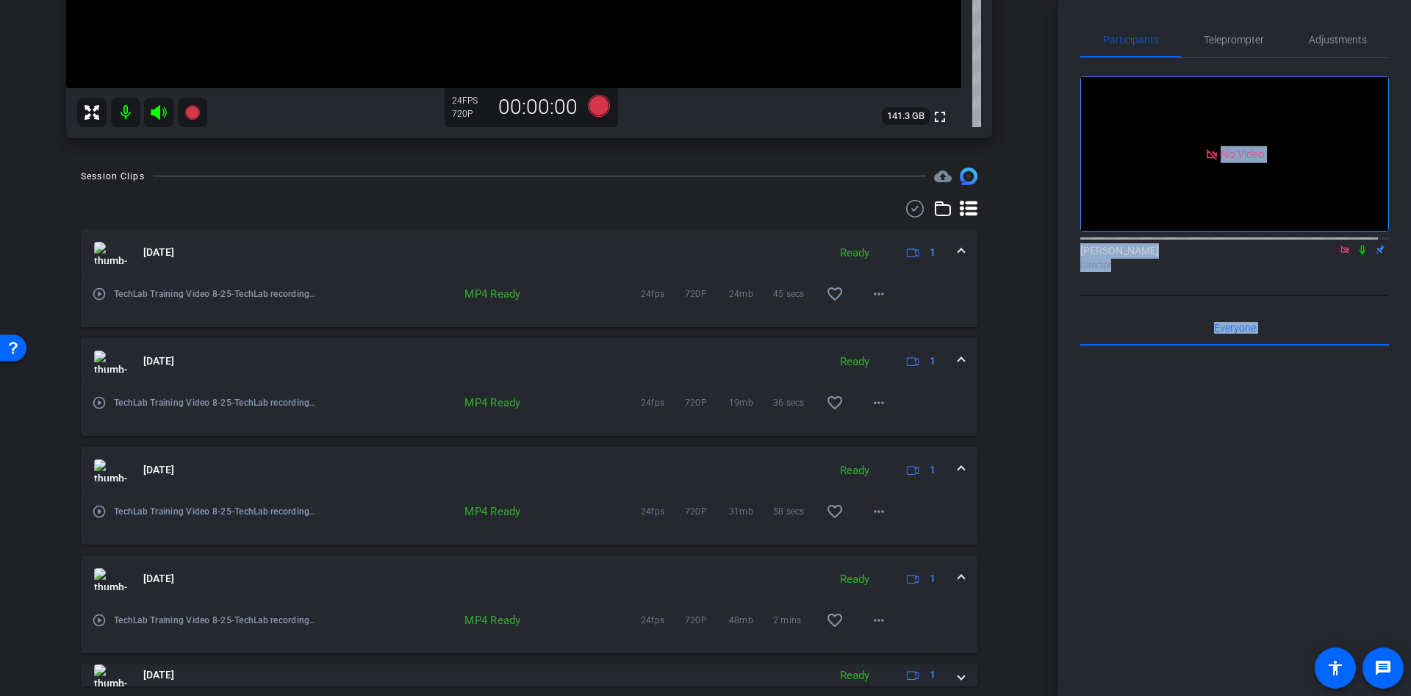
drag, startPoint x: 1060, startPoint y: 485, endPoint x: 1077, endPoint y: 228, distance: 257.7
click at [1077, 228] on div "Participants Teleprompter Adjustments No Video [PERSON_NAME] Director Everyone …" at bounding box center [1234, 348] width 353 height 696
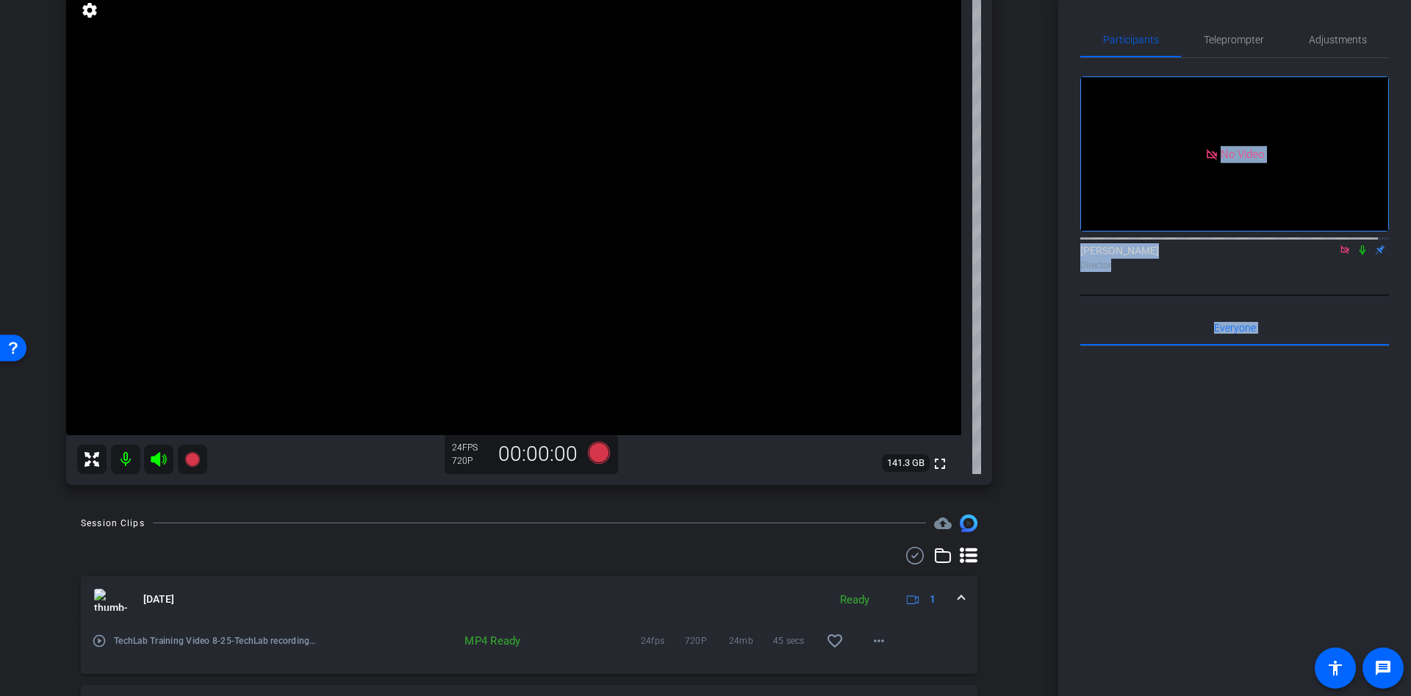
scroll to position [90, 0]
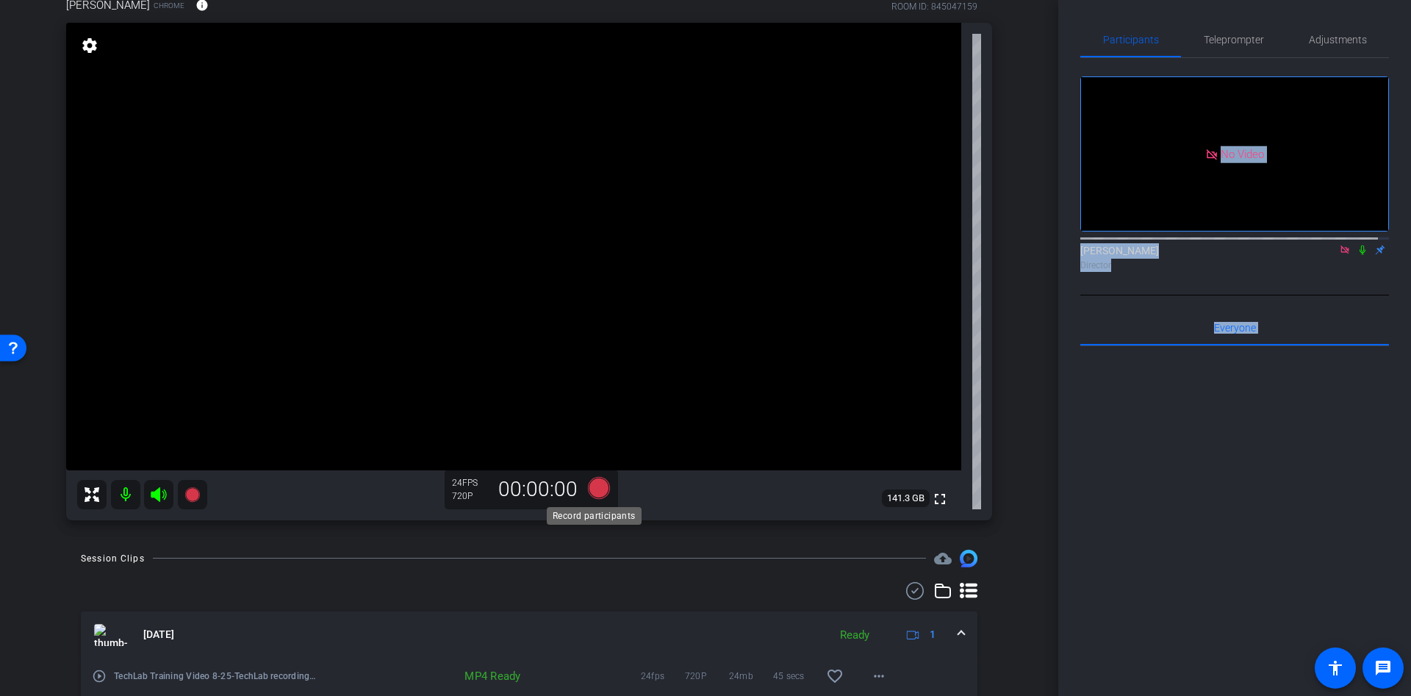
click at [594, 499] on icon at bounding box center [598, 488] width 35 height 26
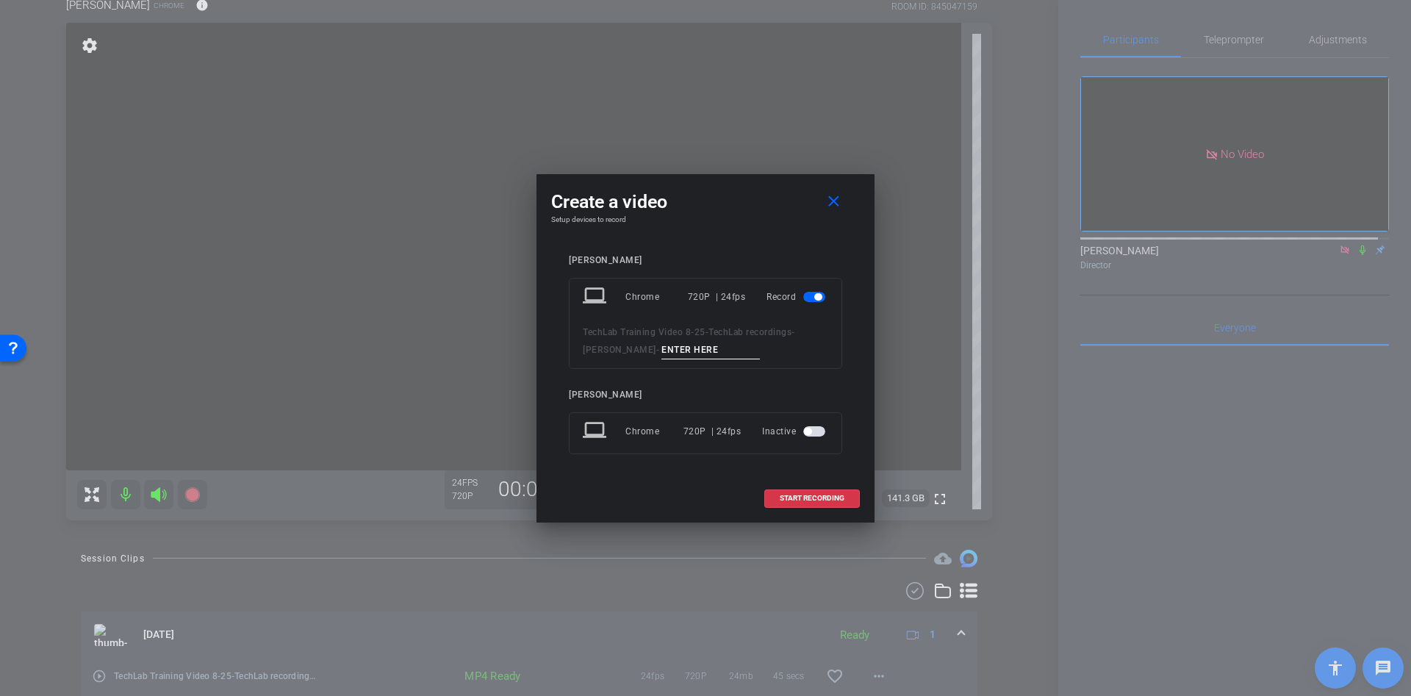
click at [680, 346] on input at bounding box center [710, 350] width 98 height 18
type input "s"
click at [815, 509] on span at bounding box center [812, 498] width 94 height 35
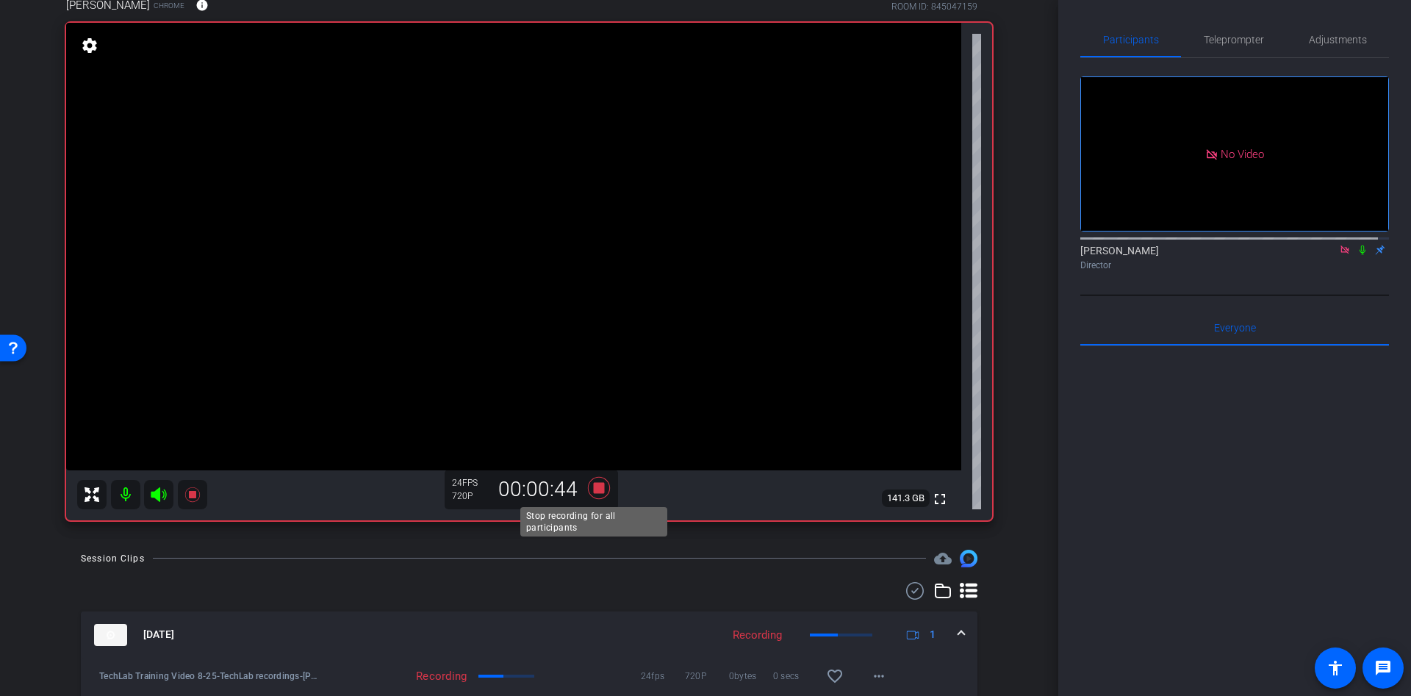
click at [597, 477] on icon at bounding box center [599, 488] width 22 height 22
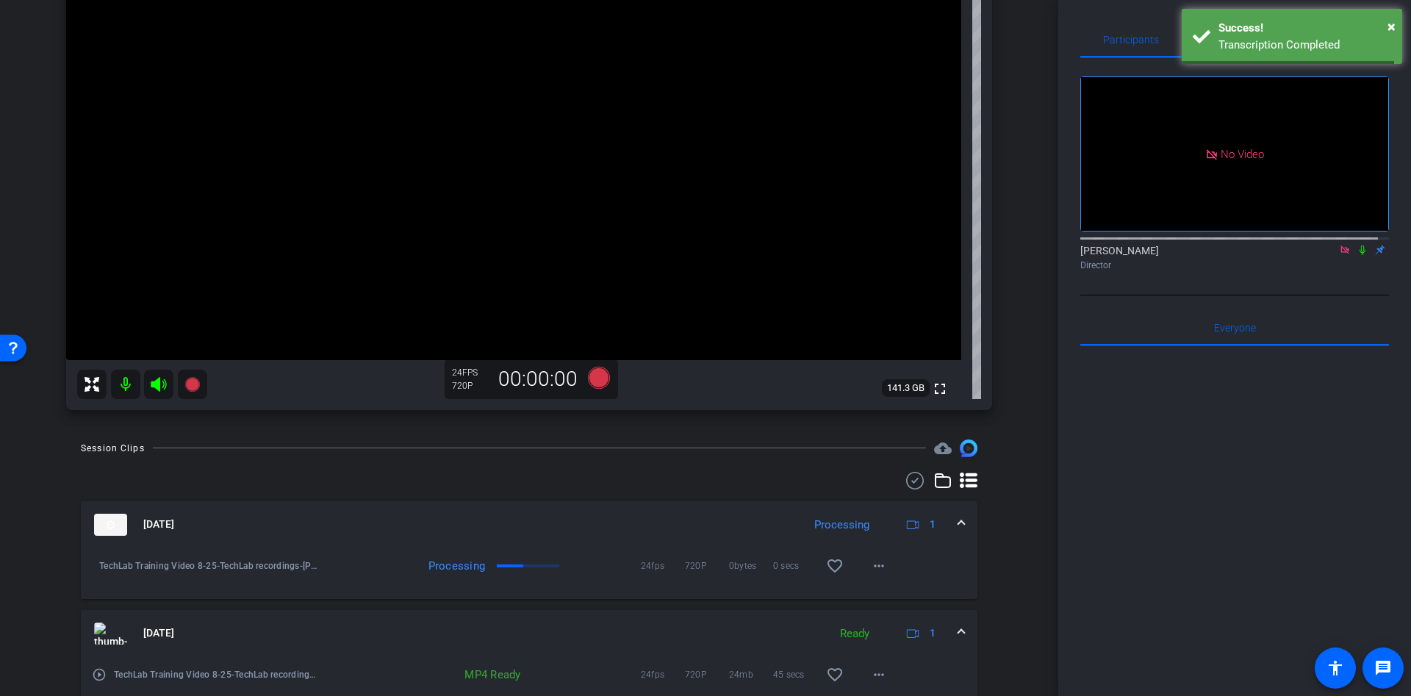
scroll to position [311, 0]
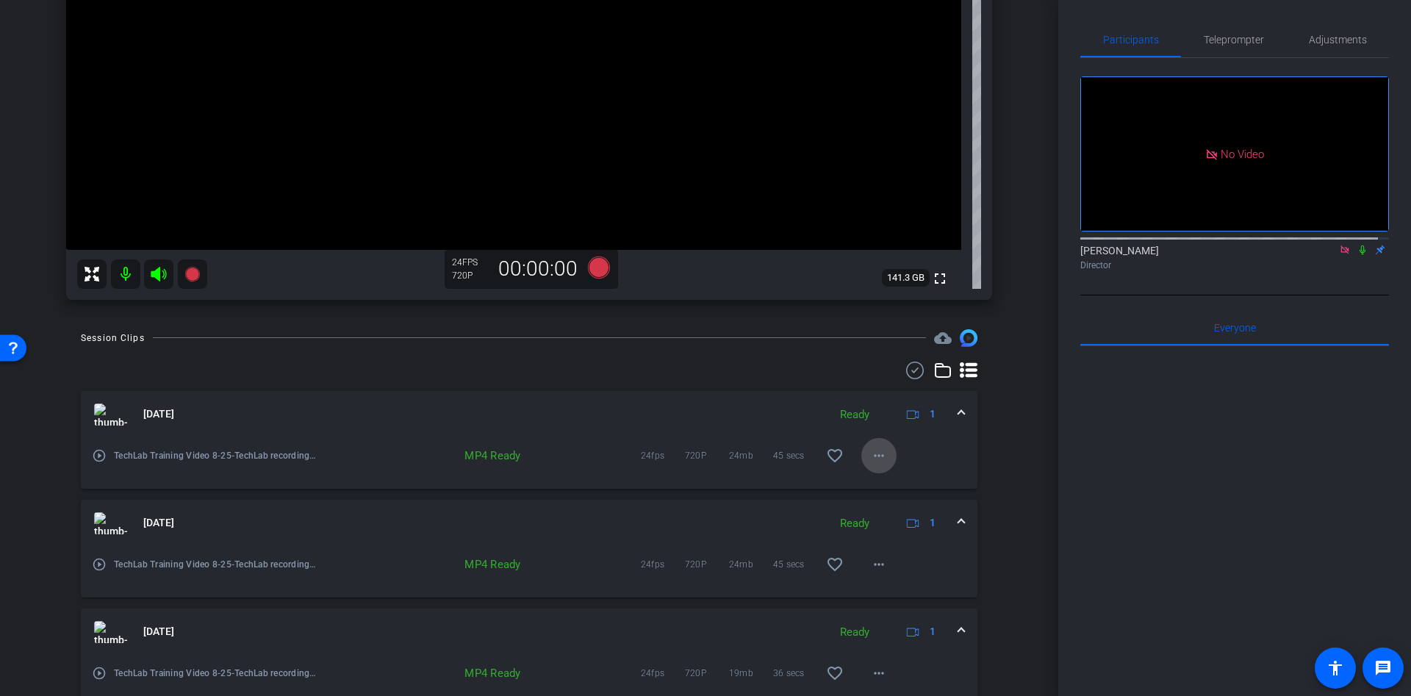
click at [870, 453] on mat-icon "more_horiz" at bounding box center [879, 456] width 18 height 18
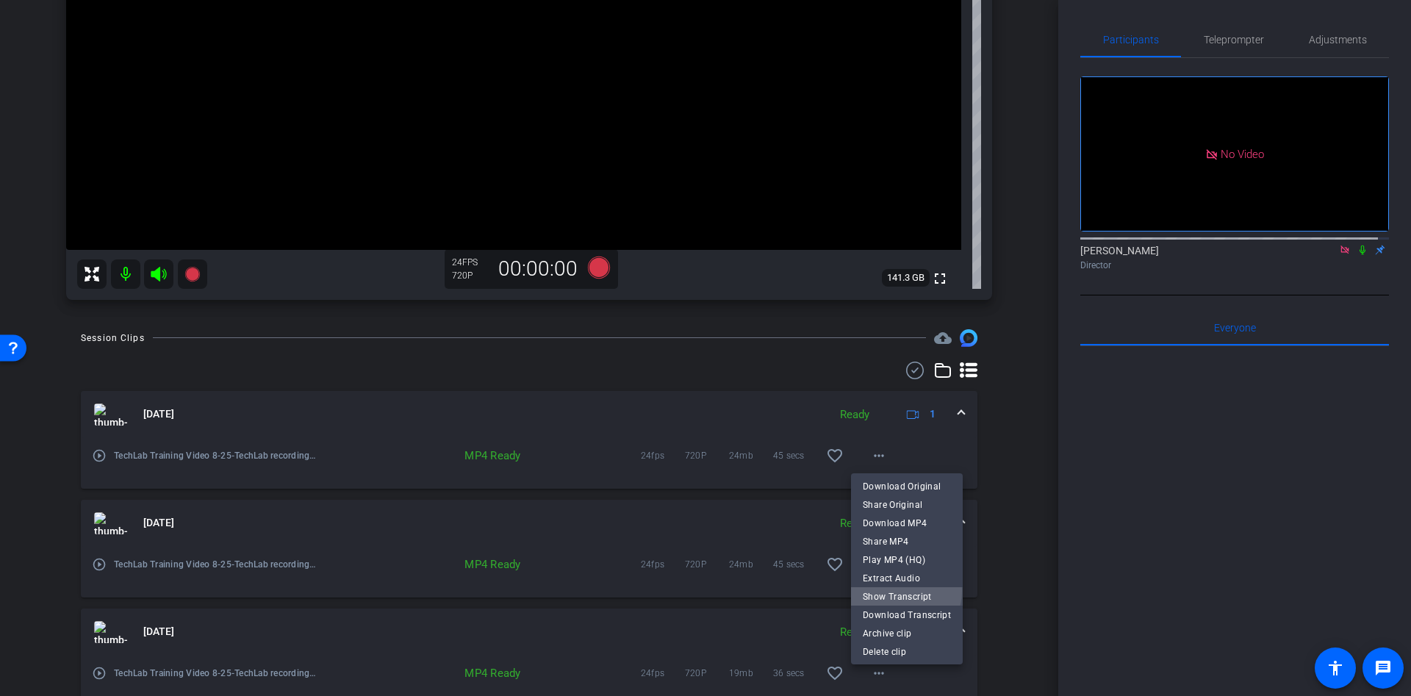
click at [898, 591] on span "Show Transcript" at bounding box center [907, 596] width 88 height 18
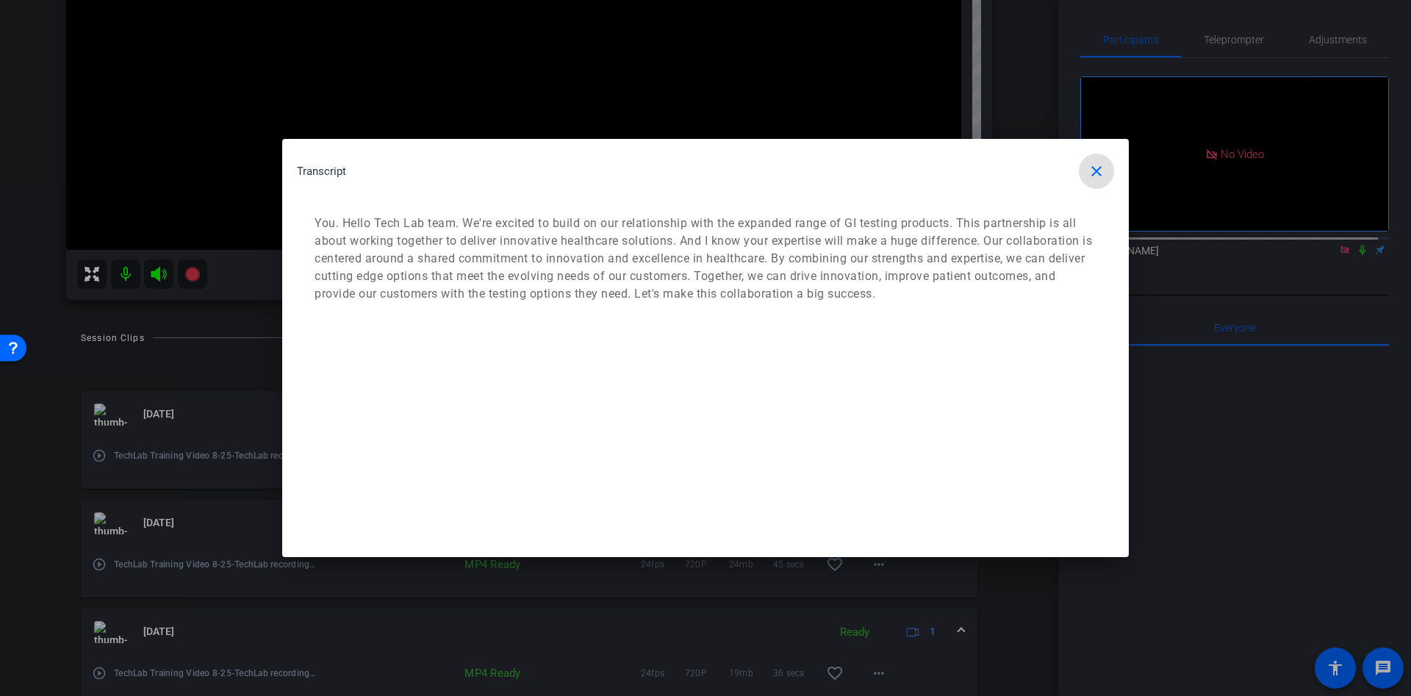
click at [1091, 175] on mat-icon "close" at bounding box center [1097, 171] width 18 height 18
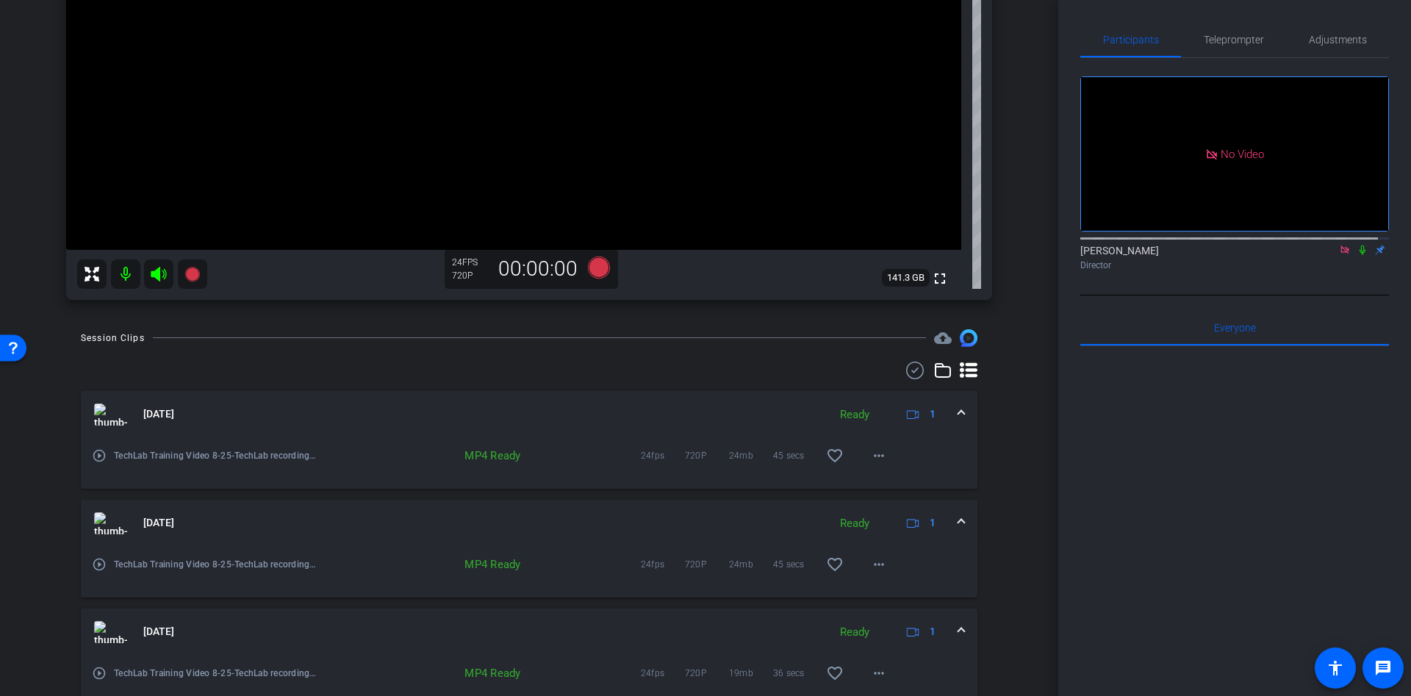
scroll to position [6, 0]
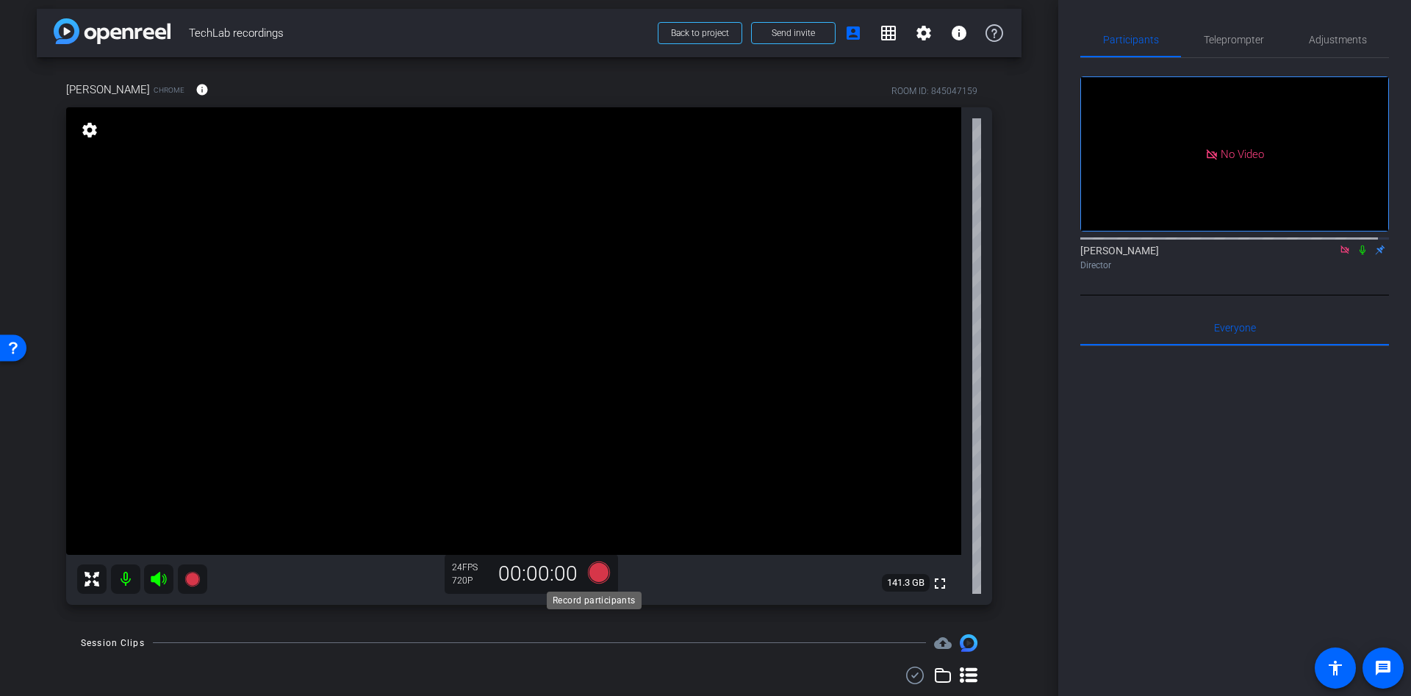
click at [592, 569] on icon at bounding box center [599, 572] width 22 height 22
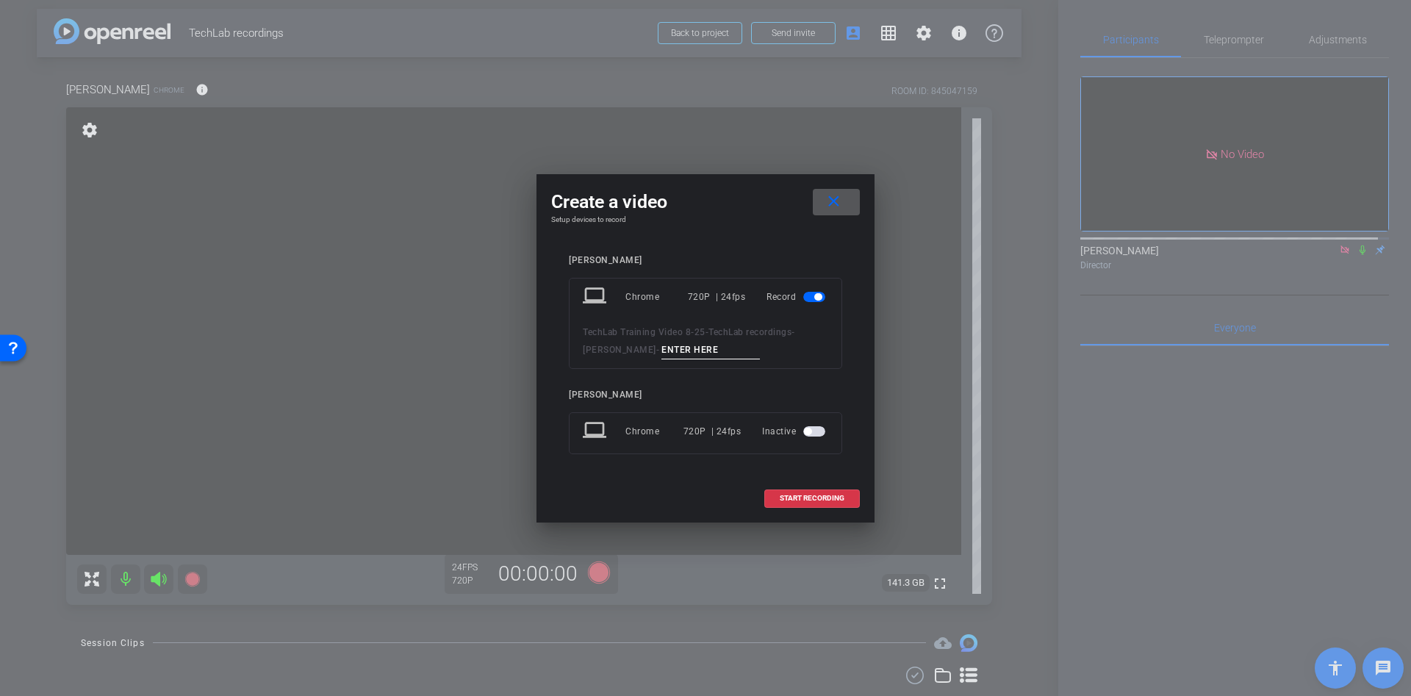
click at [680, 354] on input at bounding box center [710, 350] width 98 height 18
type input "ss"
click at [810, 495] on span "START RECORDING" at bounding box center [812, 498] width 65 height 7
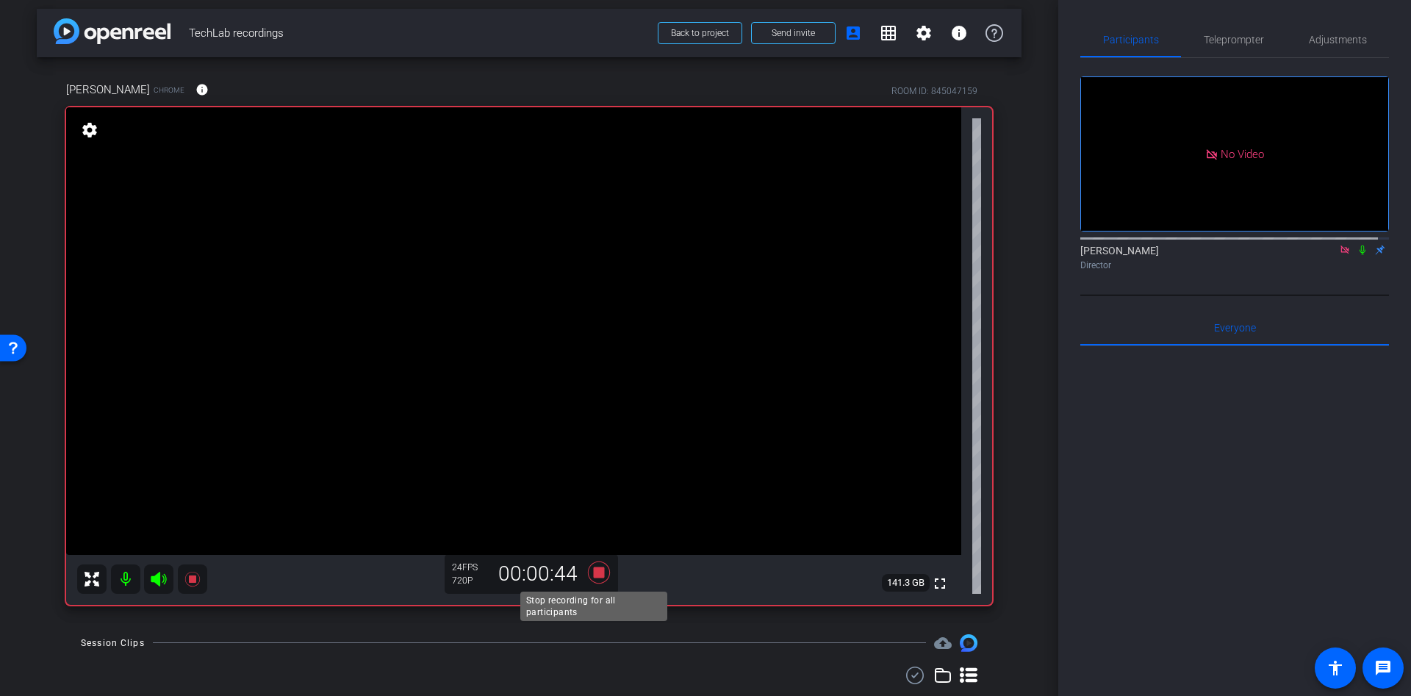
click at [594, 572] on icon at bounding box center [599, 572] width 22 height 22
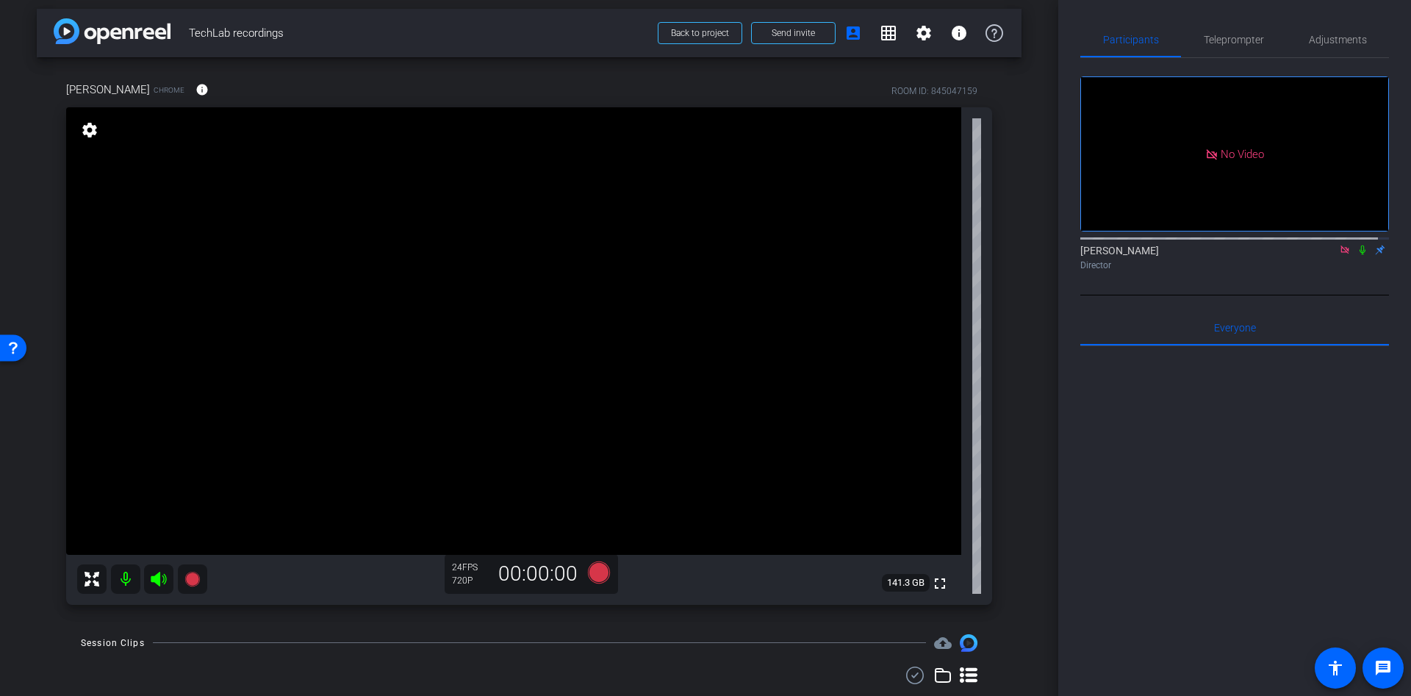
click at [1340, 254] on icon at bounding box center [1344, 249] width 8 height 8
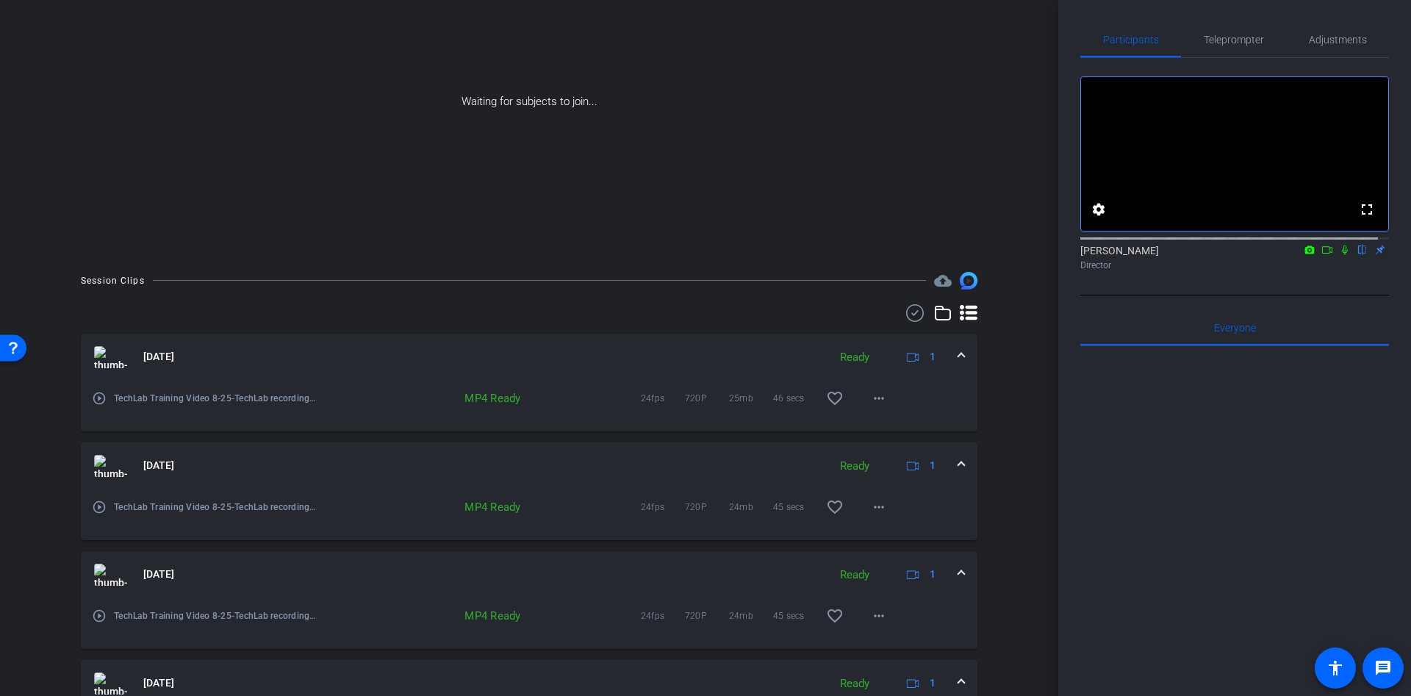
scroll to position [0, 0]
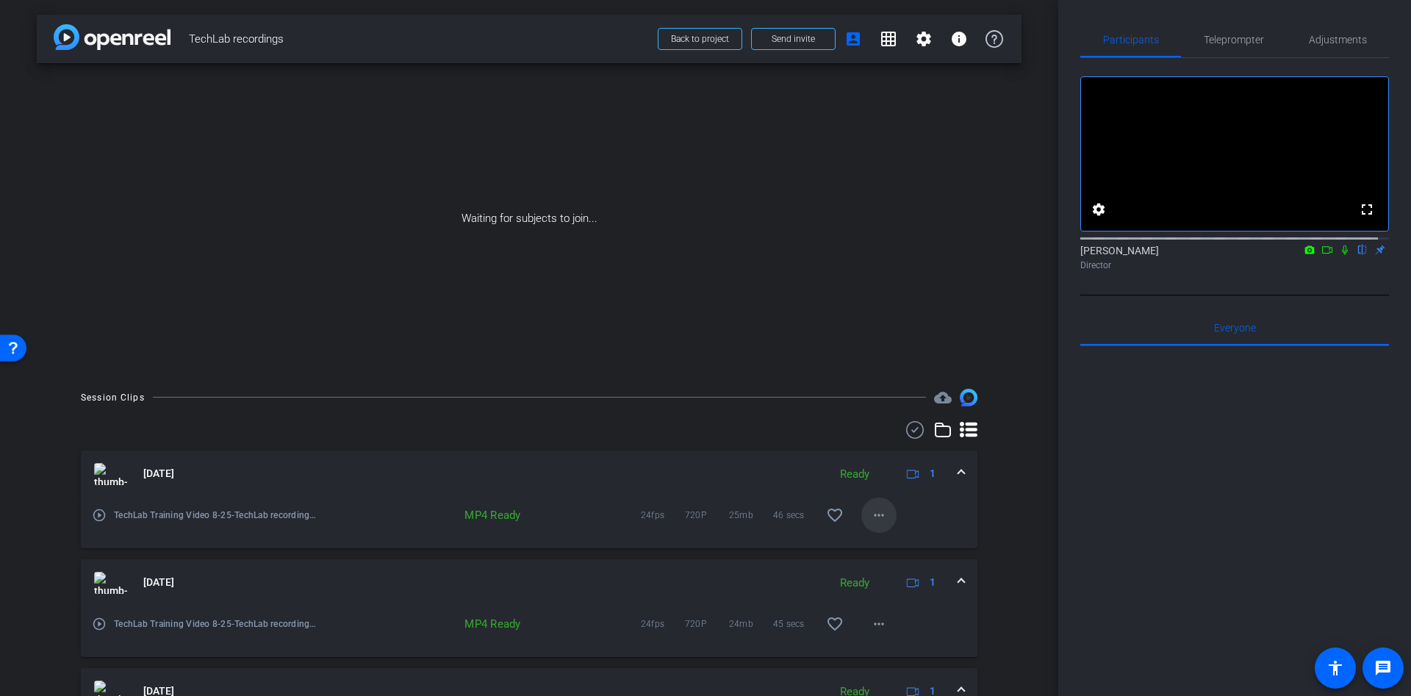
click at [876, 519] on mat-icon "more_horiz" at bounding box center [879, 515] width 18 height 18
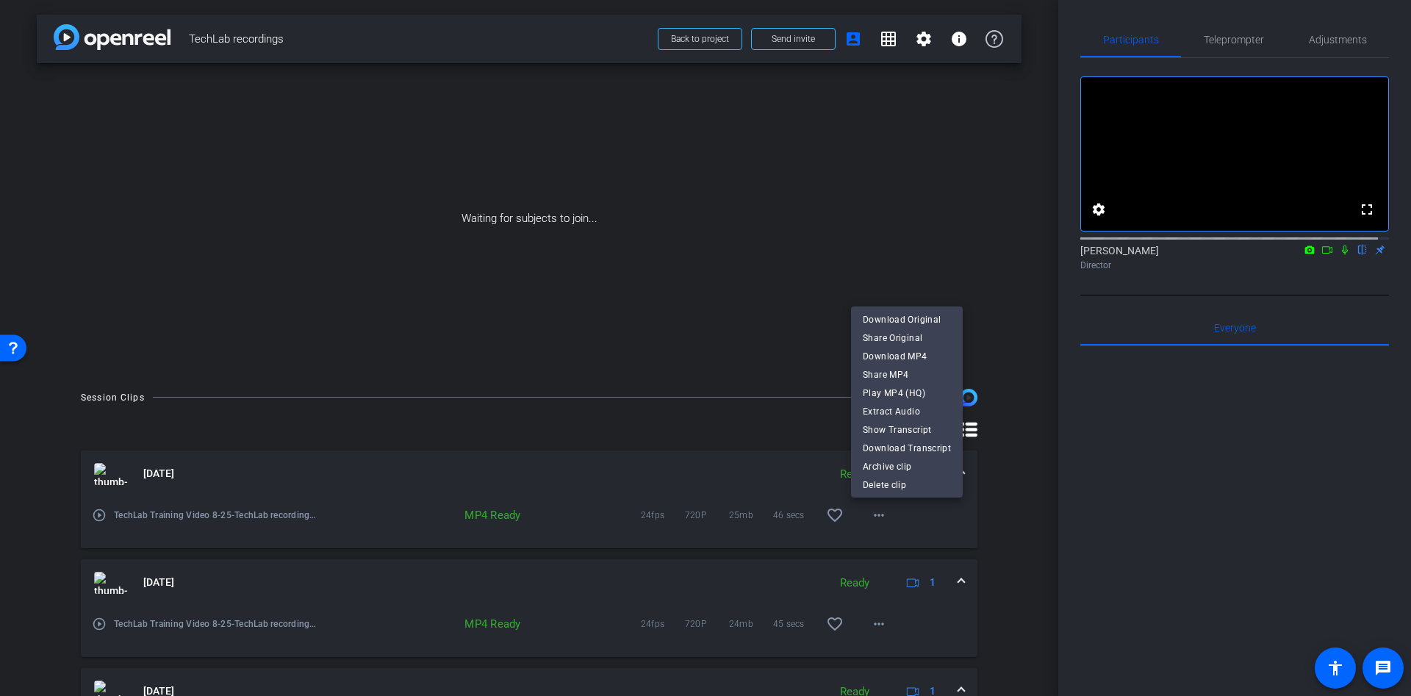
click at [731, 322] on div at bounding box center [705, 348] width 1411 height 696
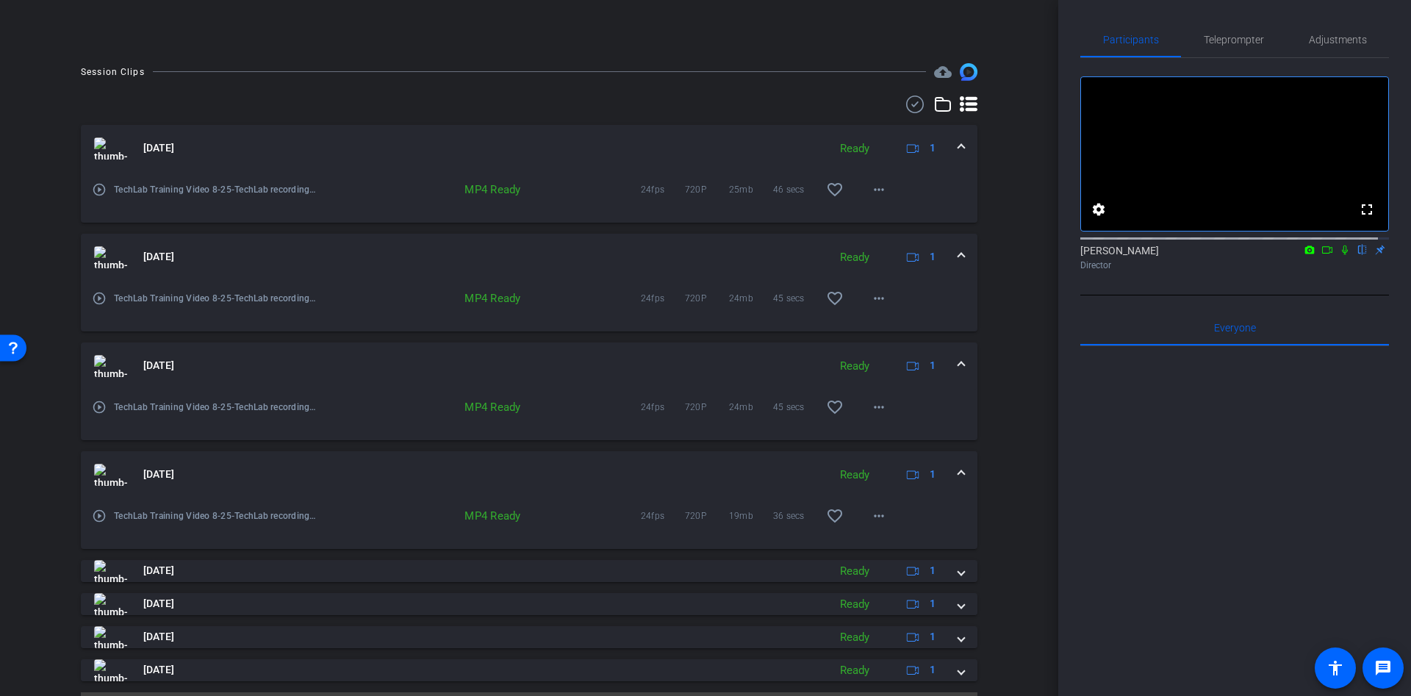
scroll to position [331, 0]
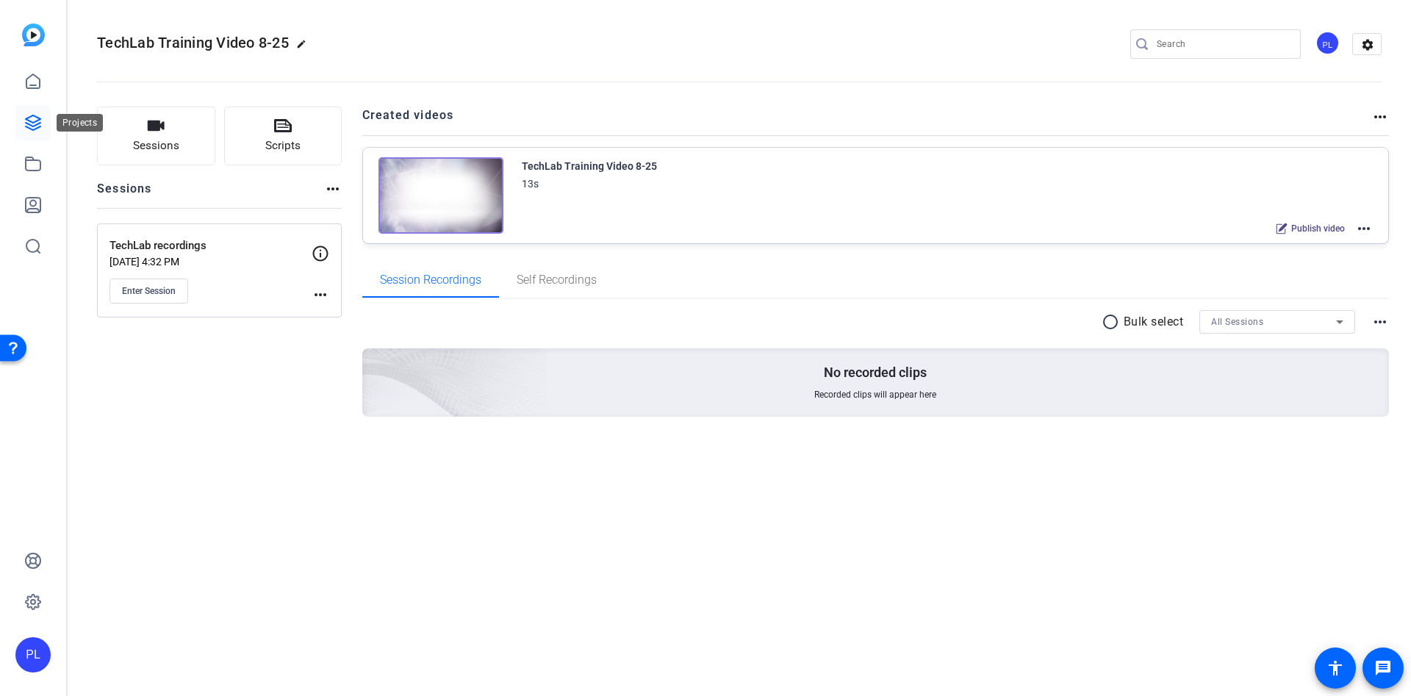
click at [40, 125] on icon at bounding box center [33, 123] width 18 height 18
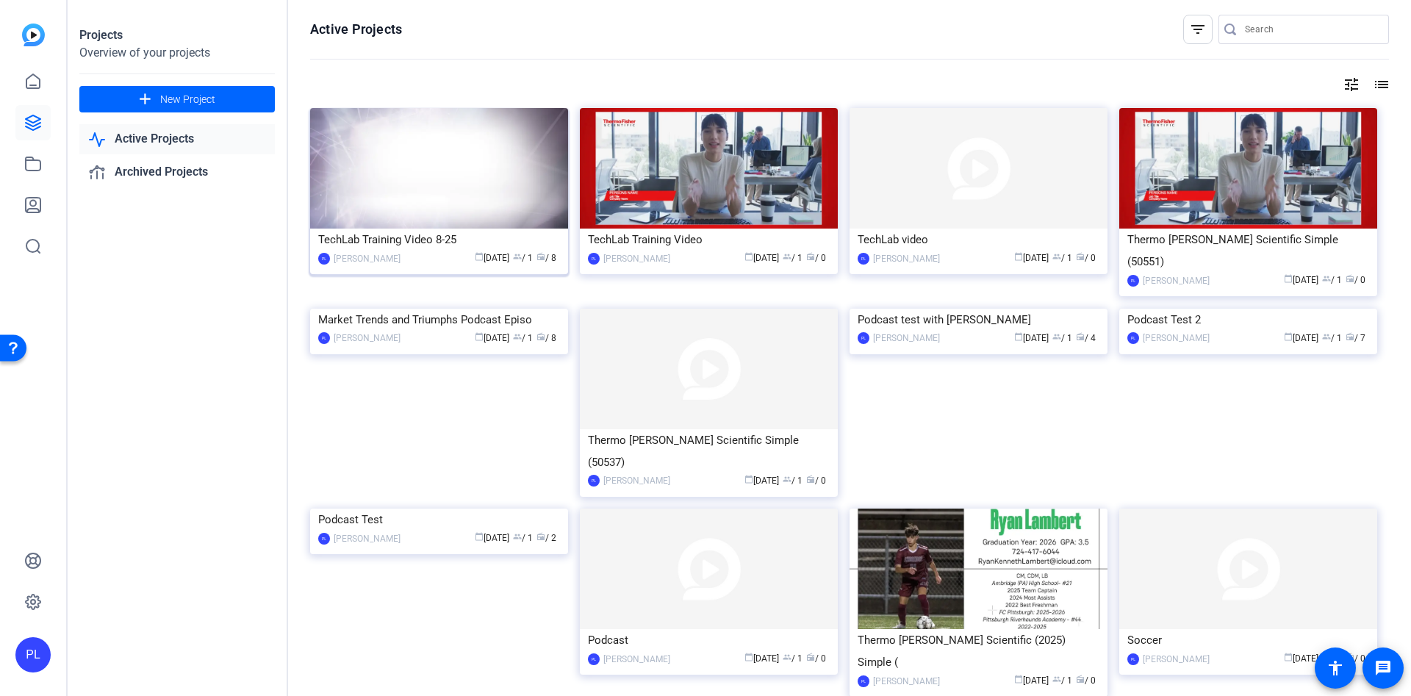
click at [463, 185] on img at bounding box center [439, 168] width 258 height 121
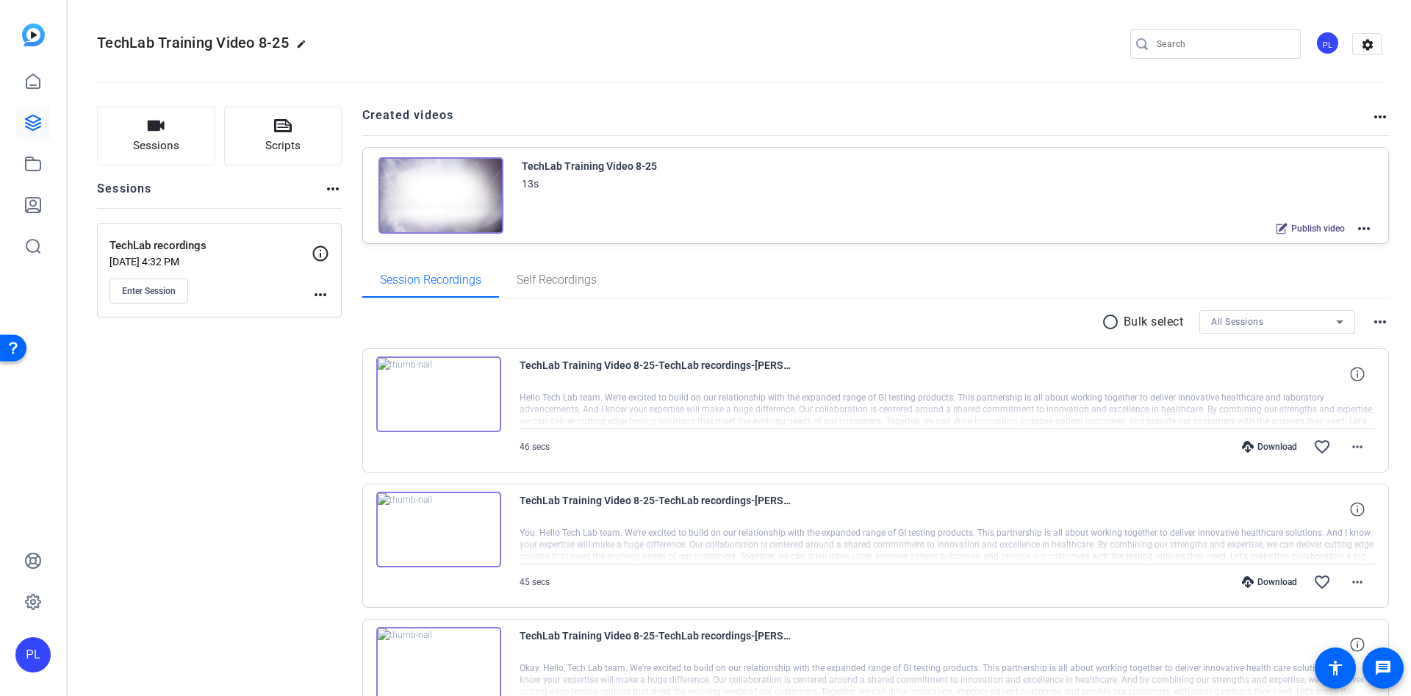
click at [1355, 230] on mat-icon "more_horiz" at bounding box center [1364, 229] width 18 height 18
click at [1337, 240] on span "Edit in Creator" at bounding box center [1299, 246] width 102 height 18
